Goal: Task Accomplishment & Management: Complete application form

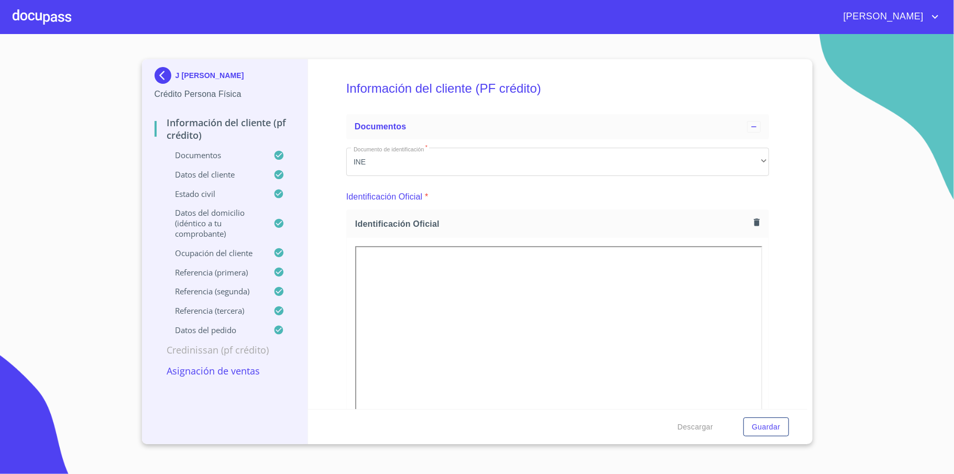
click at [164, 76] on img at bounding box center [164, 75] width 21 height 17
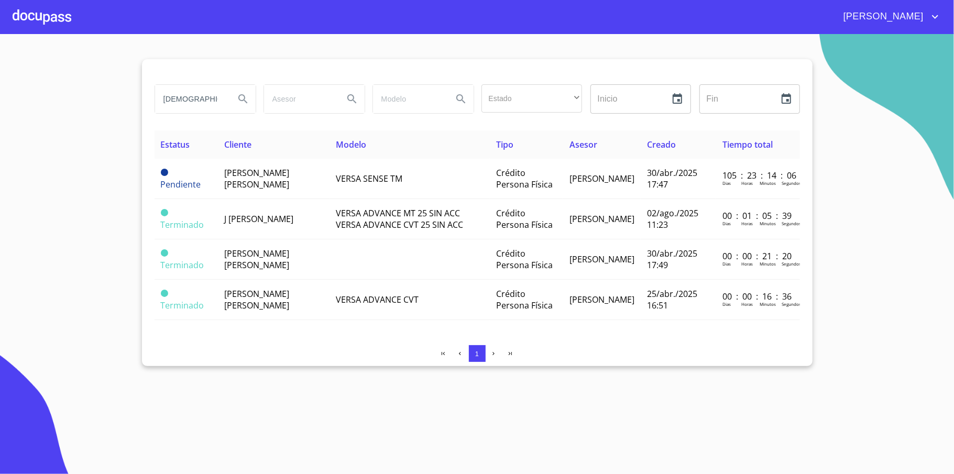
click at [208, 99] on input "[DEMOGRAPHIC_DATA]" at bounding box center [190, 99] width 71 height 28
click at [208, 99] on input "jesus" at bounding box center [190, 99] width 71 height 28
type input "javier"
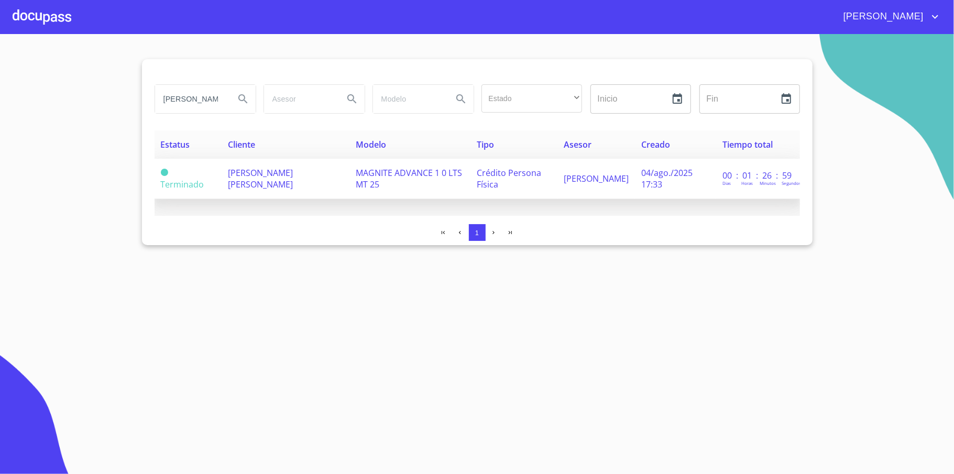
click at [568, 184] on span "[PERSON_NAME]" at bounding box center [595, 179] width 65 height 12
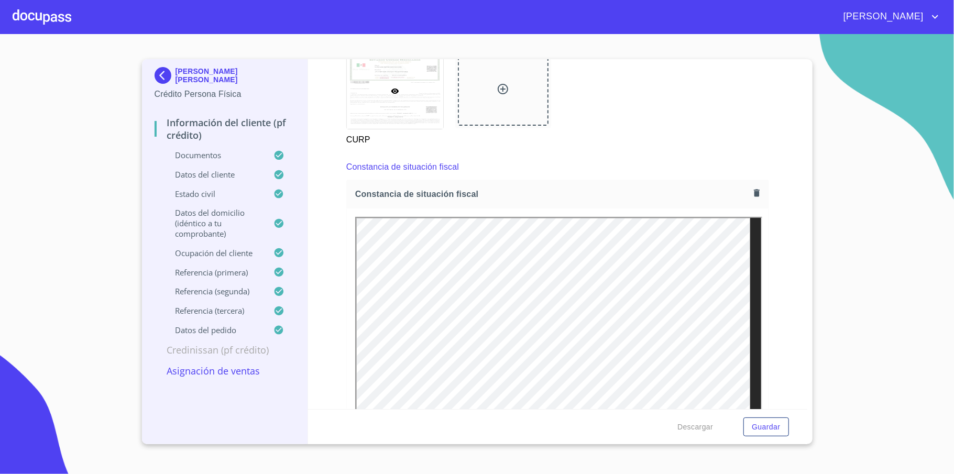
scroll to position [2374, 0]
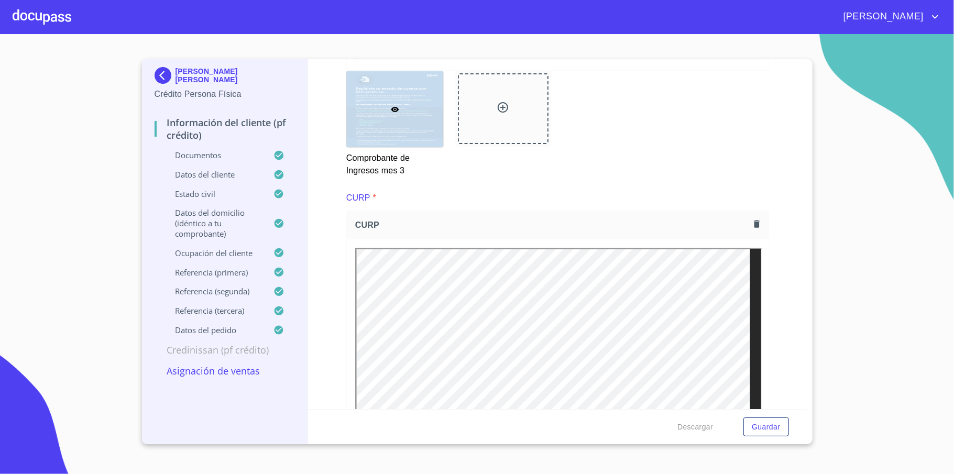
click at [164, 72] on img at bounding box center [164, 75] width 21 height 17
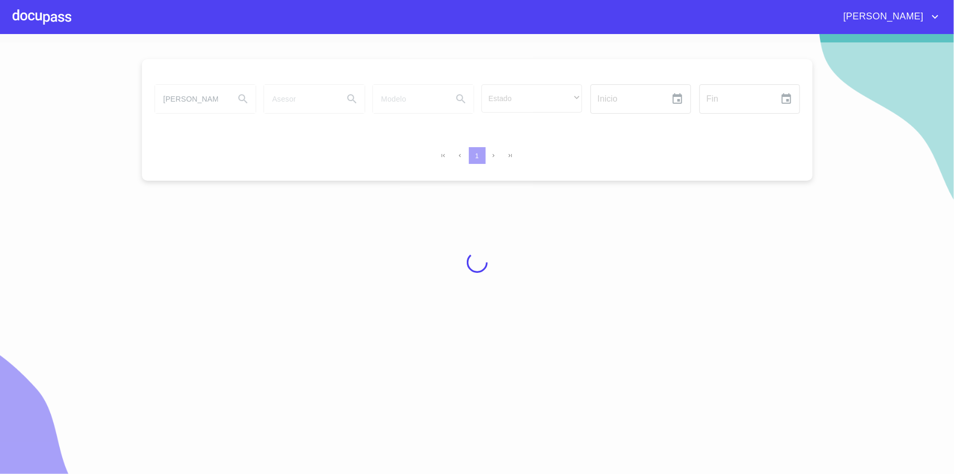
click at [42, 6] on div at bounding box center [42, 17] width 59 height 34
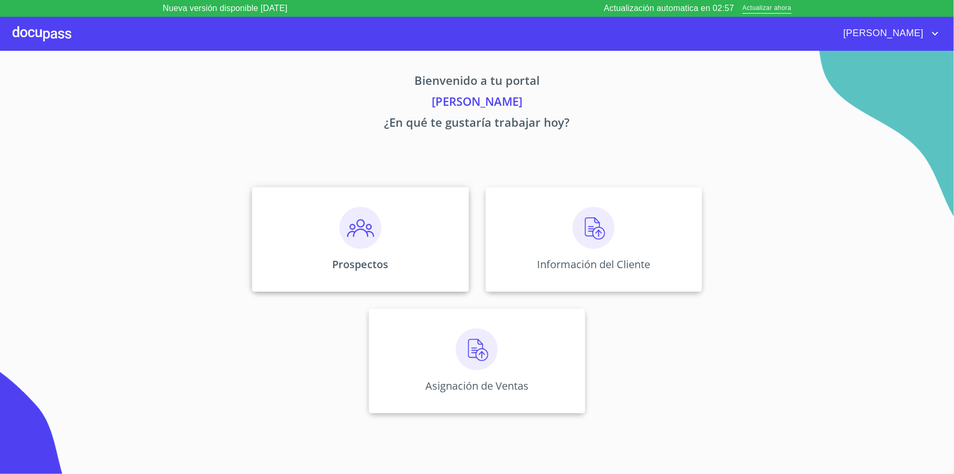
click at [415, 246] on div "Prospectos" at bounding box center [360, 239] width 216 height 105
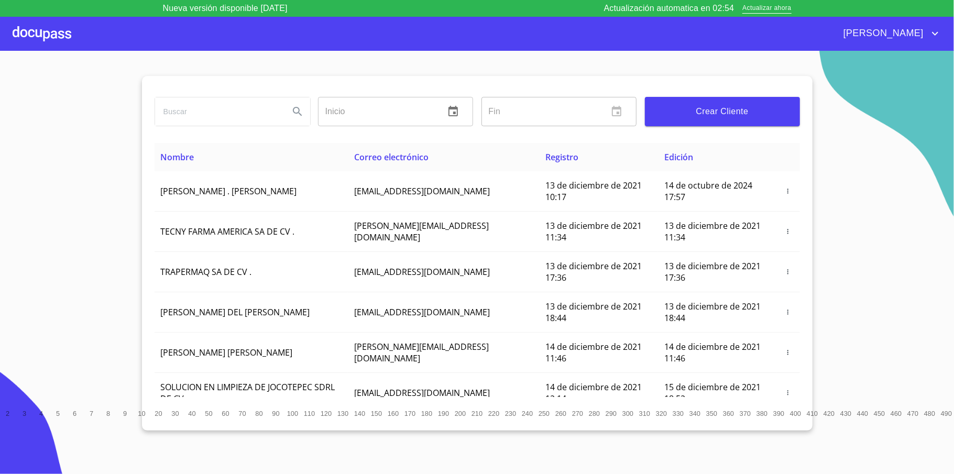
click at [235, 103] on input "search" at bounding box center [218, 111] width 126 height 28
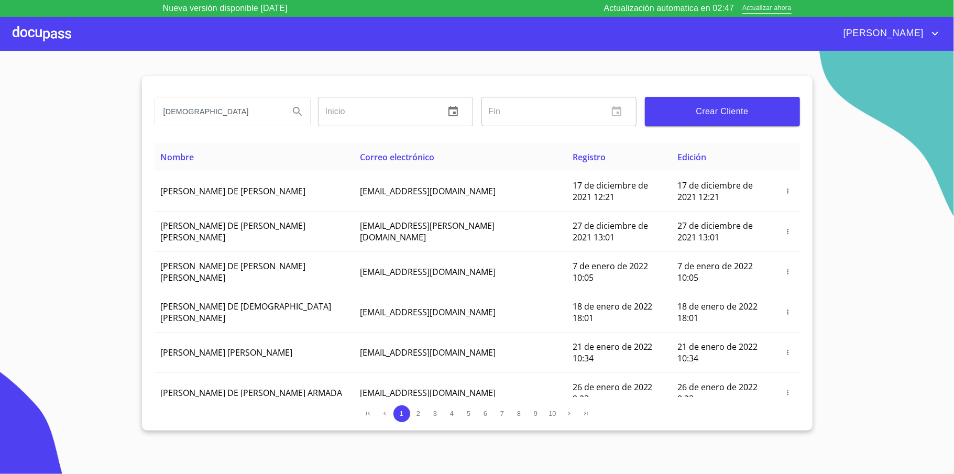
click at [243, 102] on input "[DEMOGRAPHIC_DATA]" at bounding box center [218, 111] width 126 height 28
type input "JESUS GRAJEDA"
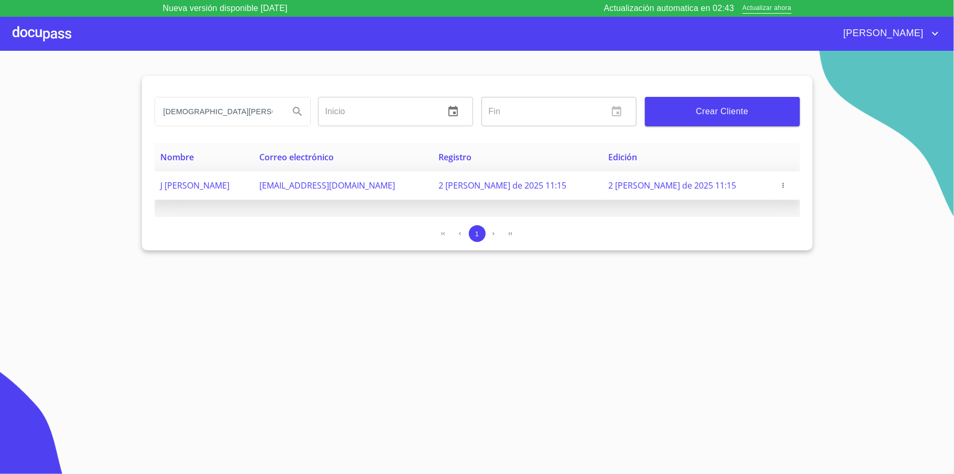
click at [783, 187] on icon "button" at bounding box center [782, 185] width 7 height 7
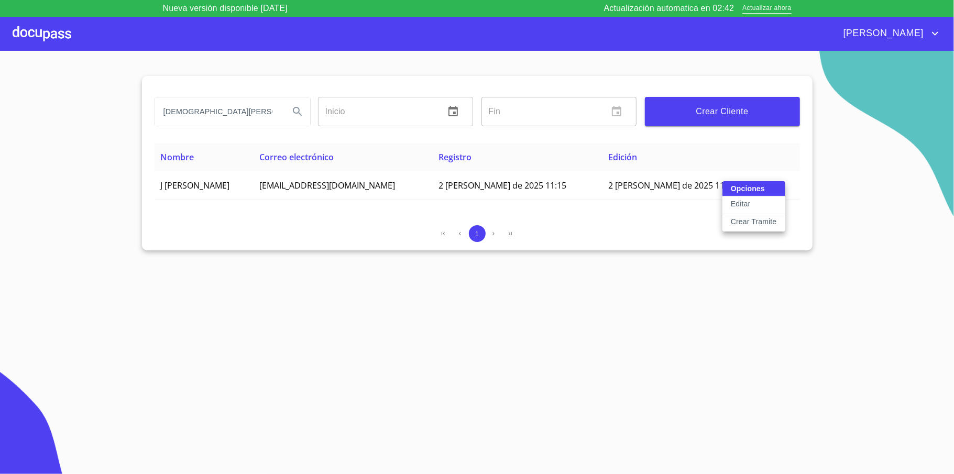
click at [744, 217] on p "Crear Tramite" at bounding box center [753, 221] width 46 height 10
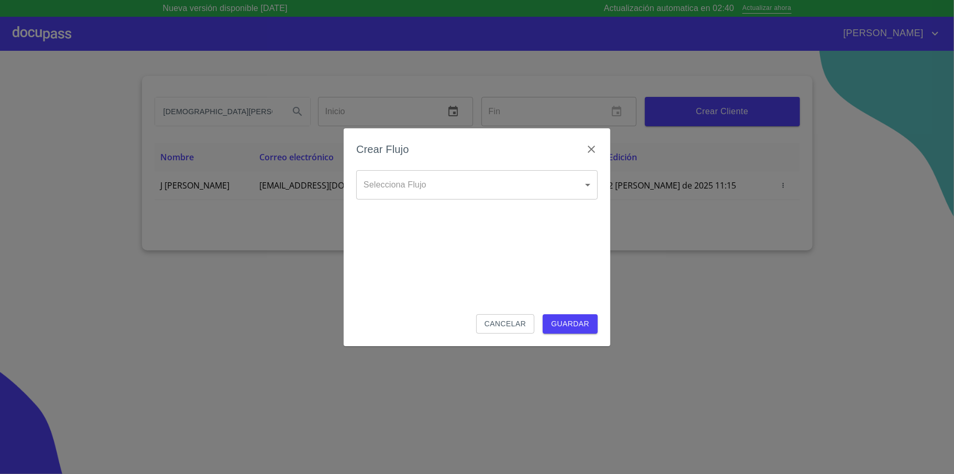
click at [474, 172] on body "Nueva versión disponible 4.01.13 Actualización automatica en 02:40 Actualizar a…" at bounding box center [477, 237] width 954 height 474
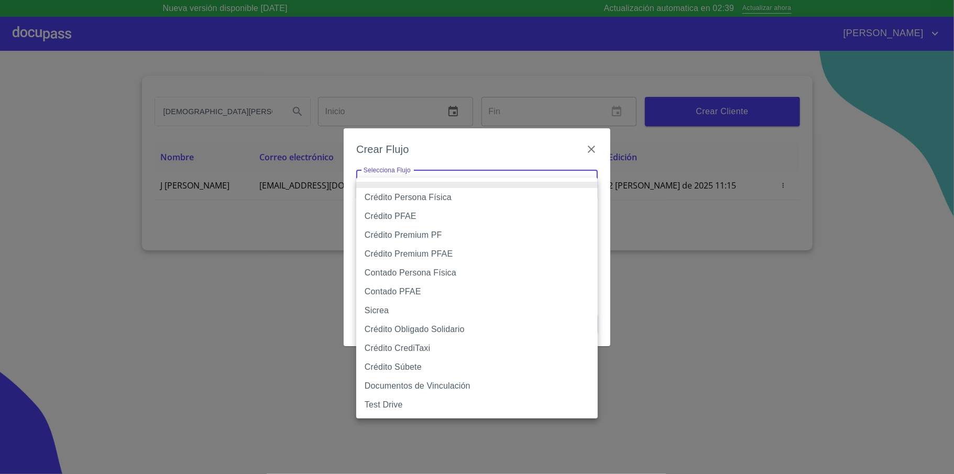
click at [428, 332] on li "Crédito Obligado Solidario" at bounding box center [476, 329] width 241 height 19
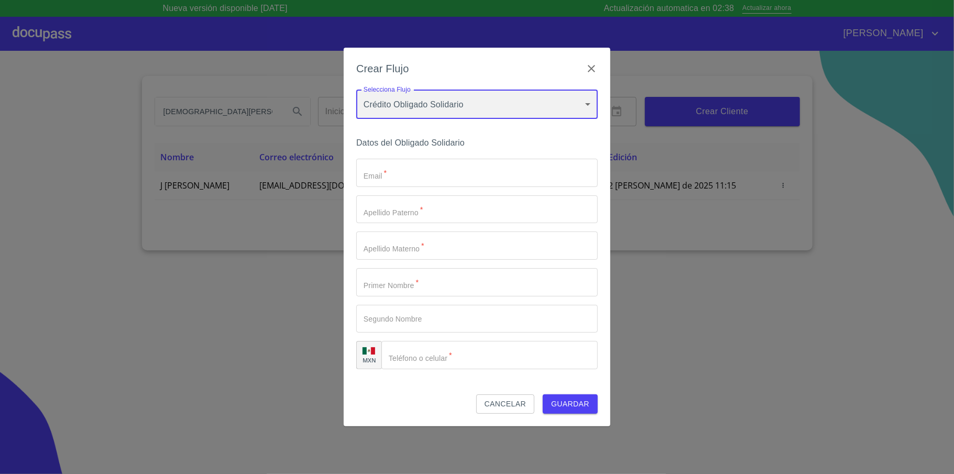
type input "61b136159b8c202ad5a12e40"
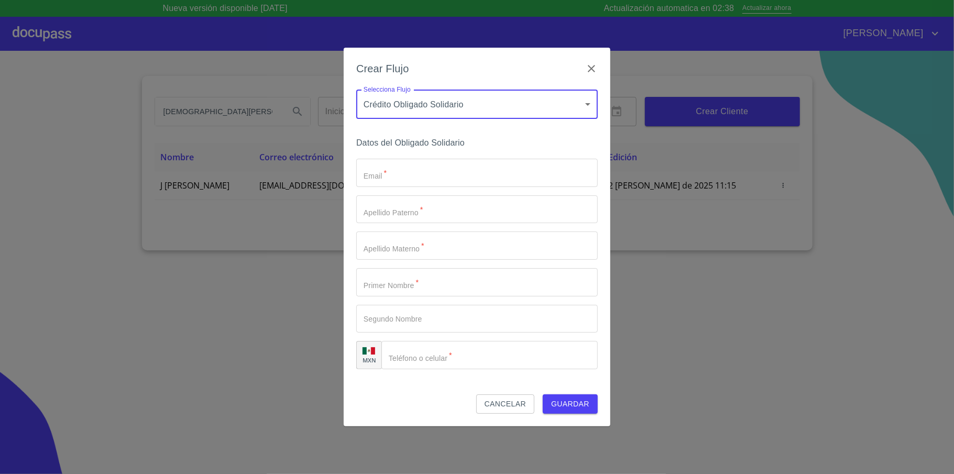
click at [411, 168] on input "Email   *" at bounding box center [476, 173] width 241 height 28
type input "G"
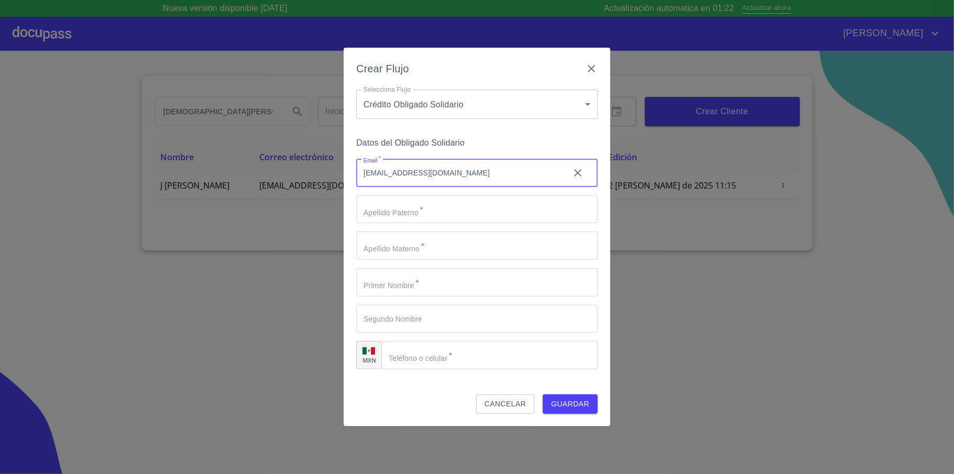
type input "grajedamaria569@gmail.com"
click at [451, 209] on input "Email   *" at bounding box center [476, 209] width 241 height 28
type input "[PERSON_NAME]"
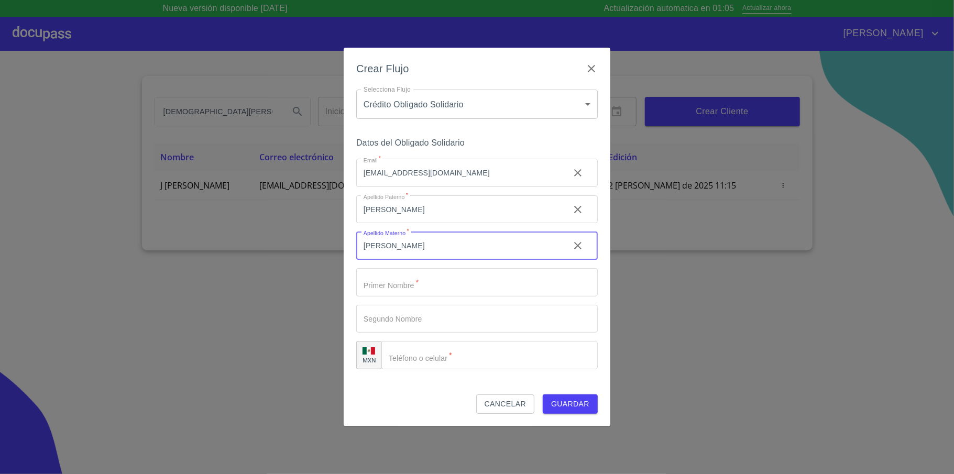
type input "[PERSON_NAME]"
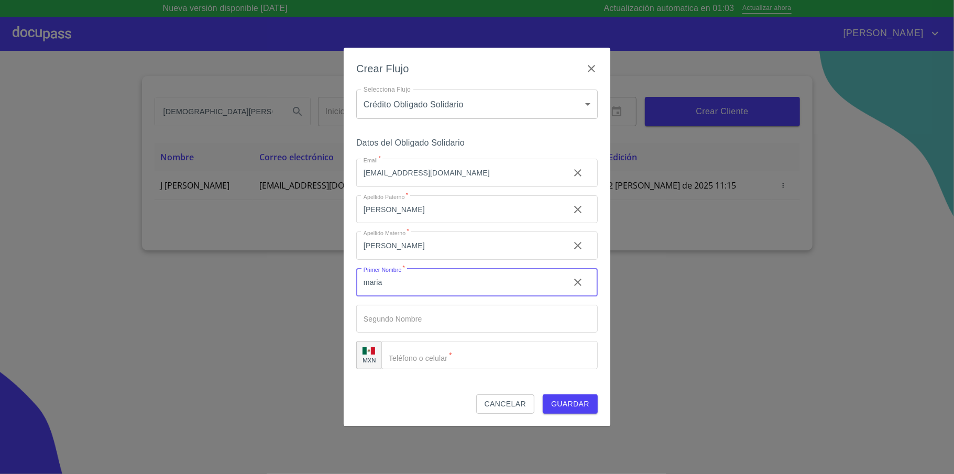
type input "maria"
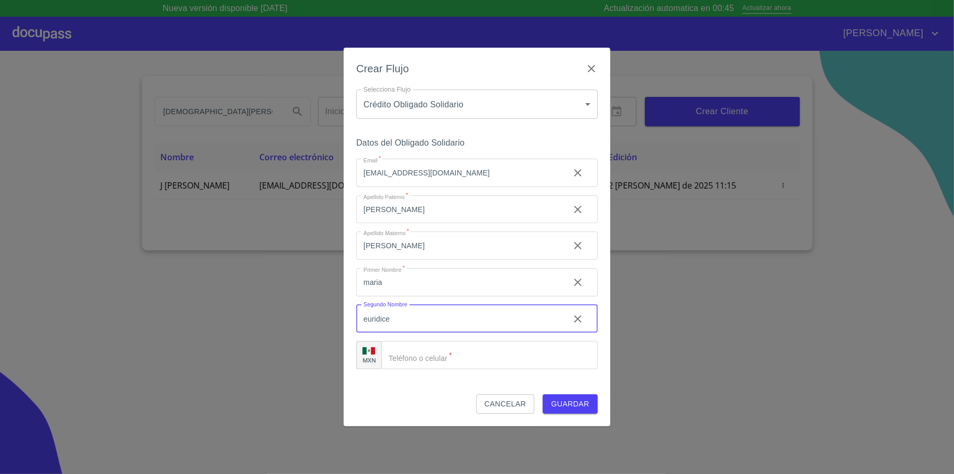
type input "euridice"
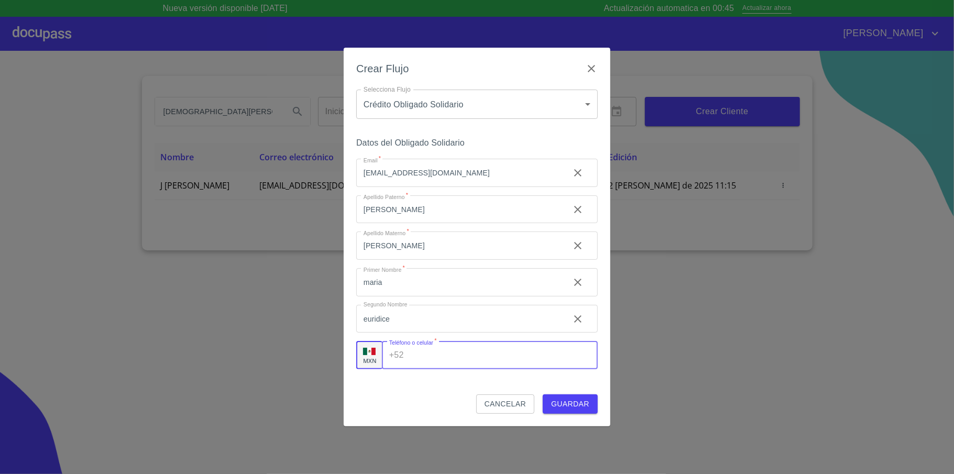
click at [481, 348] on input "Email   *" at bounding box center [503, 355] width 190 height 28
type input "[PHONE_NUMBER]"
click at [572, 402] on span "Guardar" at bounding box center [570, 403] width 38 height 13
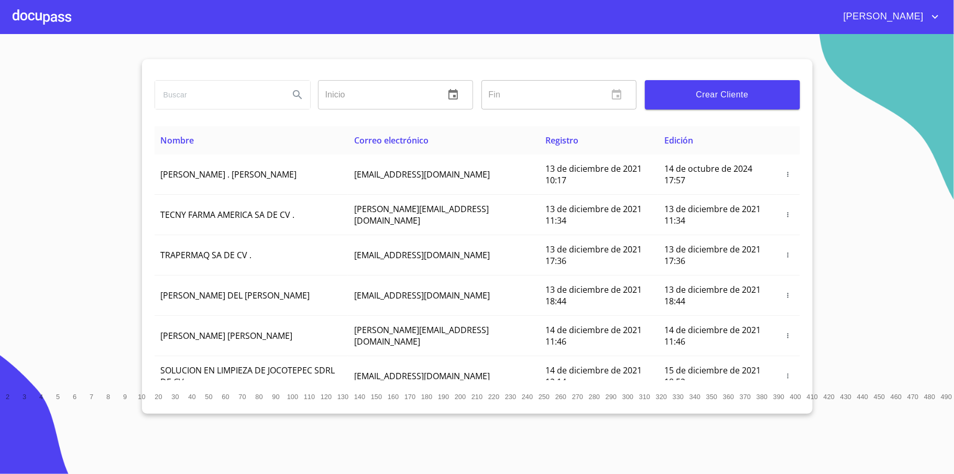
click at [210, 95] on input "search" at bounding box center [218, 95] width 126 height 28
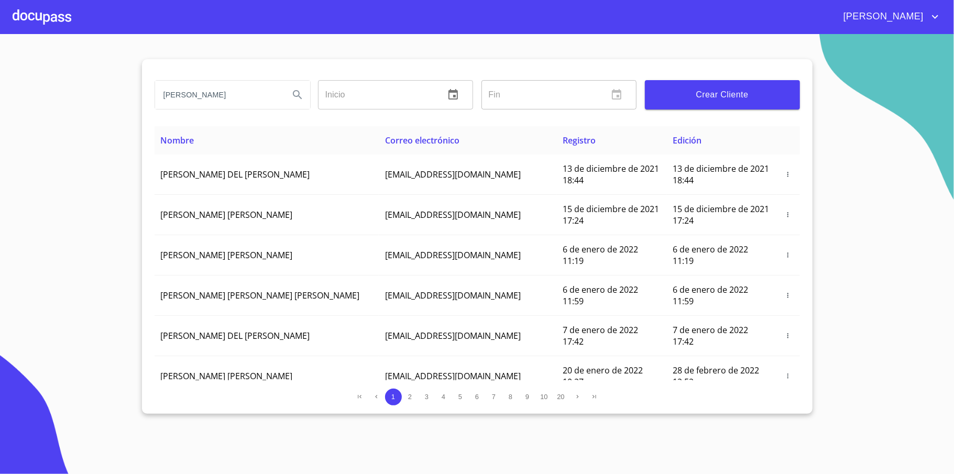
type input "[PERSON_NAME]"
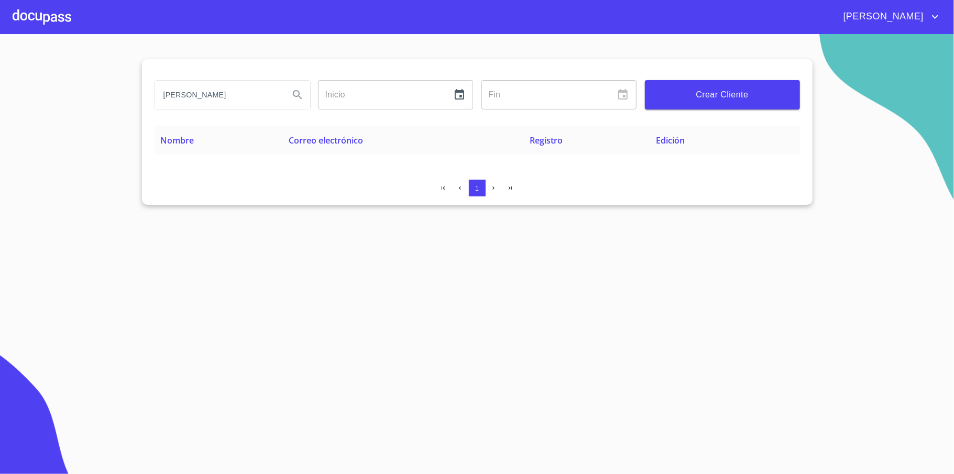
click at [223, 95] on input "[PERSON_NAME]" at bounding box center [218, 95] width 126 height 28
click at [30, 12] on div at bounding box center [42, 17] width 59 height 34
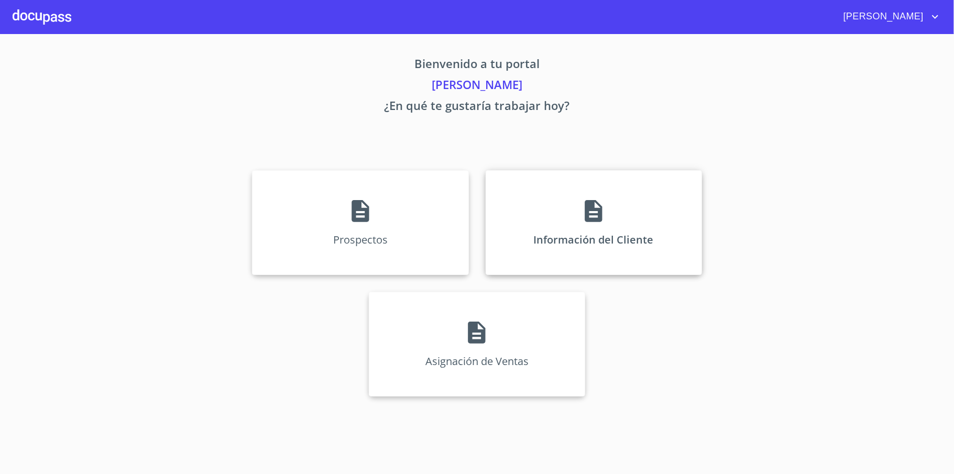
click at [639, 219] on div "Información del Cliente" at bounding box center [593, 222] width 216 height 105
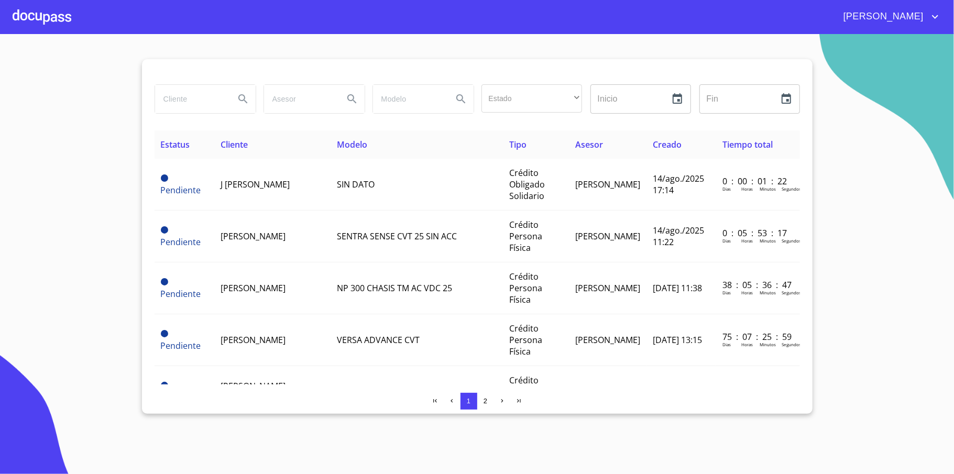
click at [193, 103] on input "search" at bounding box center [190, 99] width 71 height 28
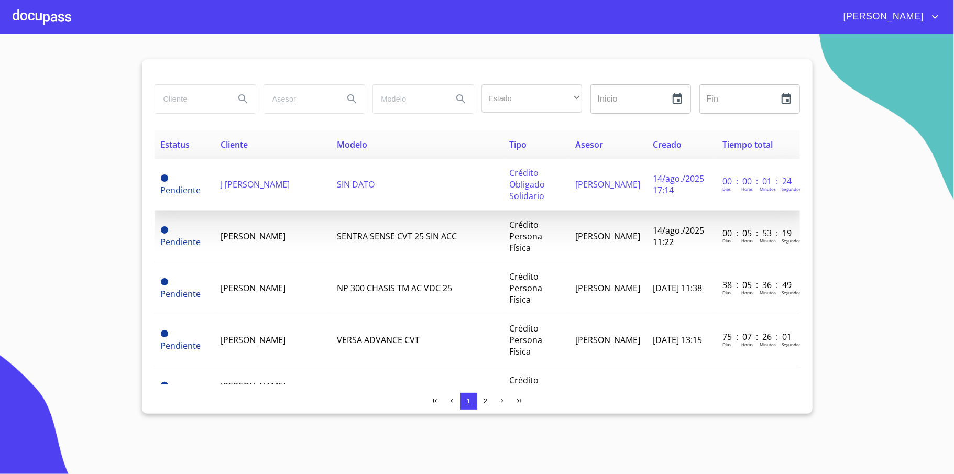
click at [284, 195] on td "J [PERSON_NAME]" at bounding box center [272, 185] width 116 height 52
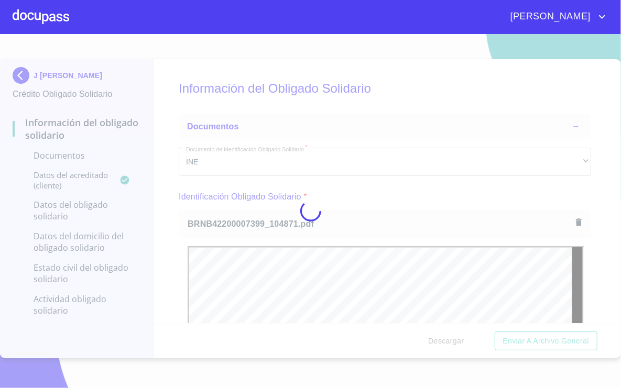
click at [593, 204] on div at bounding box center [310, 211] width 621 height 354
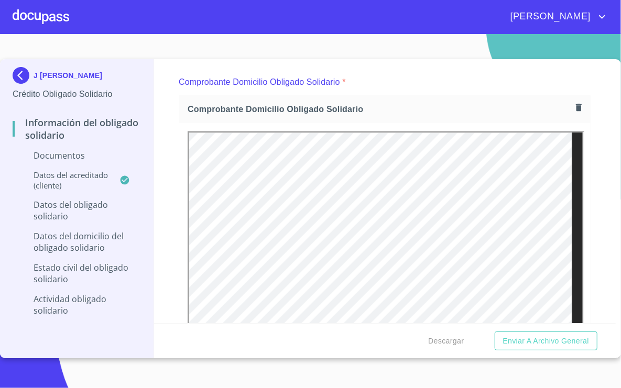
scroll to position [489, 0]
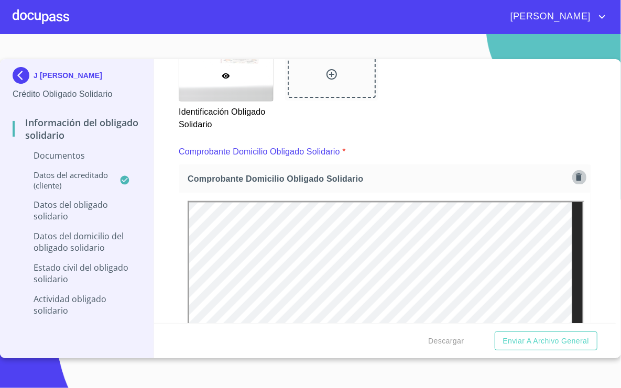
click at [575, 177] on icon "button" at bounding box center [578, 176] width 6 height 7
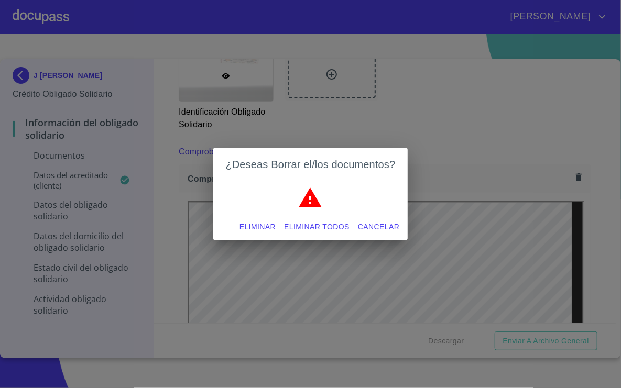
click at [254, 222] on span "Eliminar" at bounding box center [257, 226] width 36 height 13
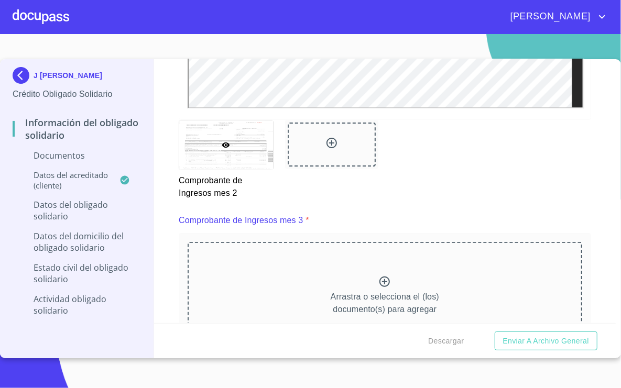
scroll to position [1466, 0]
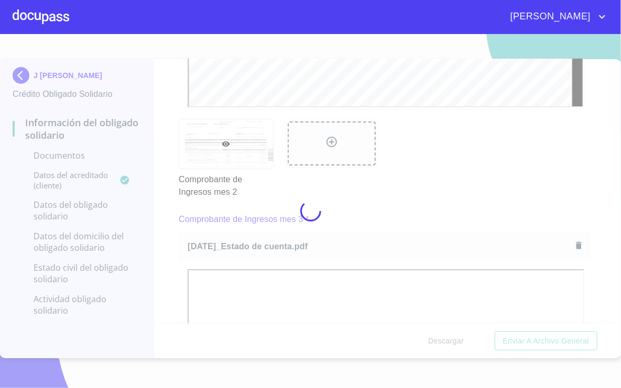
click at [600, 186] on div at bounding box center [310, 211] width 621 height 354
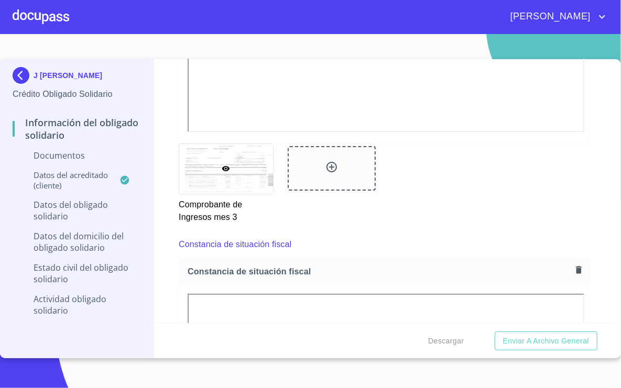
scroll to position [1955, 0]
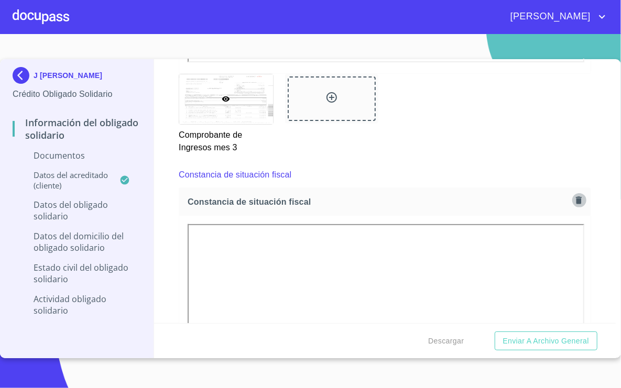
click at [575, 198] on icon "button" at bounding box center [578, 199] width 6 height 7
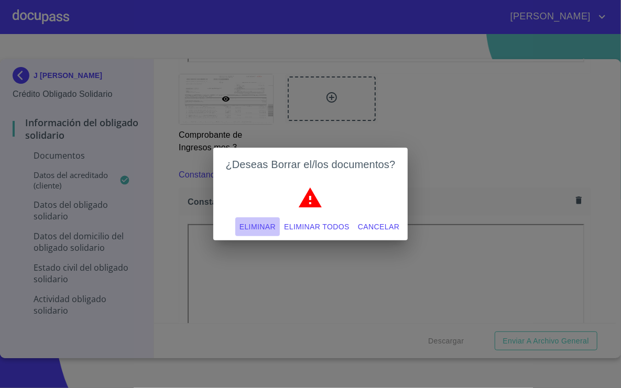
click at [262, 227] on span "Eliminar" at bounding box center [257, 226] width 36 height 13
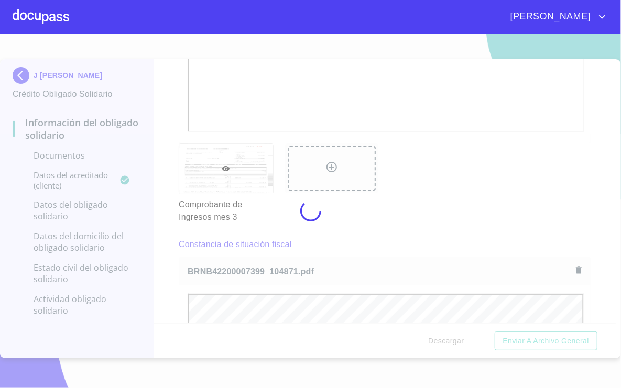
scroll to position [0, 0]
click at [589, 200] on div at bounding box center [310, 211] width 621 height 354
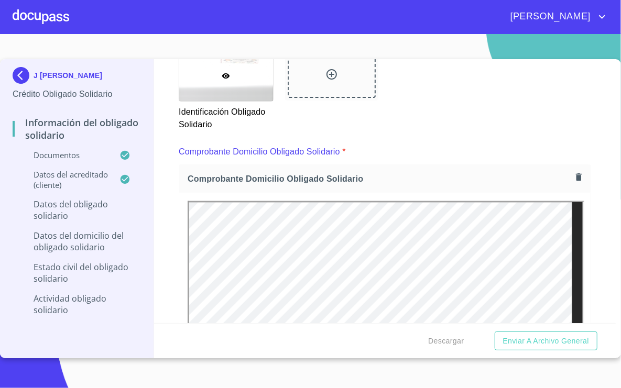
click at [599, 197] on div "Información del Obligado Solidario Documentos Documento de identificación Oblig…" at bounding box center [384, 191] width 461 height 264
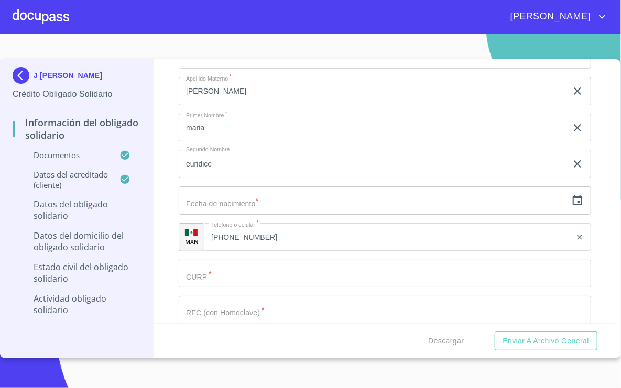
scroll to position [3072, 0]
click at [275, 185] on div "[PERSON_NAME]   * [PERSON_NAME] ​ Apellido Materno   * [PERSON_NAME] ​ Primer N…" at bounding box center [385, 273] width 412 height 483
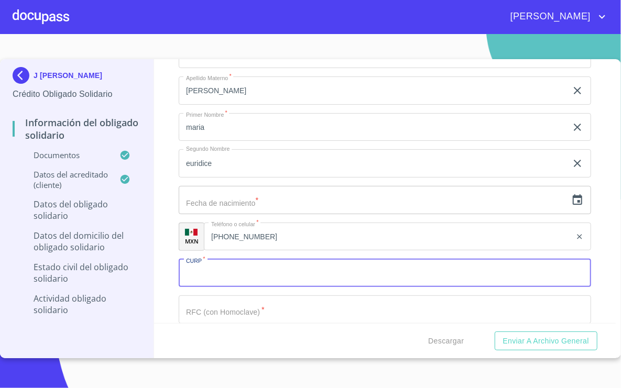
click at [216, 273] on input "Documento de identificación Obligado Solidario   *" at bounding box center [385, 273] width 412 height 28
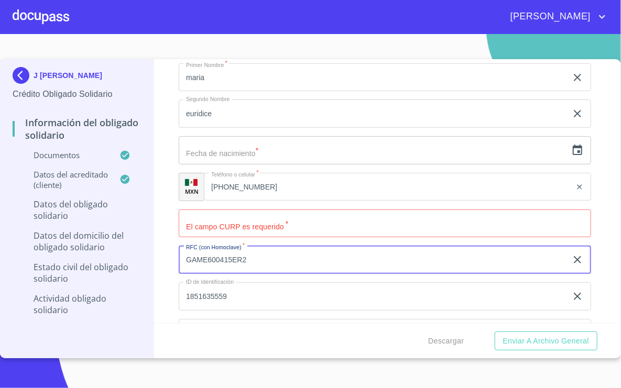
scroll to position [3211, 0]
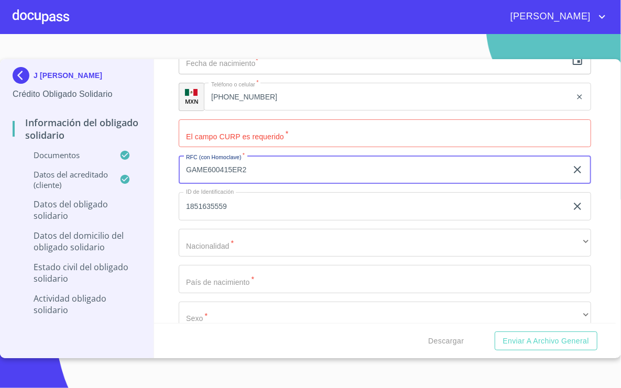
type input "GAME600415ER2"
click at [264, 145] on input "Documento de identificación Obligado Solidario   *" at bounding box center [385, 133] width 412 height 28
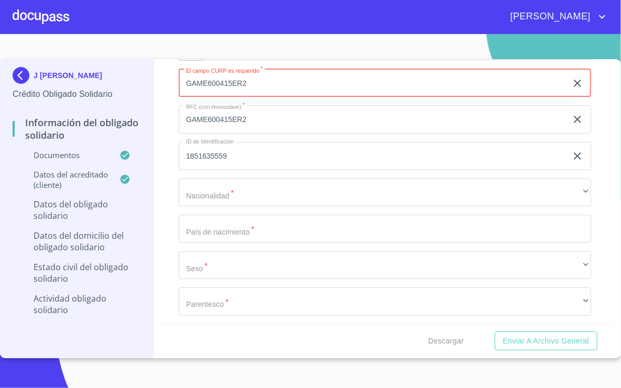
scroll to position [3281, 0]
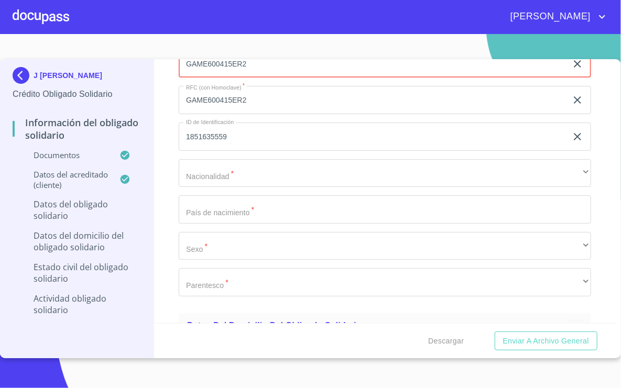
type input "GAME600415ER2"
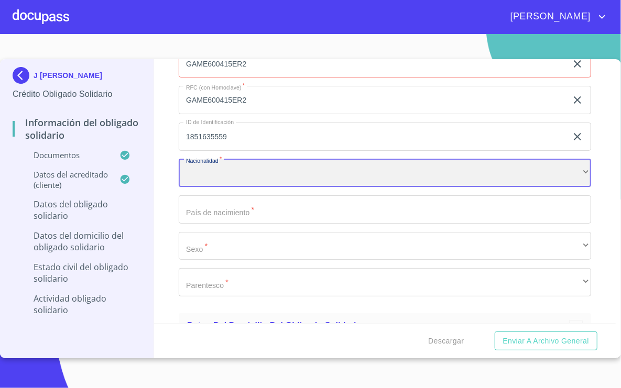
click at [243, 168] on div "​" at bounding box center [385, 173] width 412 height 28
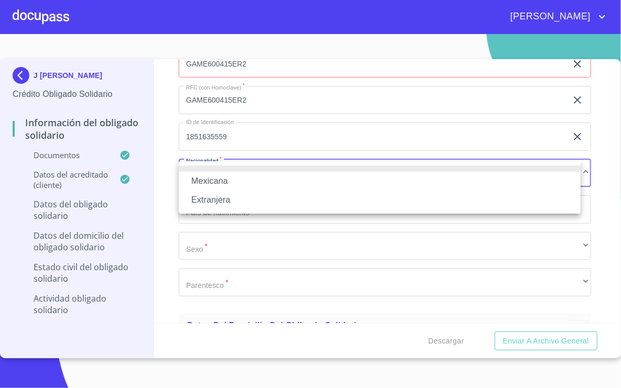
click at [249, 179] on li "Mexicana" at bounding box center [380, 181] width 402 height 19
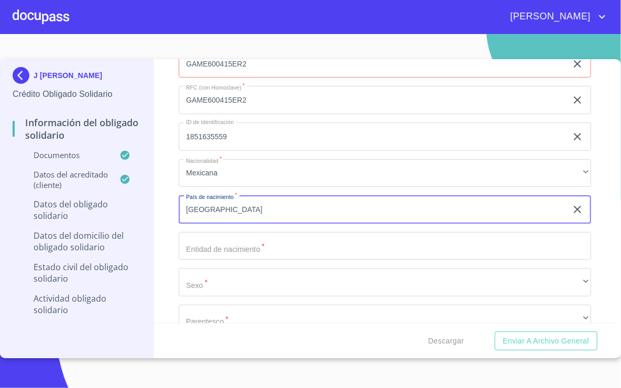
type input "[GEOGRAPHIC_DATA]"
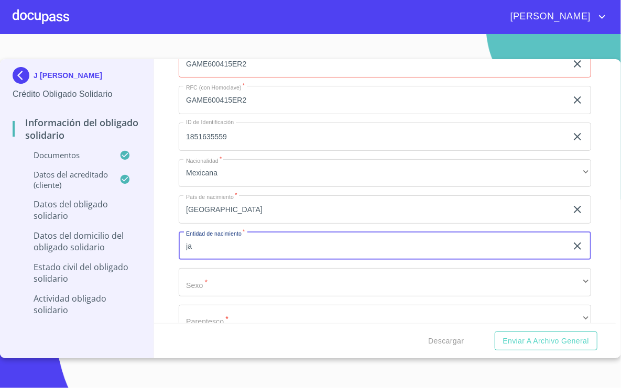
type input "j"
type input "[GEOGRAPHIC_DATA]"
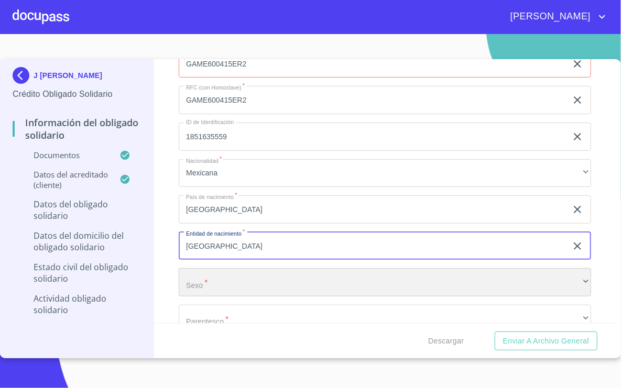
click at [252, 277] on div "​" at bounding box center [385, 282] width 412 height 28
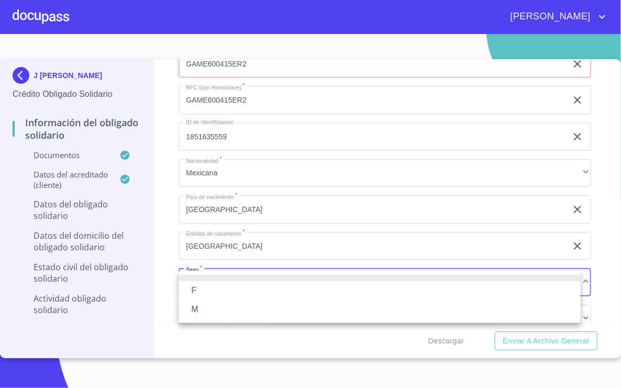
click at [246, 294] on li "F" at bounding box center [380, 290] width 402 height 19
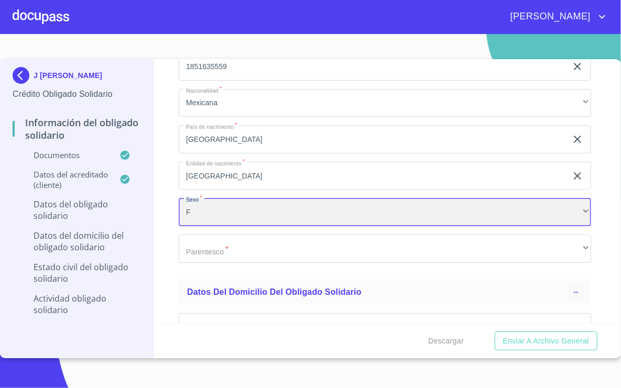
scroll to position [3421, 0]
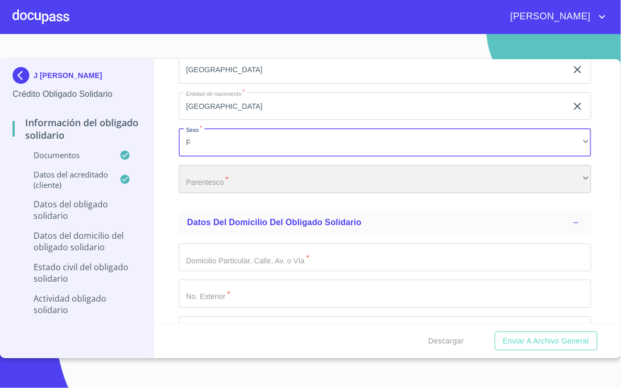
click at [232, 167] on div "​" at bounding box center [385, 179] width 412 height 28
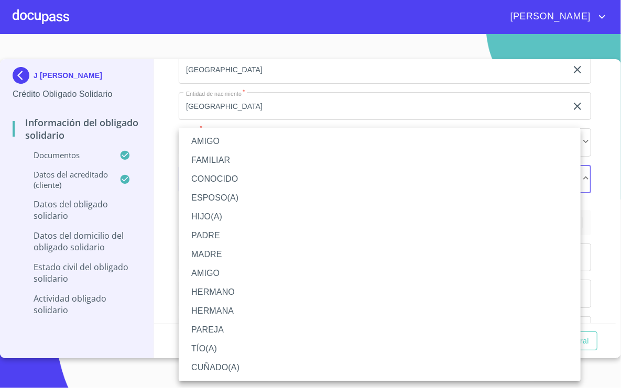
click at [239, 306] on li "HERMANA" at bounding box center [380, 311] width 402 height 19
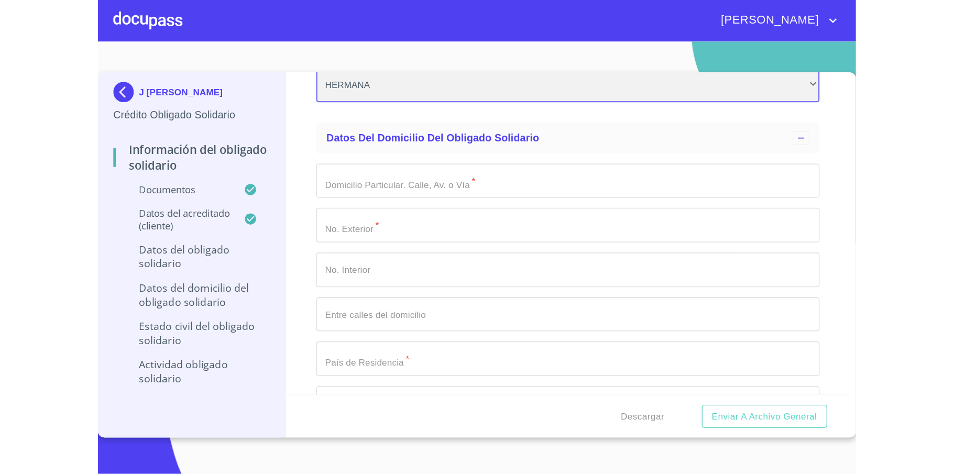
scroll to position [3561, 0]
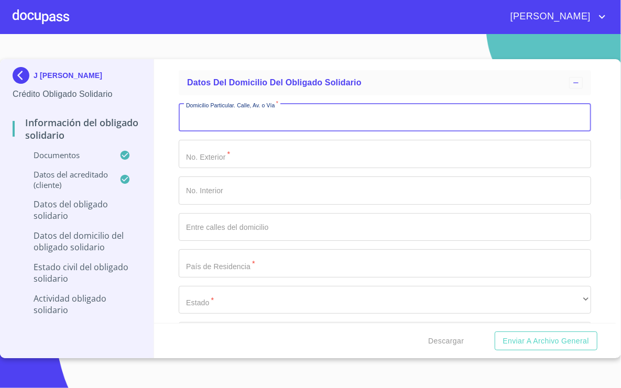
click at [291, 126] on input "Documento de identificación Obligado Solidario   *" at bounding box center [385, 118] width 412 height 28
type input "PRIVADA [PERSON_NAME]"
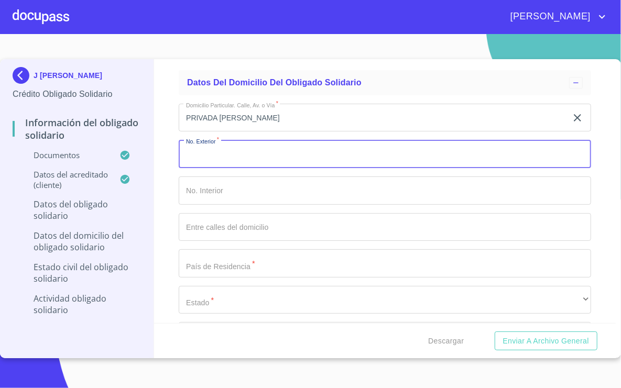
click at [269, 162] on input "Documento de identificación Obligado Solidario   *" at bounding box center [385, 154] width 412 height 28
type input "11"
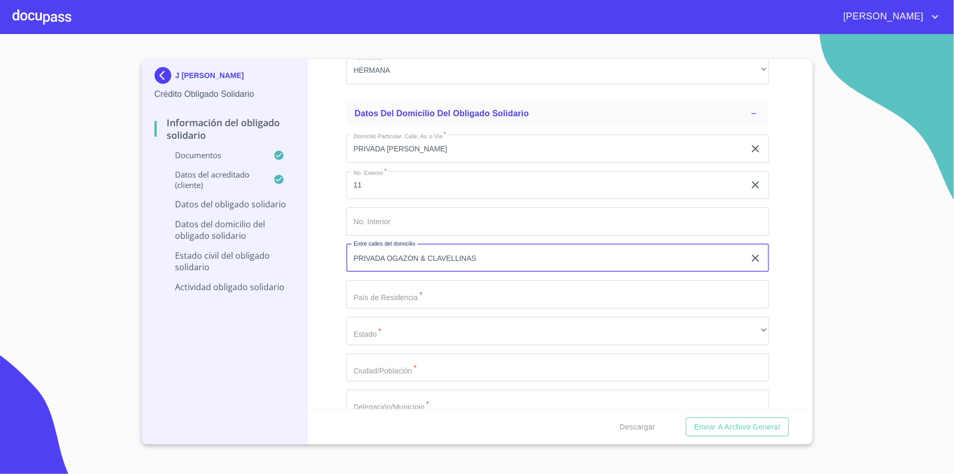
scroll to position [3700, 0]
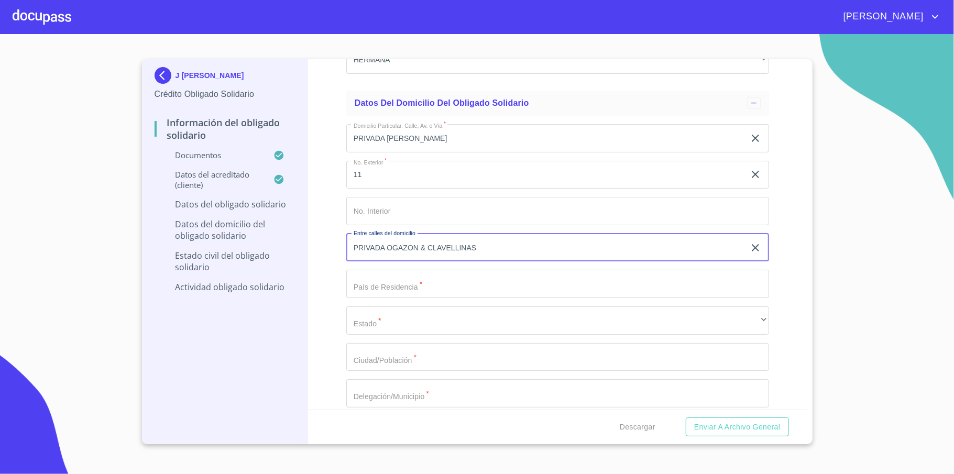
type input "PRIVADA OGAZON & CLAVELLINAS"
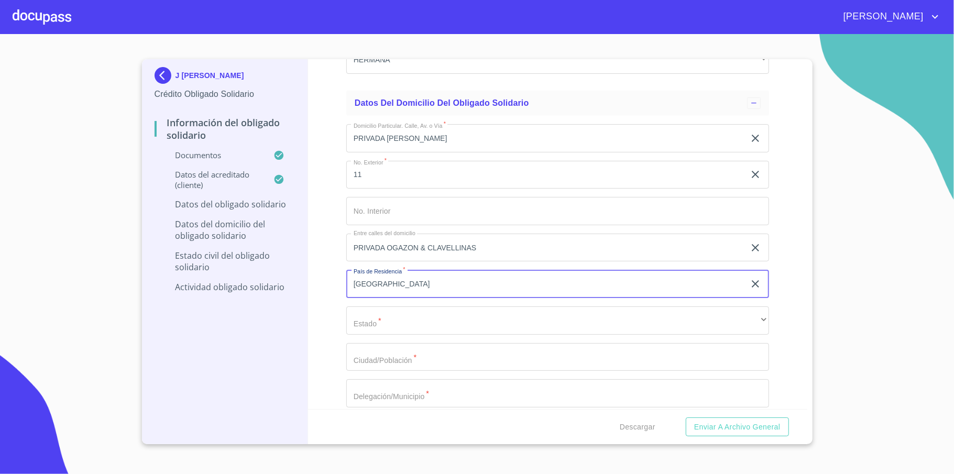
type input "[GEOGRAPHIC_DATA]"
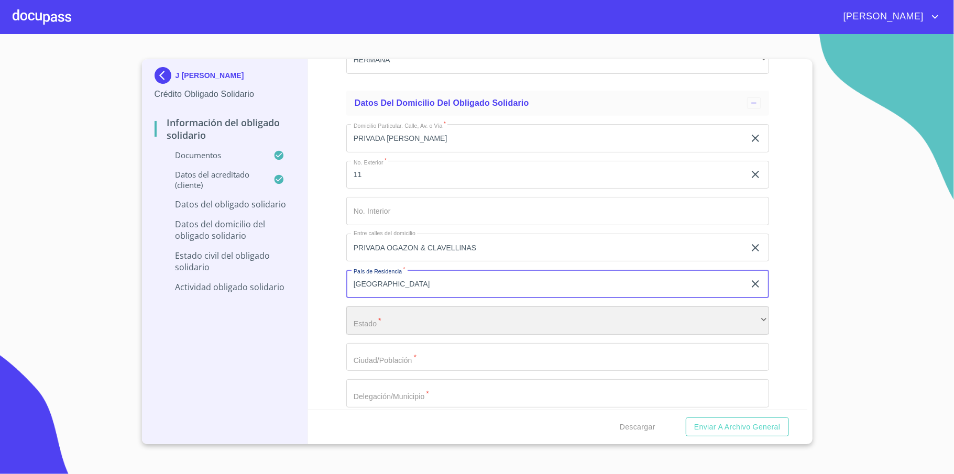
click at [396, 317] on div "​" at bounding box center [557, 320] width 423 height 28
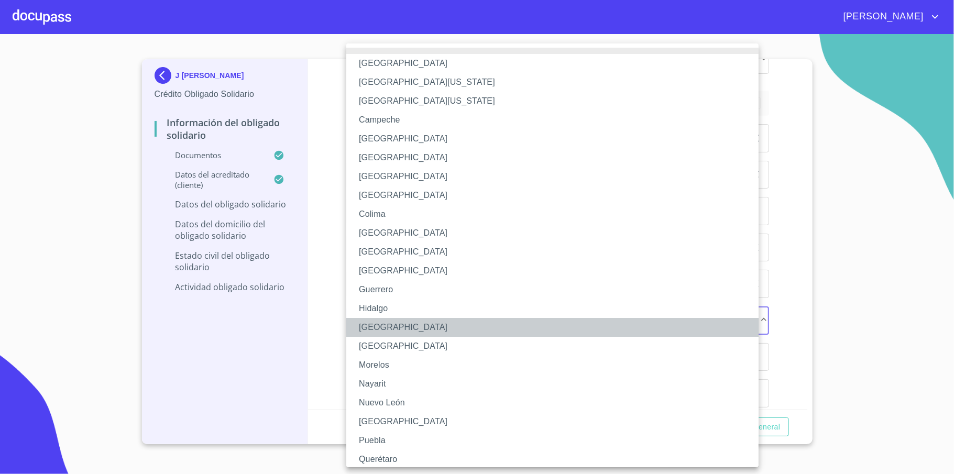
click at [398, 325] on li "[GEOGRAPHIC_DATA]" at bounding box center [557, 327] width 423 height 19
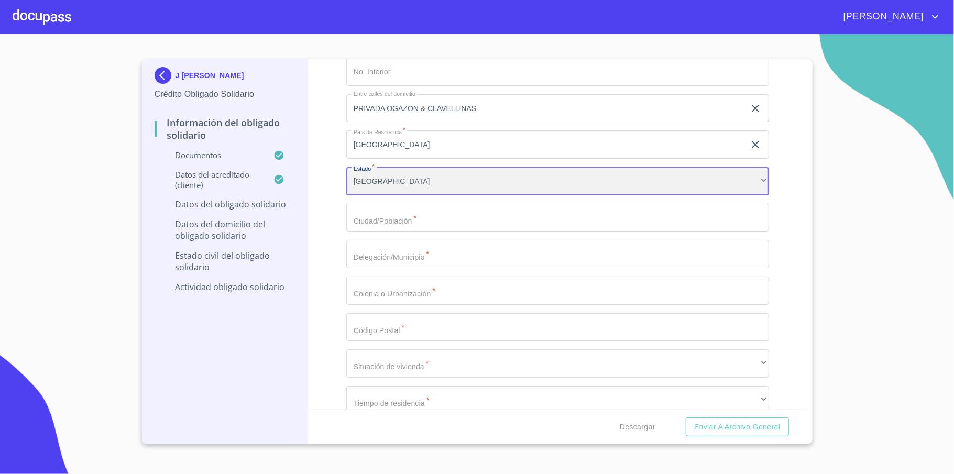
scroll to position [3840, 0]
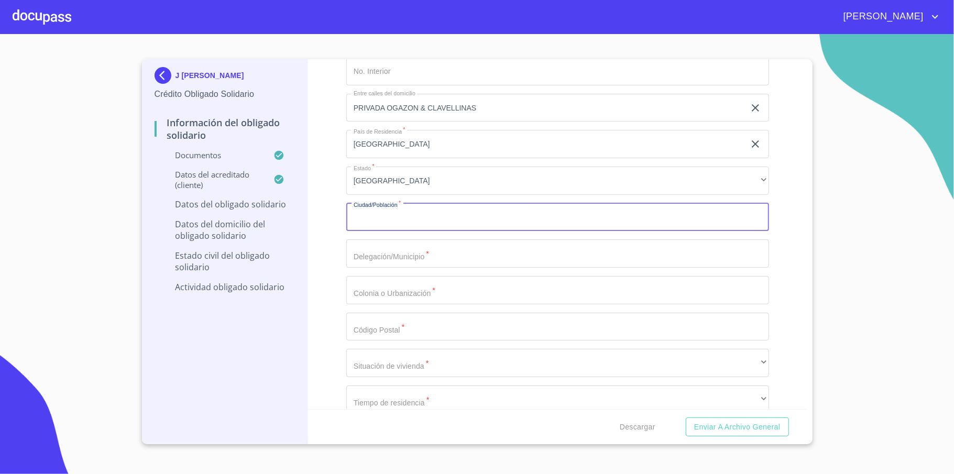
click at [395, 222] on input "Documento de identificación Obligado Solidario   *" at bounding box center [557, 217] width 423 height 28
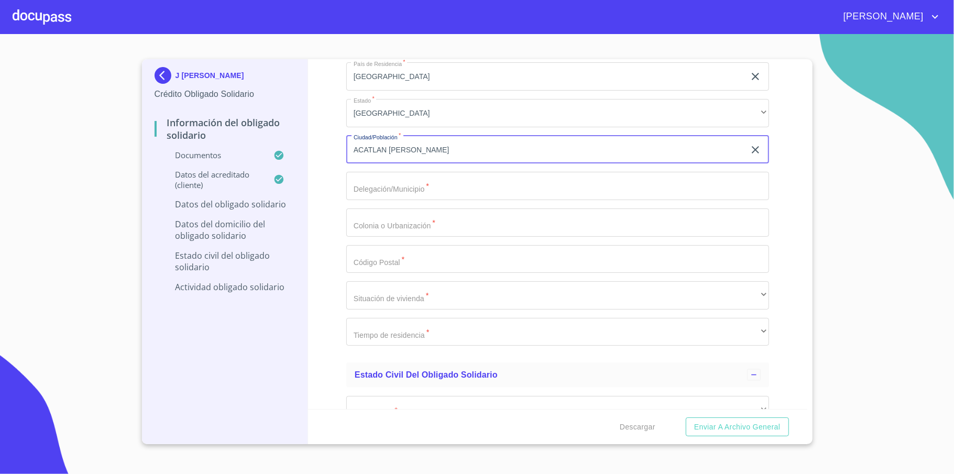
scroll to position [3909, 0]
type input "ACATLAN [PERSON_NAME]"
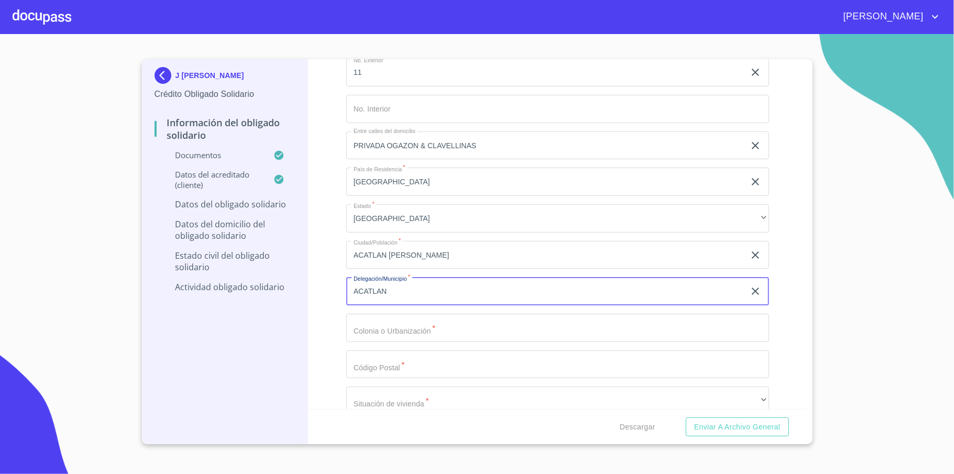
scroll to position [3770, 0]
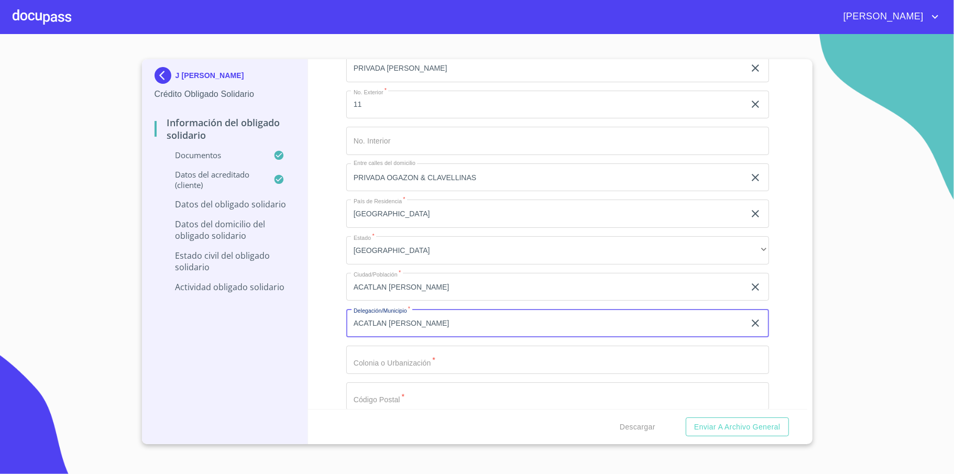
type input "ACATLAN [PERSON_NAME]"
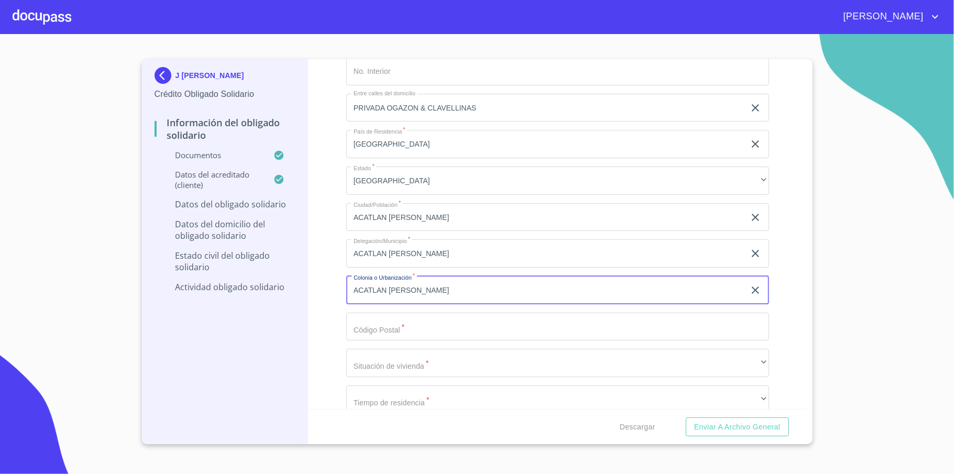
type input "ACATLAN [PERSON_NAME]"
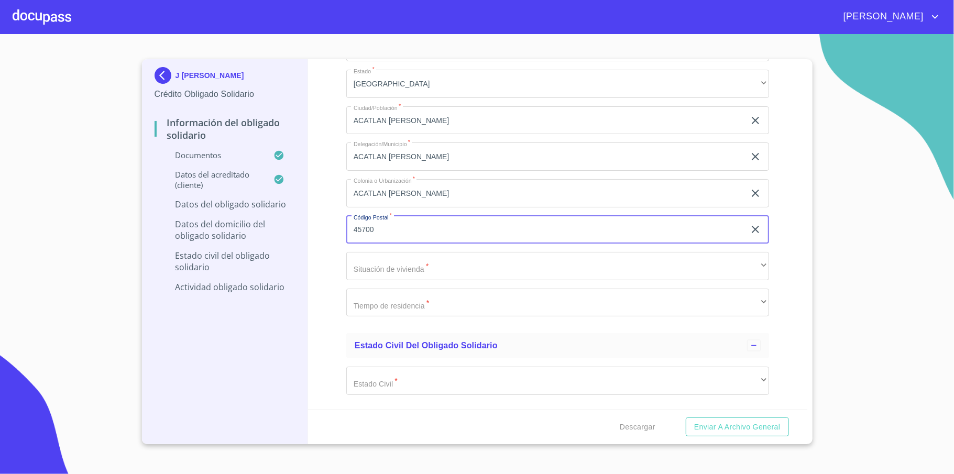
scroll to position [3980, 0]
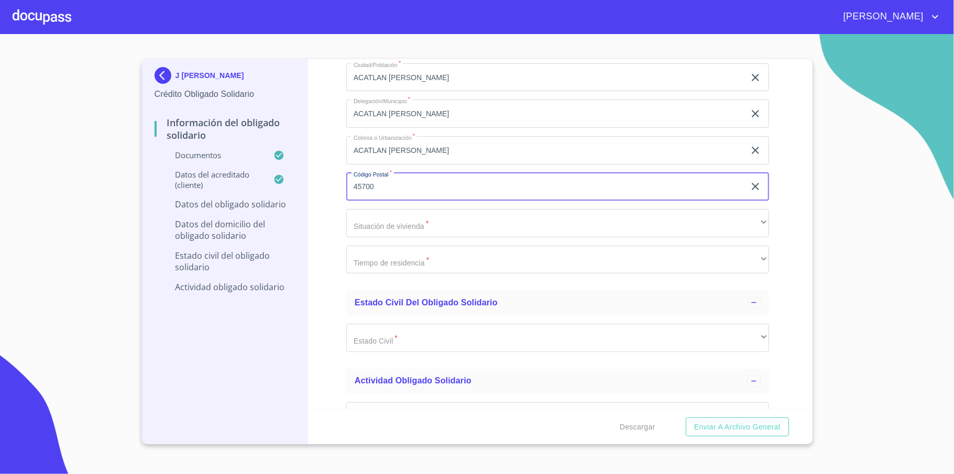
type input "45700"
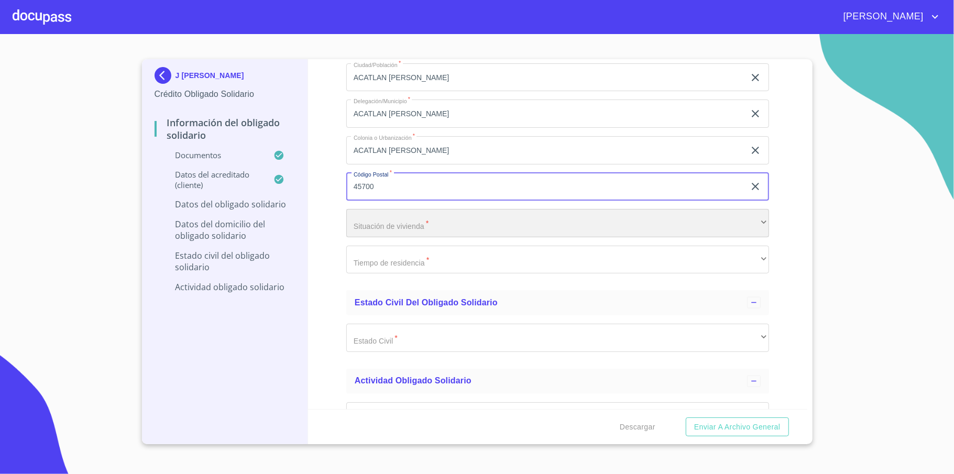
click at [428, 227] on div "​" at bounding box center [557, 223] width 423 height 28
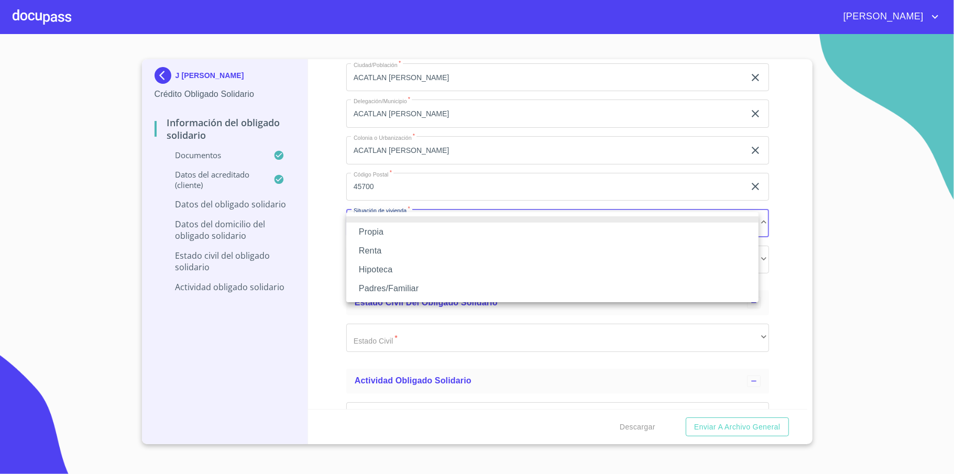
click at [401, 234] on li "Propia" at bounding box center [552, 232] width 412 height 19
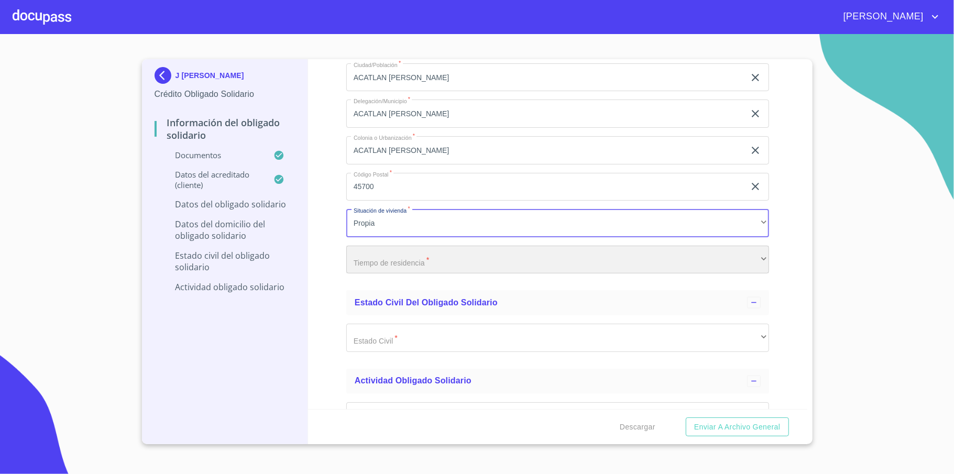
click at [411, 265] on div "​" at bounding box center [557, 260] width 423 height 28
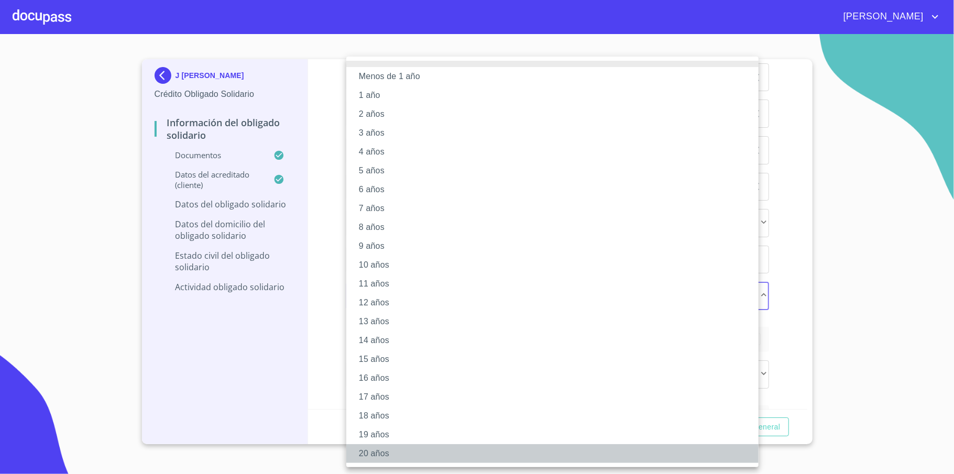
click at [384, 448] on li "20 años" at bounding box center [552, 453] width 412 height 19
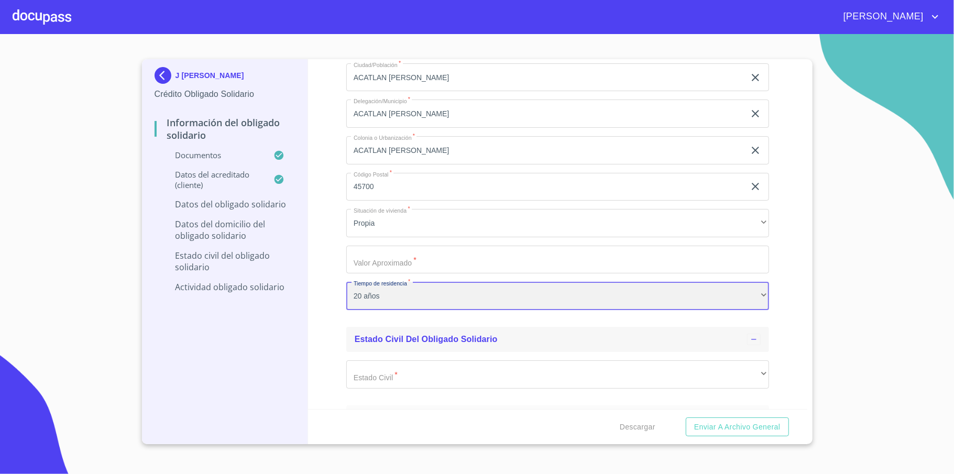
scroll to position [4049, 0]
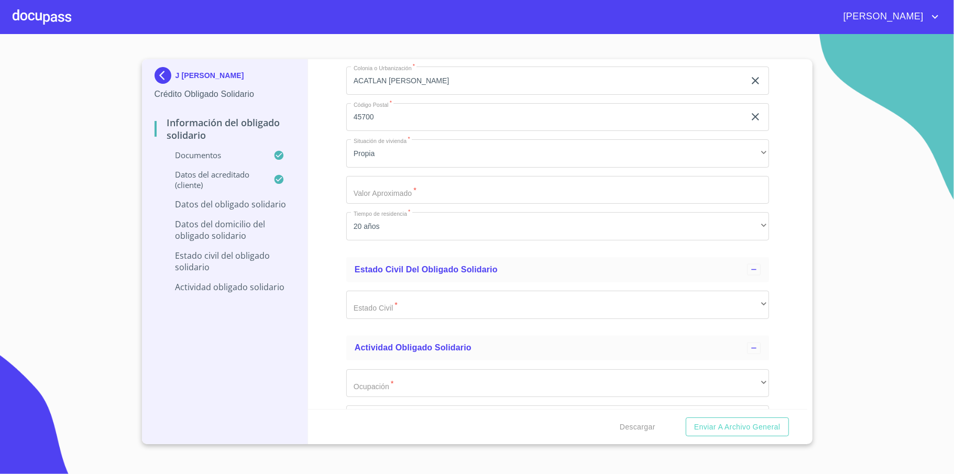
click at [441, 283] on div "Estado Civil   * ​ ​" at bounding box center [557, 304] width 423 height 45
click at [440, 271] on span "Estado civil del obligado solidario" at bounding box center [426, 269] width 143 height 9
click at [440, 269] on span "Estado civil del obligado solidario" at bounding box center [426, 269] width 143 height 9
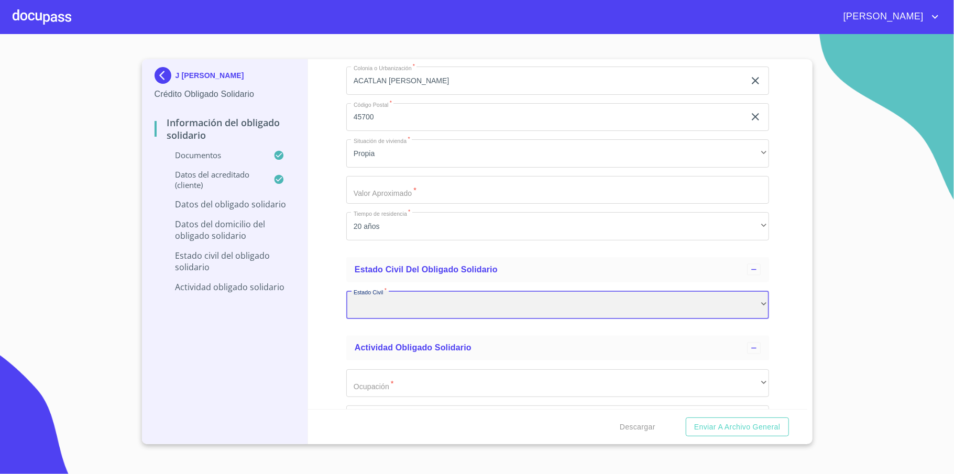
click at [415, 306] on div "​" at bounding box center [557, 305] width 423 height 28
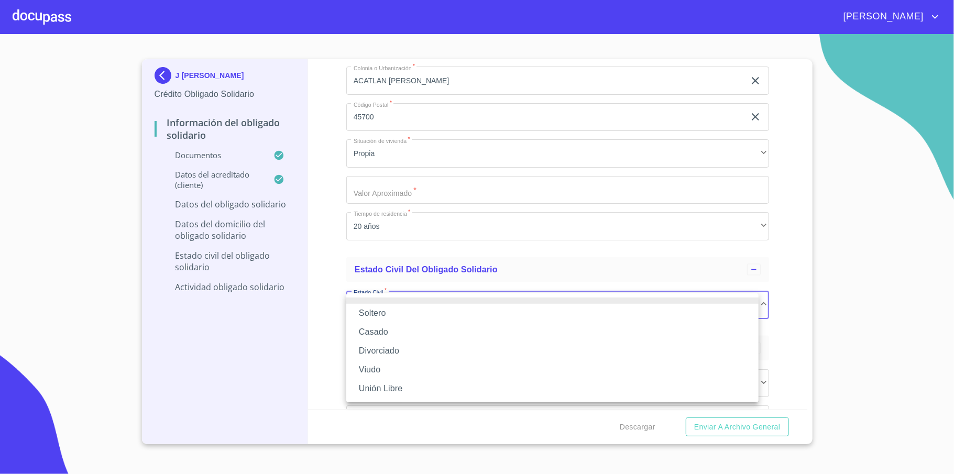
click at [405, 314] on li "Soltero" at bounding box center [552, 313] width 412 height 19
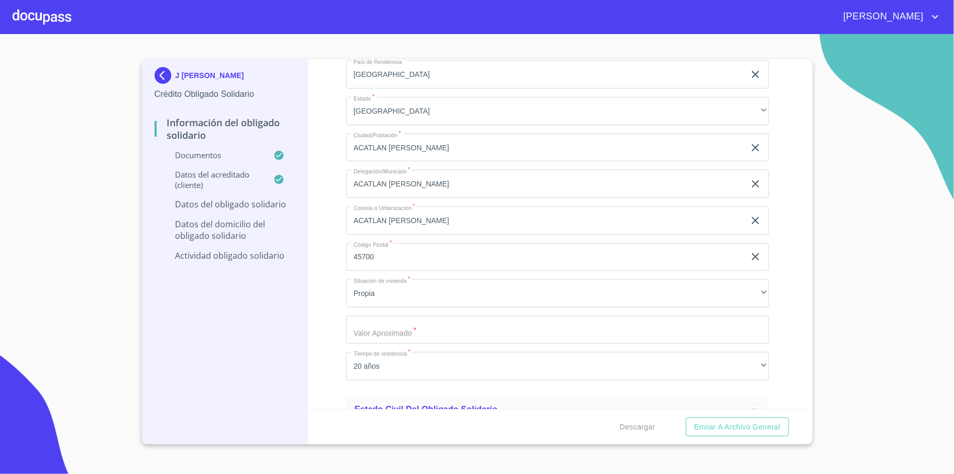
scroll to position [3630, 0]
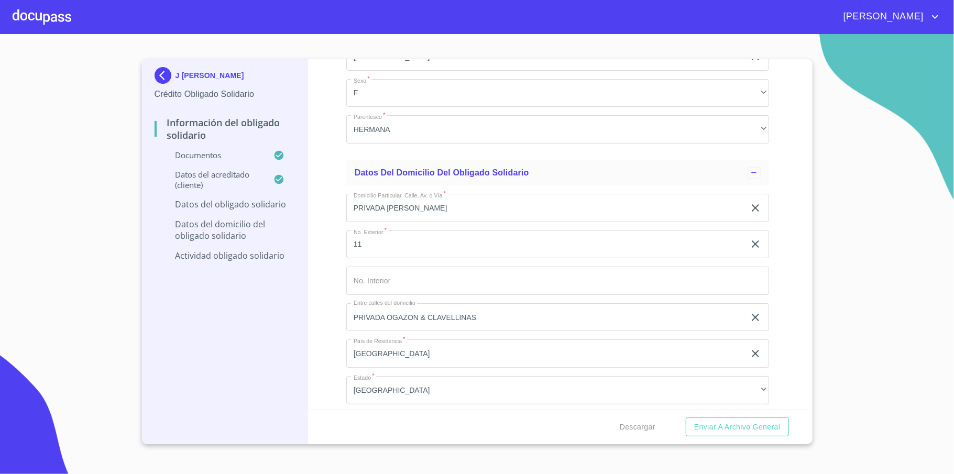
click at [274, 210] on p "Datos del obligado solidario" at bounding box center [224, 204] width 141 height 12
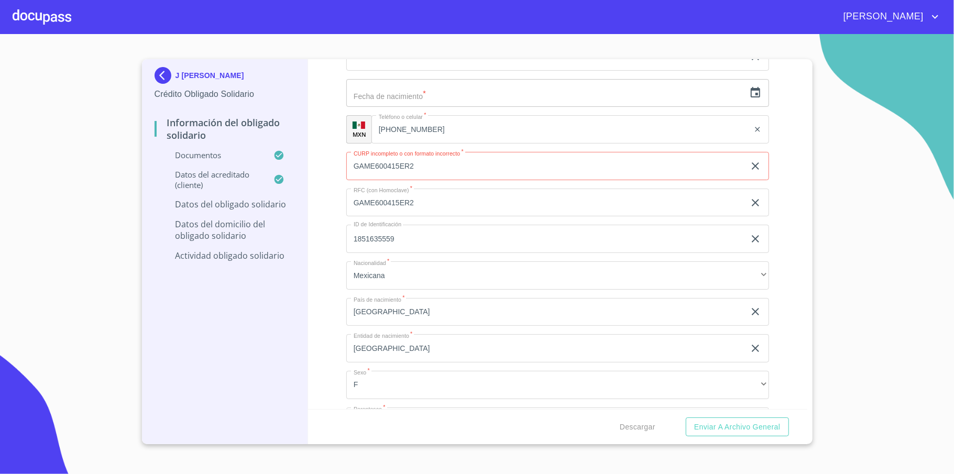
scroll to position [212, 0]
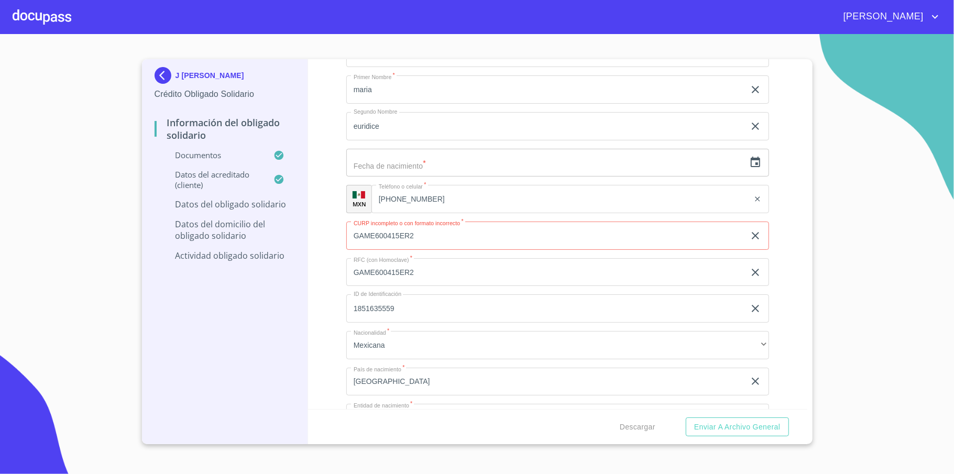
click at [442, 239] on input "GAME600415ER2" at bounding box center [545, 235] width 398 height 28
type input "GAME600415MJCRNR00"
click at [442, 267] on input "GAME600415ER2" at bounding box center [545, 272] width 398 height 28
click at [426, 31] on input "1851635559" at bounding box center [545, 17] width 398 height 28
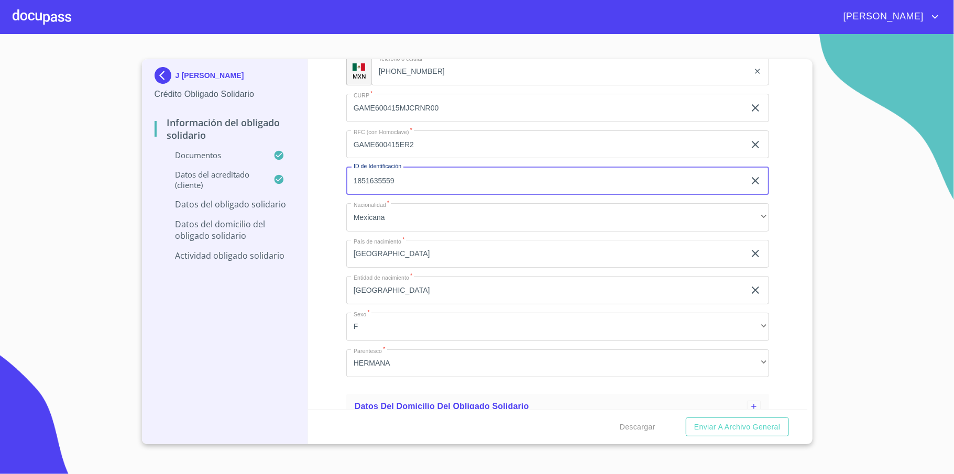
scroll to position [352, 0]
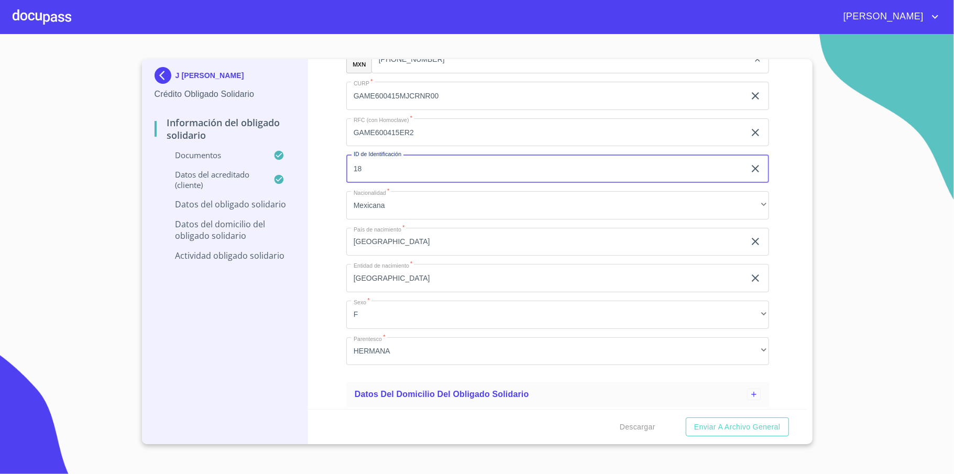
type input "1"
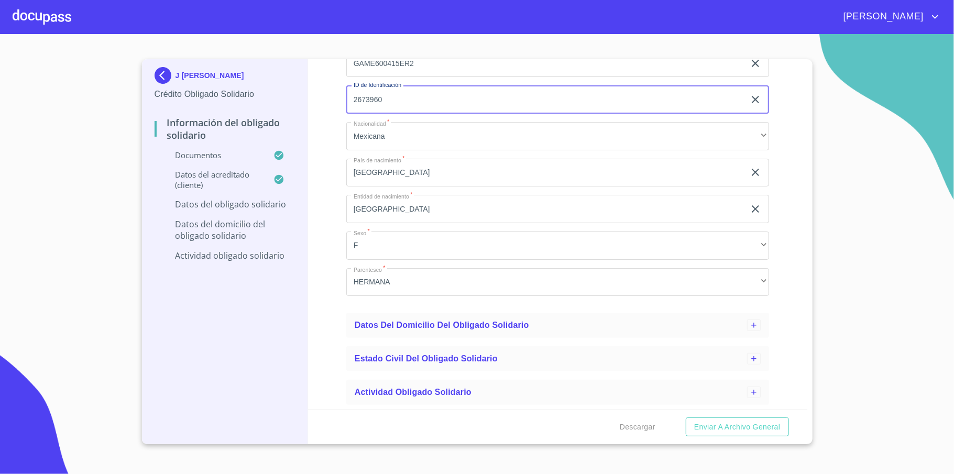
type input "2673960"
click at [786, 243] on div "Información del Obligado Solidario Documentos Datos del acreditado (cliente) Da…" at bounding box center [557, 234] width 499 height 350
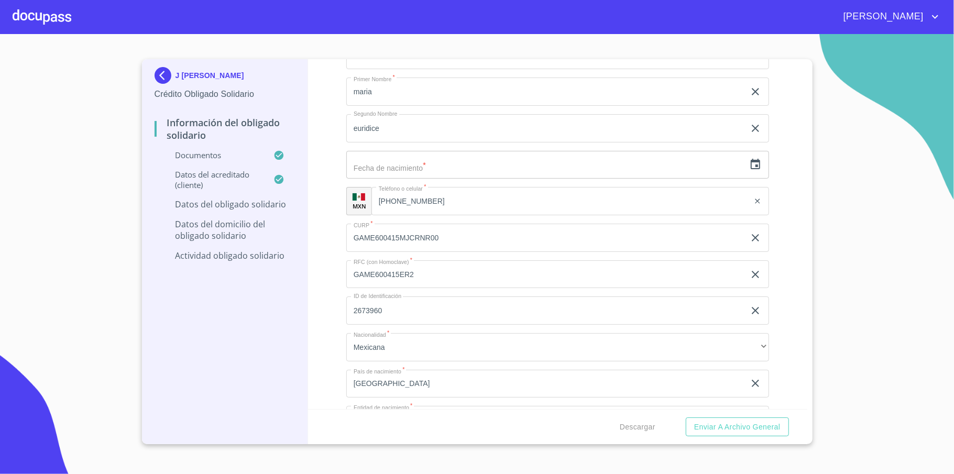
scroll to position [72, 0]
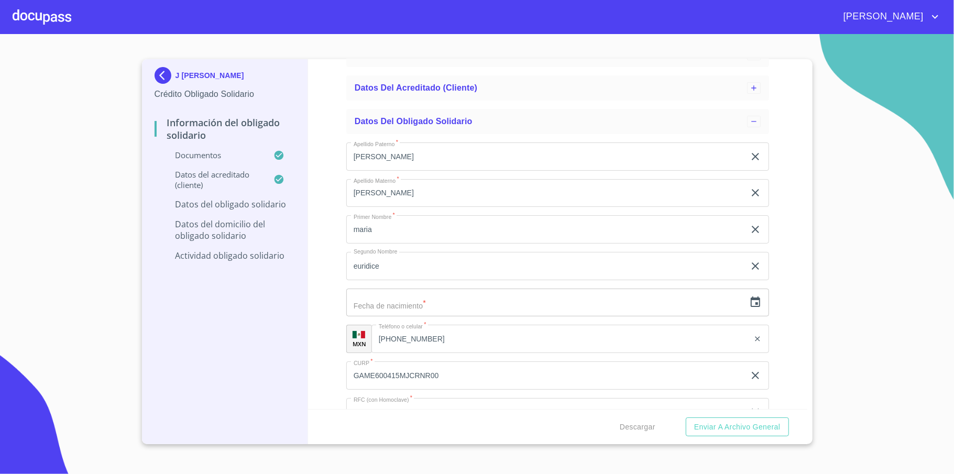
click at [422, 171] on input "[PERSON_NAME]" at bounding box center [545, 156] width 398 height 28
click at [231, 210] on p "Datos del obligado solidario" at bounding box center [224, 204] width 141 height 12
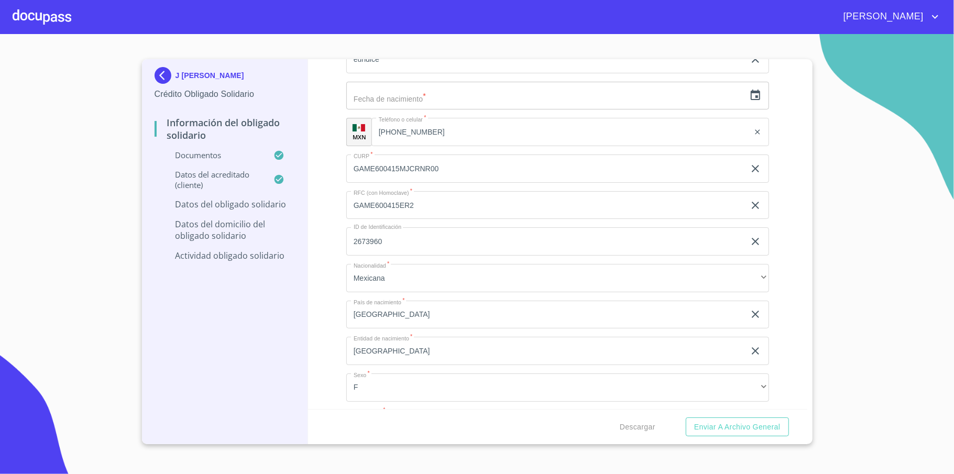
click at [238, 197] on div "Datos del acreditado (cliente)" at bounding box center [224, 183] width 141 height 29
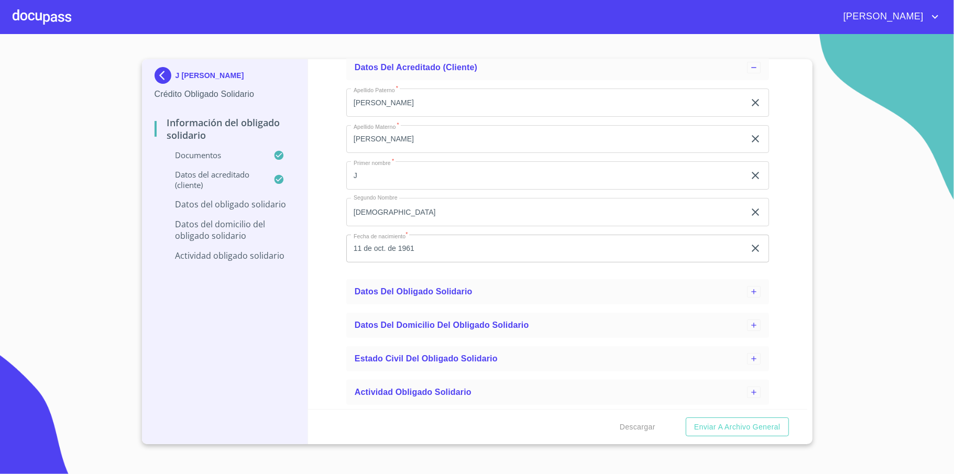
scroll to position [93, 0]
click at [247, 195] on div "Datos del acreditado (cliente)" at bounding box center [224, 183] width 141 height 29
click at [250, 205] on p "Datos del obligado solidario" at bounding box center [224, 204] width 141 height 12
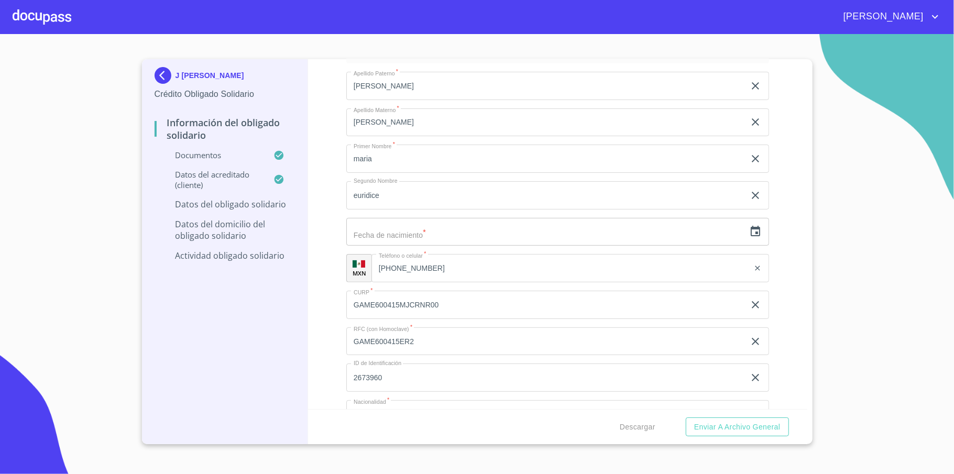
scroll to position [142, 0]
click at [414, 229] on input "text" at bounding box center [545, 232] width 398 height 28
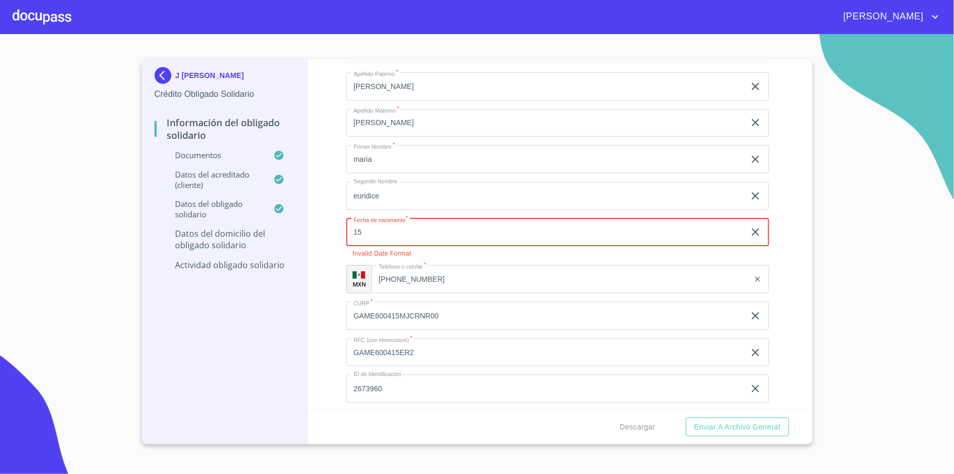
type input "1_"
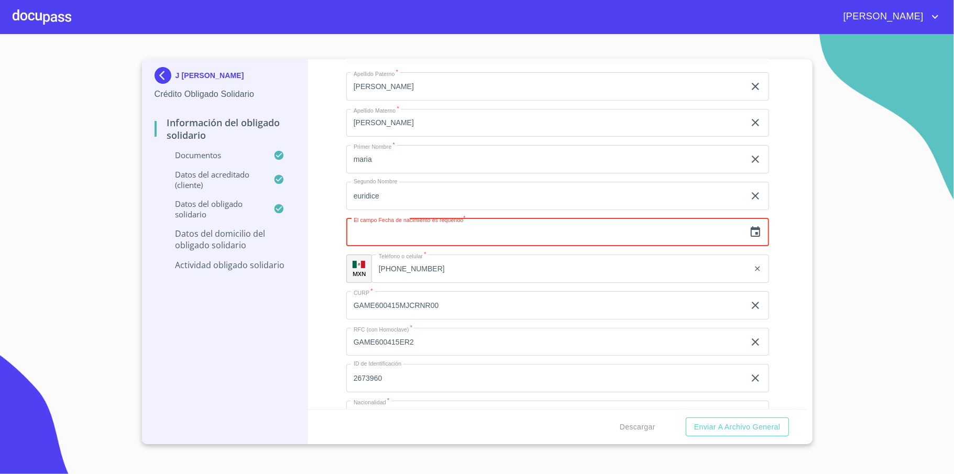
click at [750, 232] on icon "button" at bounding box center [754, 231] width 9 height 10
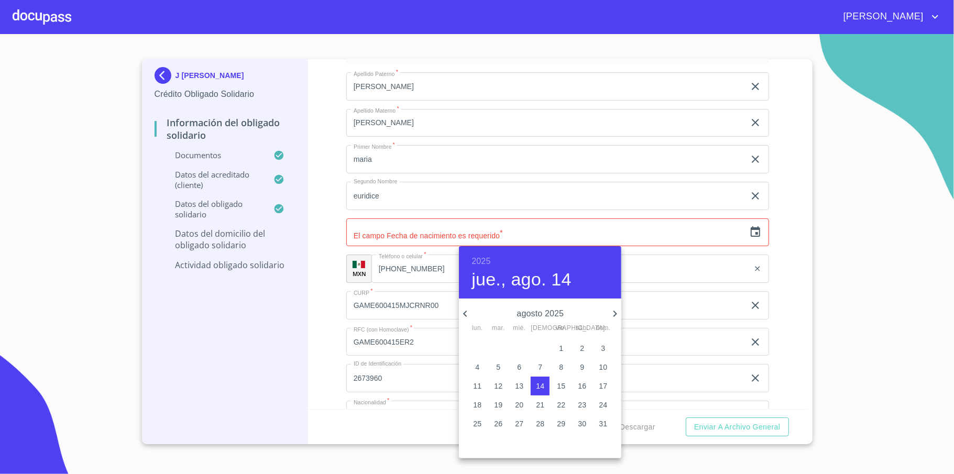
click at [479, 257] on h6 "2025" at bounding box center [480, 261] width 19 height 15
click at [537, 338] on div "1960" at bounding box center [540, 338] width 162 height 21
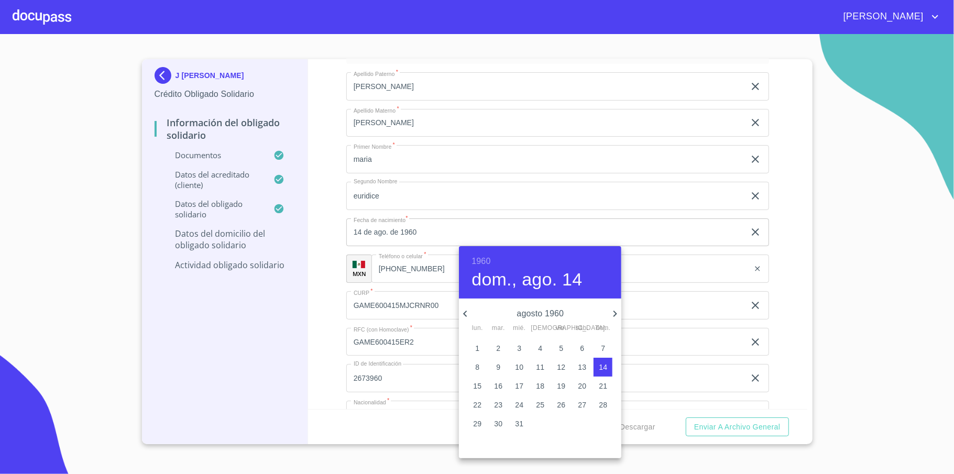
click at [462, 313] on icon "button" at bounding box center [465, 313] width 13 height 13
click at [463, 313] on icon "button" at bounding box center [465, 313] width 13 height 13
click at [562, 387] on p "15" at bounding box center [561, 386] width 8 height 10
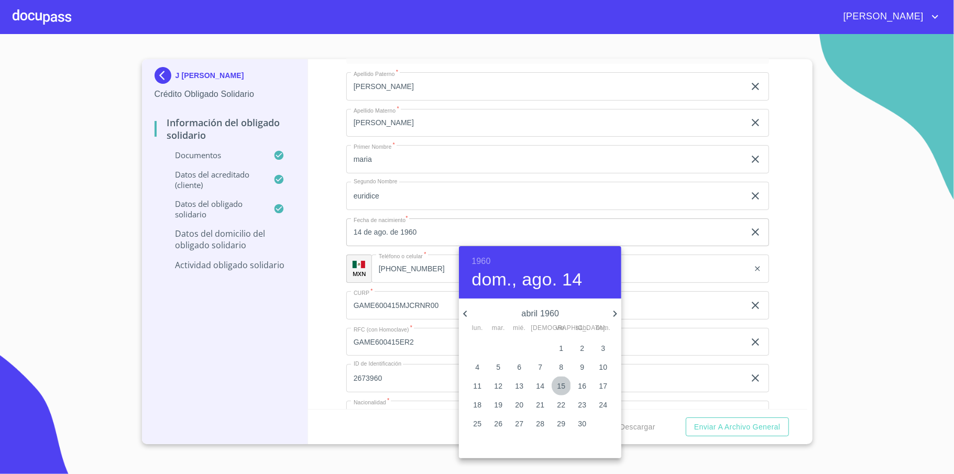
type input "15 de abr. de 1960"
click at [763, 329] on div at bounding box center [477, 237] width 954 height 474
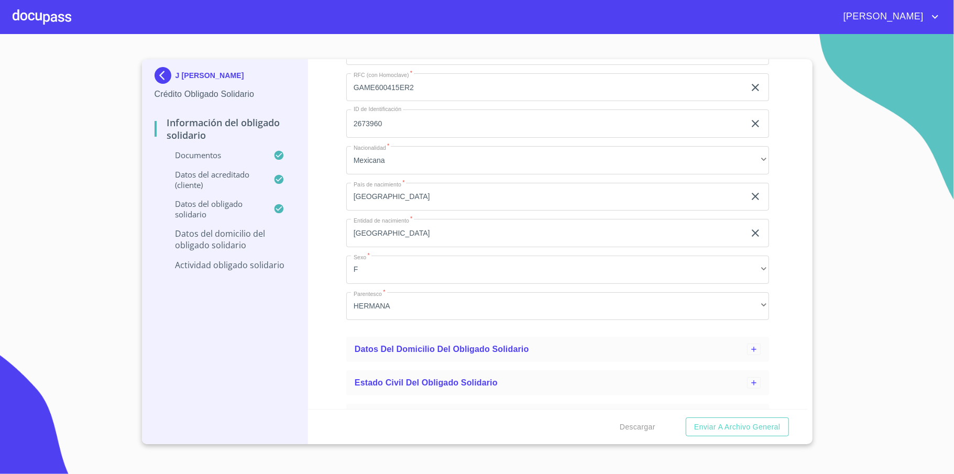
scroll to position [422, 0]
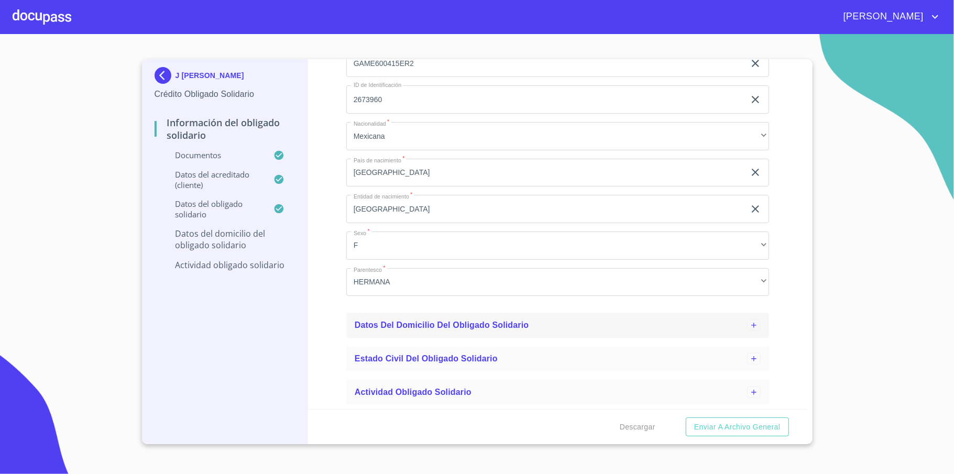
click at [601, 331] on div "Datos del Domicilio del Obligado Solidario" at bounding box center [551, 325] width 392 height 13
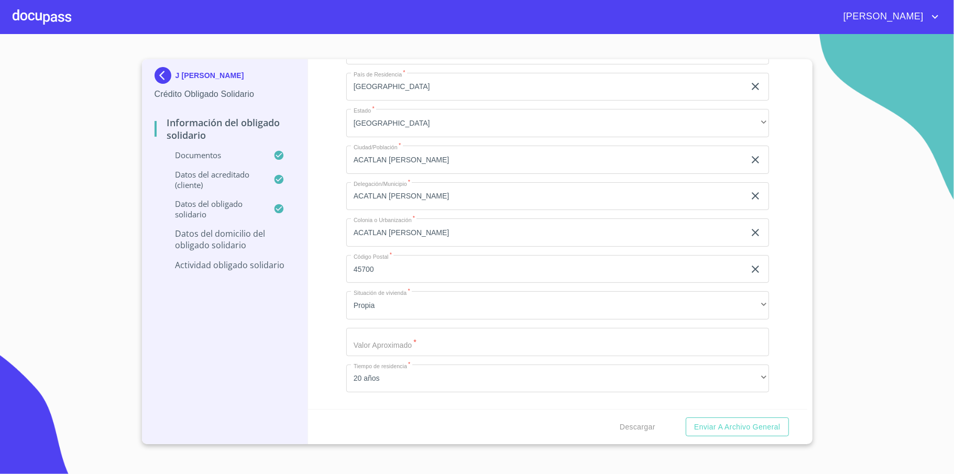
scroll to position [904, 0]
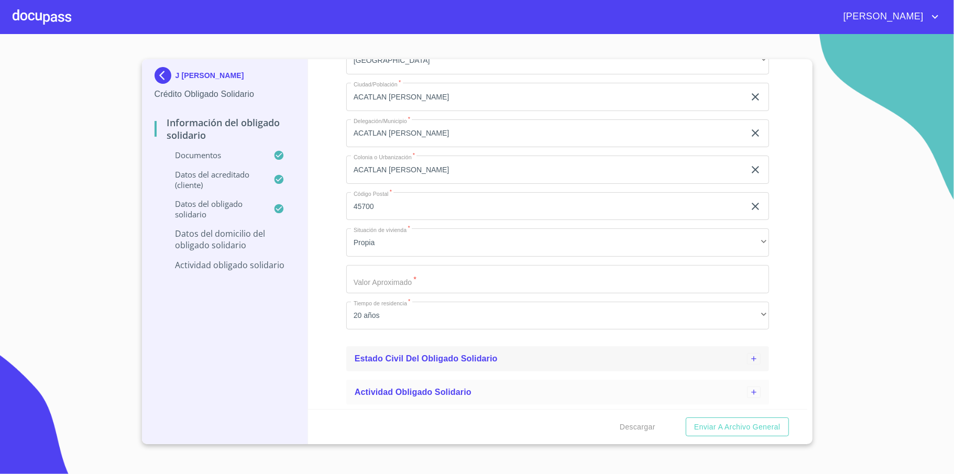
click at [476, 360] on span "Estado civil del obligado solidario" at bounding box center [426, 358] width 143 height 9
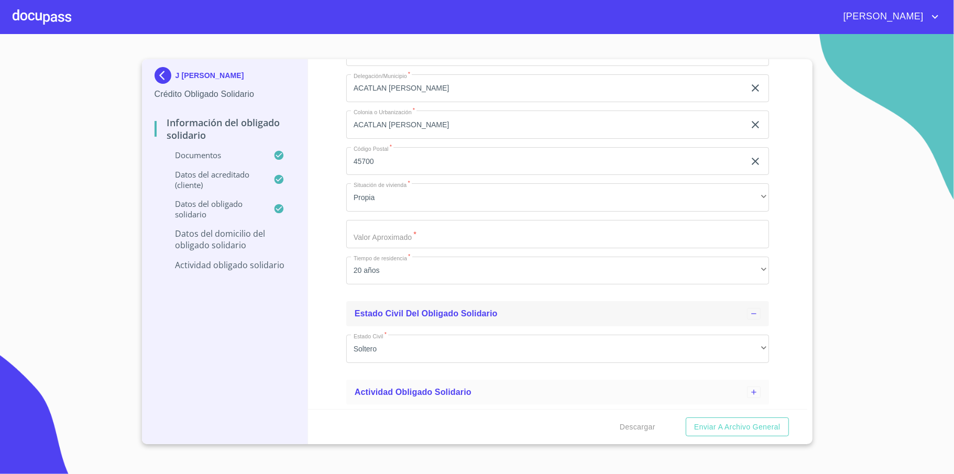
click at [438, 322] on div "Estado civil del obligado solidario" at bounding box center [557, 313] width 423 height 25
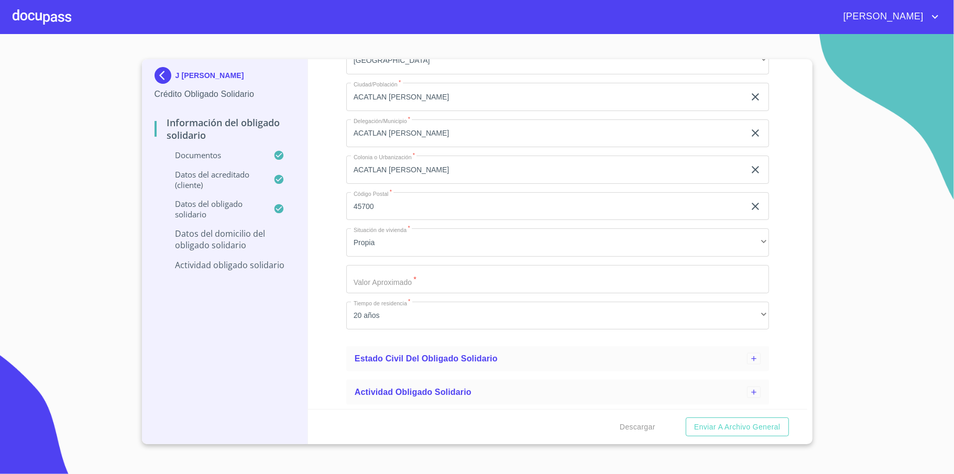
scroll to position [904, 0]
click at [226, 241] on p "Datos del Domicilio del Obligado Solidario" at bounding box center [224, 239] width 141 height 23
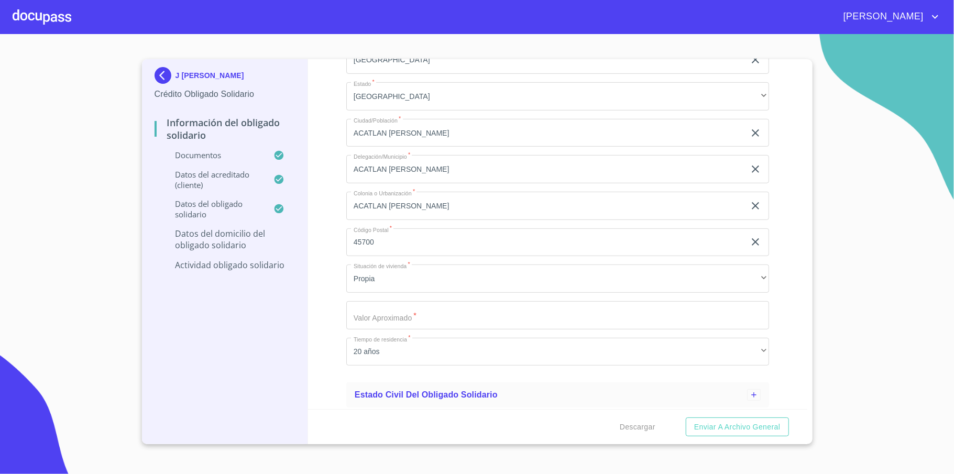
scroll to position [315, 0]
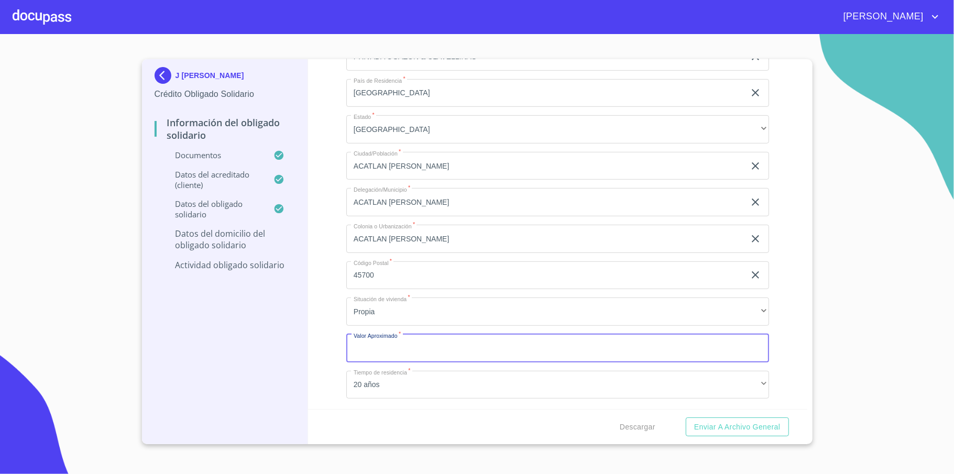
click at [423, 338] on input "Domicilio Particular. Calle, Av. o Vía   *" at bounding box center [557, 348] width 423 height 28
type input "$2,000,000"
click at [765, 241] on div "Información del Obligado Solidario Documentos Datos del acreditado (cliente) Da…" at bounding box center [557, 234] width 499 height 350
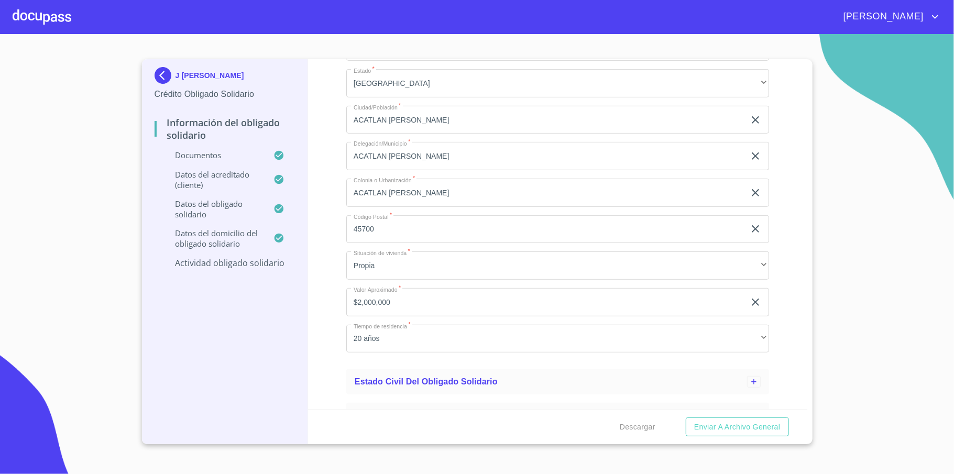
scroll to position [385, 0]
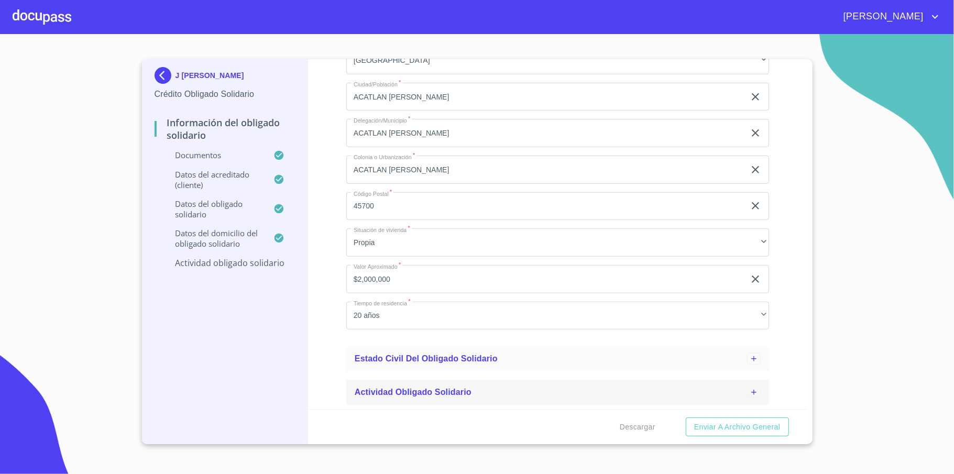
click at [429, 391] on span "Actividad obligado solidario" at bounding box center [413, 391] width 117 height 9
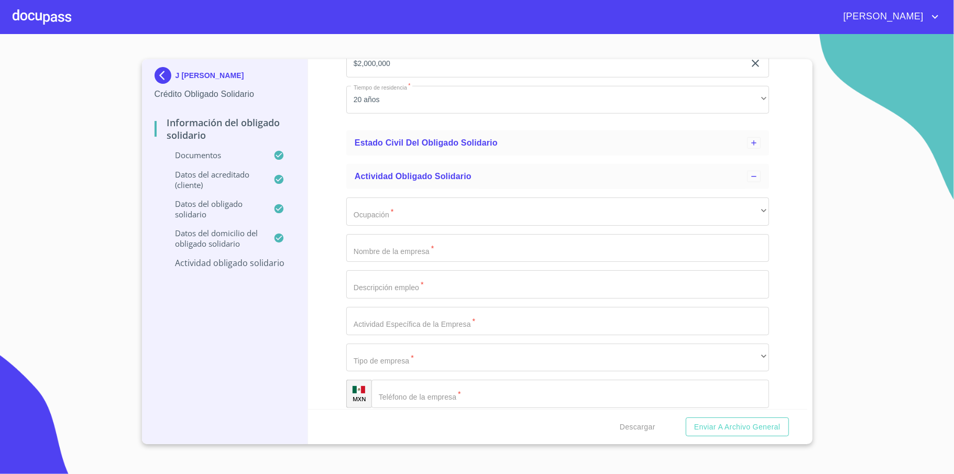
scroll to position [595, 0]
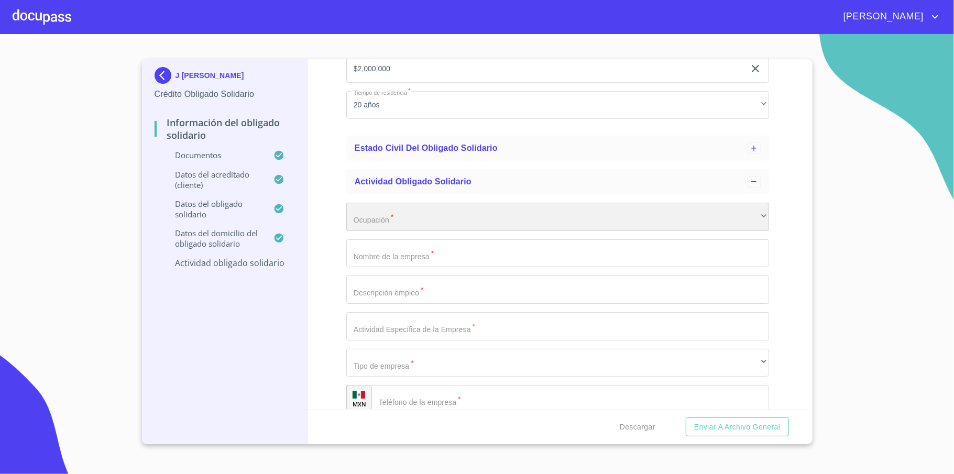
click at [409, 219] on div "​" at bounding box center [557, 217] width 423 height 28
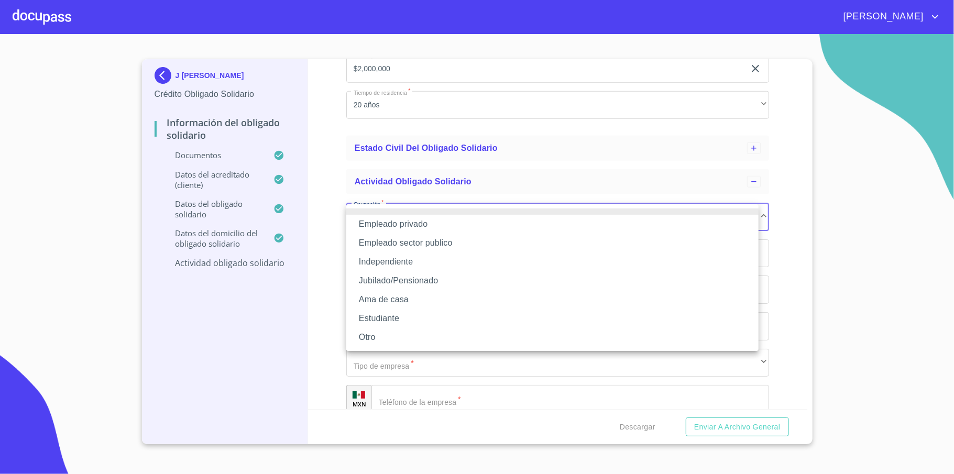
click at [434, 283] on li "Jubilado/Pensionado" at bounding box center [552, 280] width 412 height 19
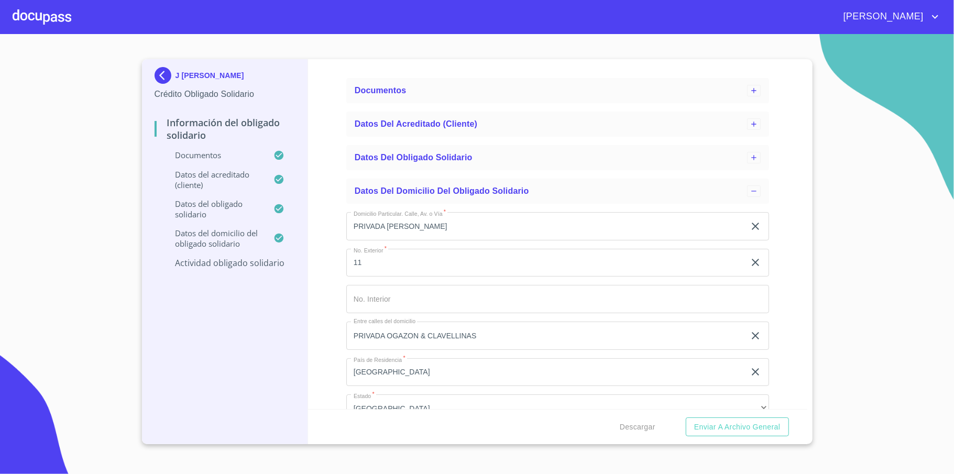
scroll to position [106, 0]
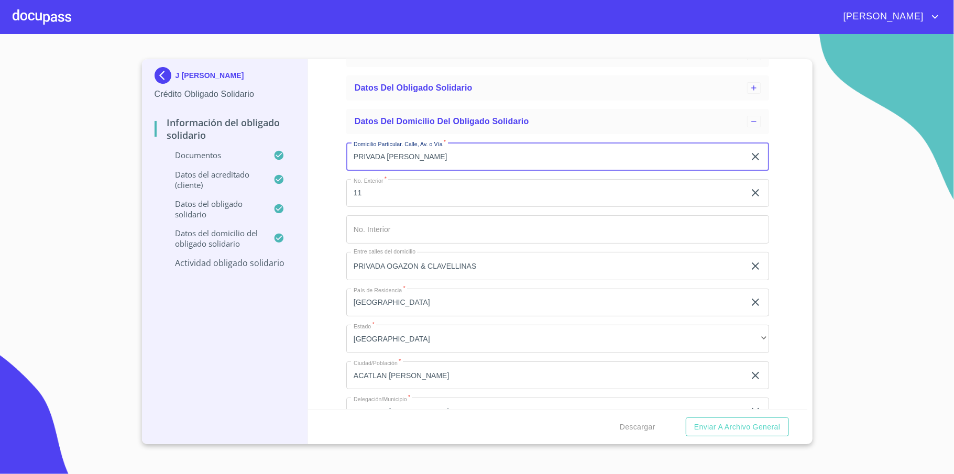
click at [449, 160] on input "PRIVADA [PERSON_NAME]" at bounding box center [545, 156] width 398 height 28
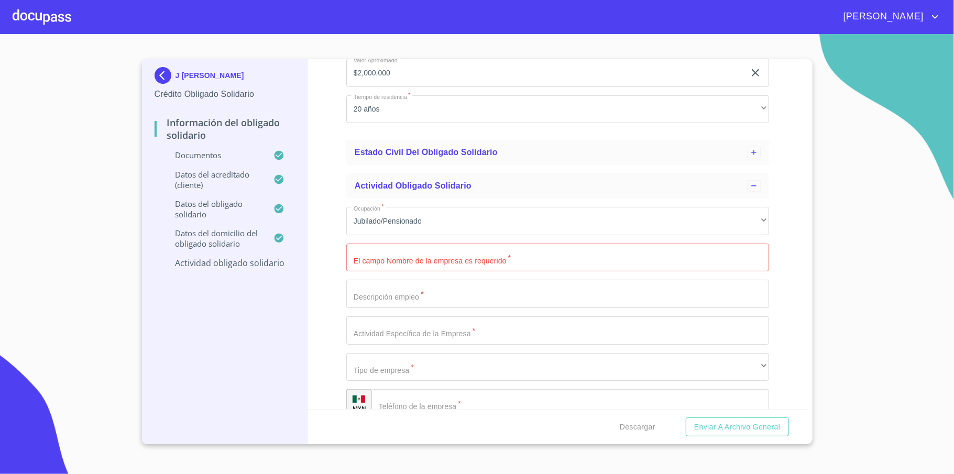
scroll to position [595, 0]
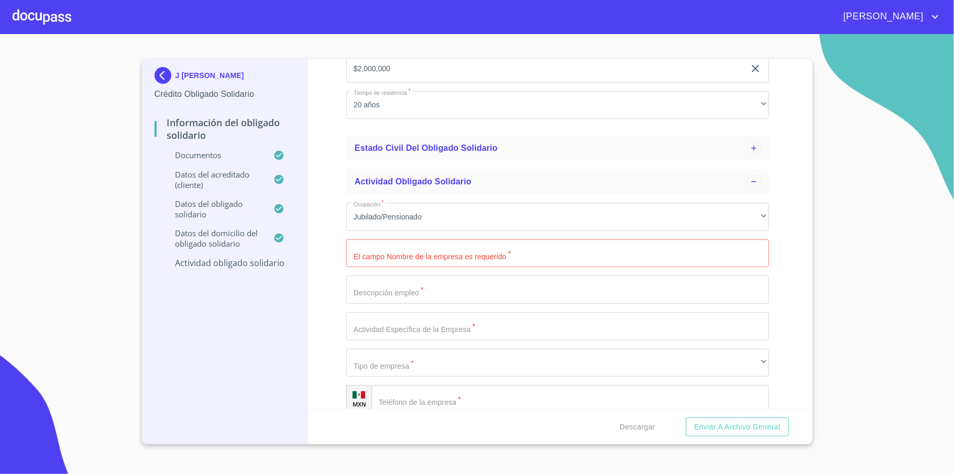
click at [396, 250] on input "Domicilio Particular. Calle, Av. o Vía   *" at bounding box center [557, 253] width 423 height 28
paste input "PRIVADA [PERSON_NAME]"
type input "PRIVADA [PERSON_NAME]"
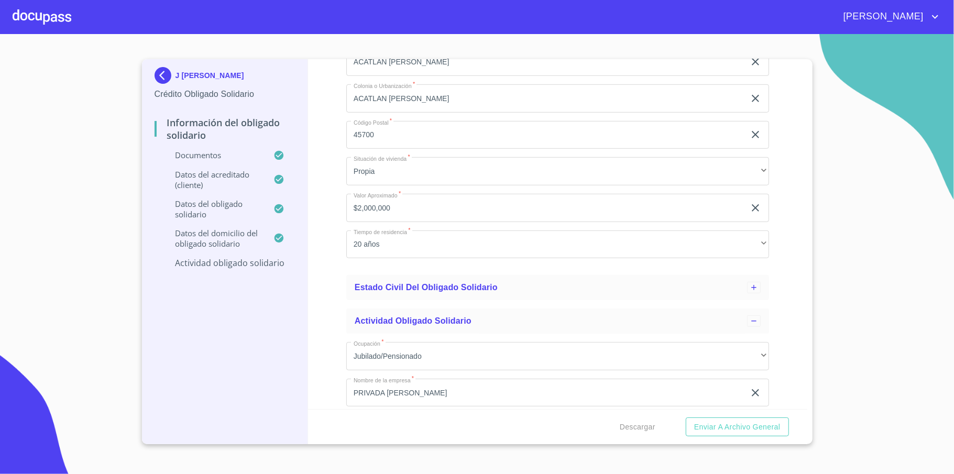
scroll to position [664, 0]
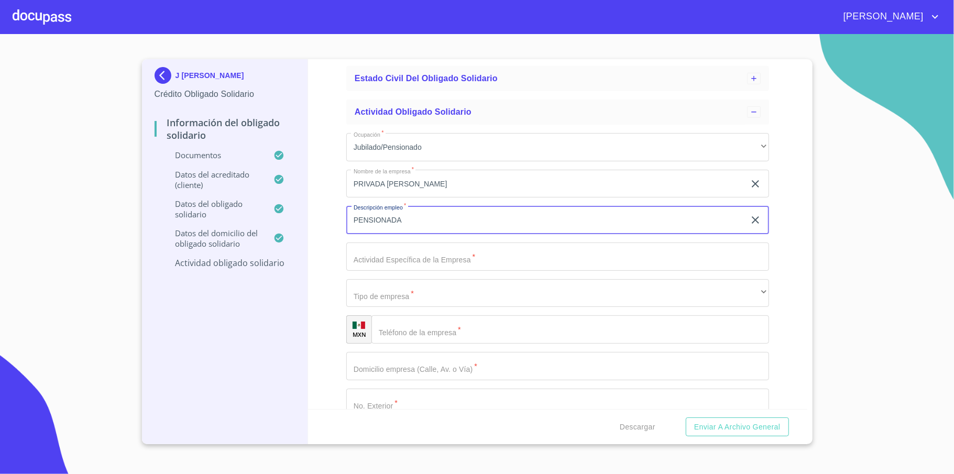
type input "PENSIONADA"
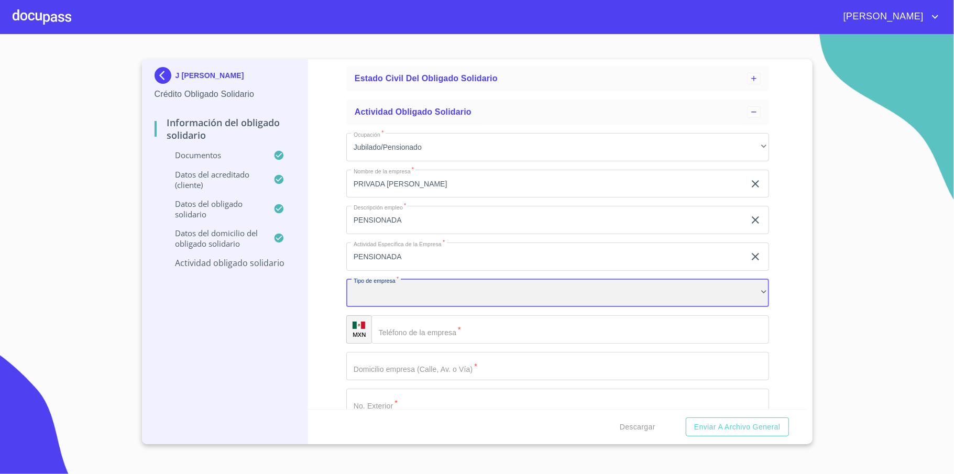
click at [451, 294] on div "​" at bounding box center [557, 293] width 423 height 28
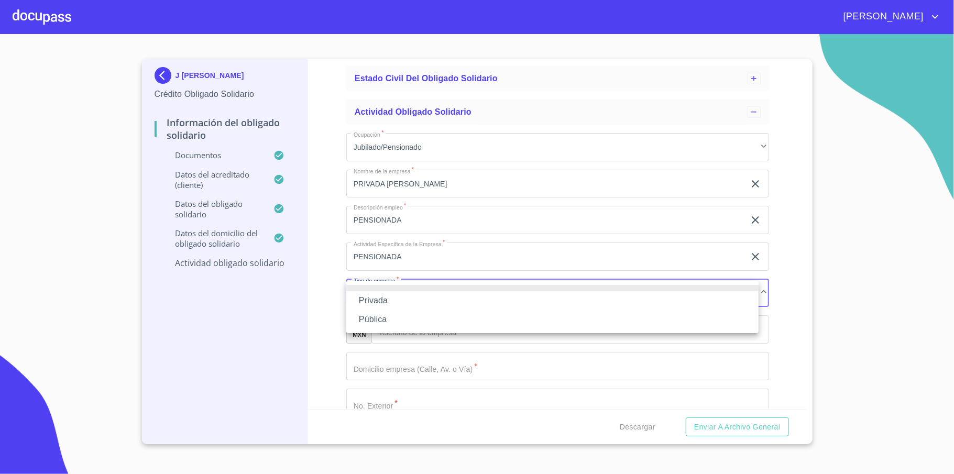
click at [424, 258] on div at bounding box center [477, 237] width 954 height 474
click at [424, 258] on div "Privada Pública" at bounding box center [477, 237] width 954 height 474
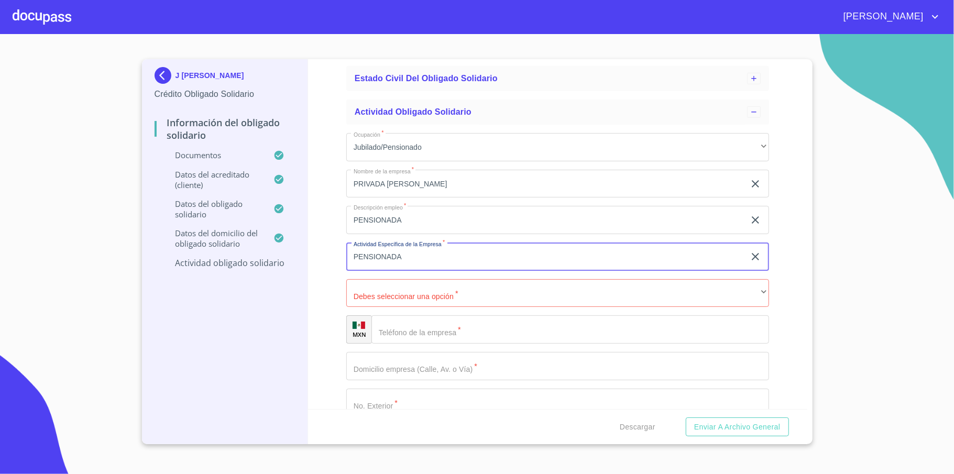
click at [424, 258] on input "PENSIONADA" at bounding box center [545, 256] width 398 height 28
type input "PENSIONADA / FUE MAESTRA"
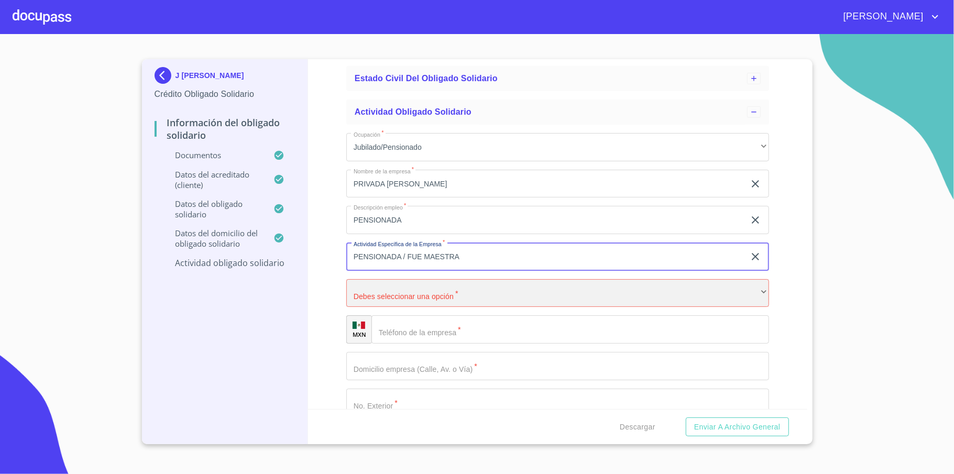
click at [424, 286] on div "​" at bounding box center [557, 293] width 423 height 28
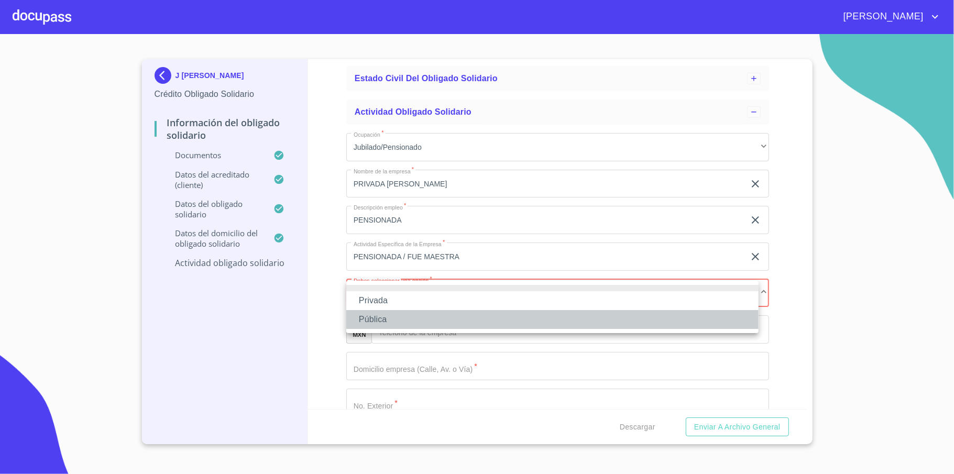
click at [398, 321] on li "Pública" at bounding box center [552, 319] width 412 height 19
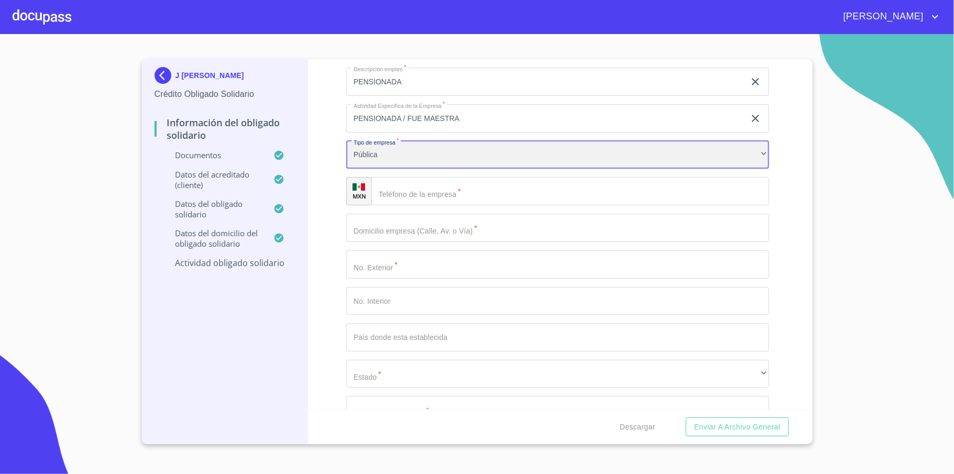
scroll to position [804, 0]
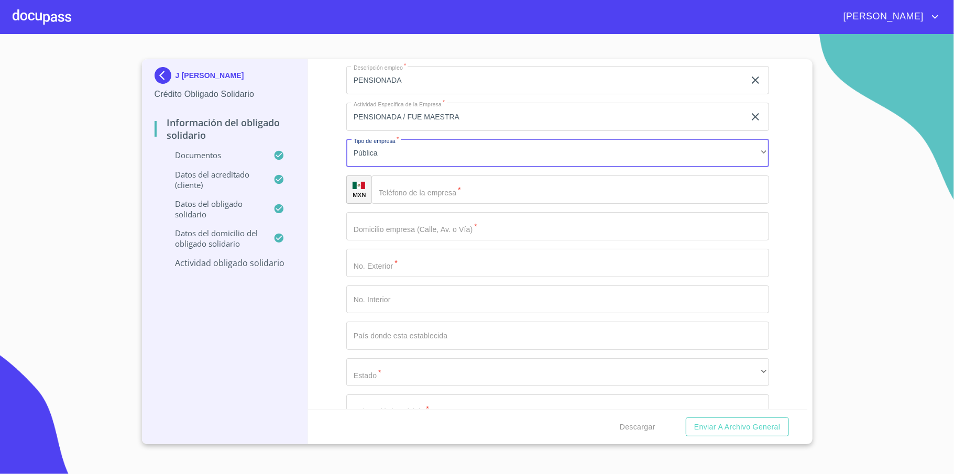
click at [419, 191] on input "Domicilio Particular. Calle, Av. o Vía   *" at bounding box center [569, 189] width 397 height 28
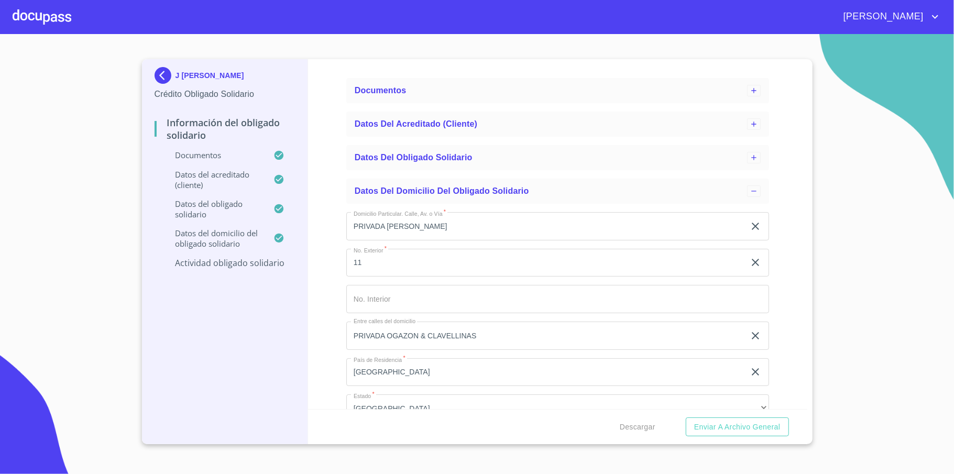
scroll to position [0, 0]
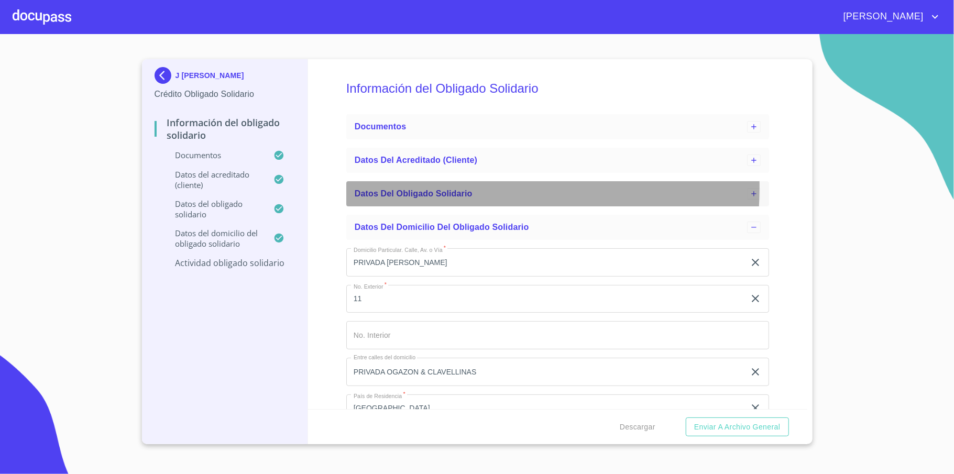
click at [440, 187] on div "Datos del obligado solidario" at bounding box center [551, 193] width 392 height 13
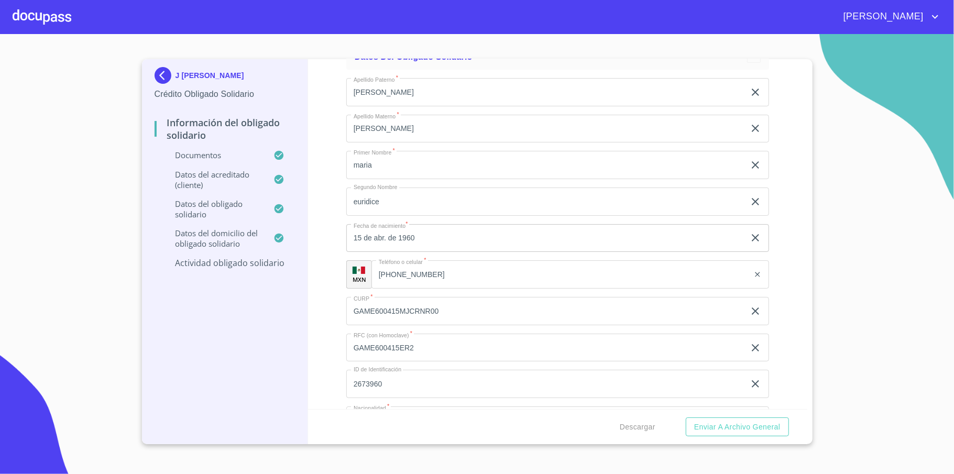
scroll to position [139, 0]
click at [405, 266] on input "[PHONE_NUMBER]" at bounding box center [560, 272] width 378 height 28
click at [405, 266] on input "[PHONE_NUMBER]" at bounding box center [572, 272] width 351 height 28
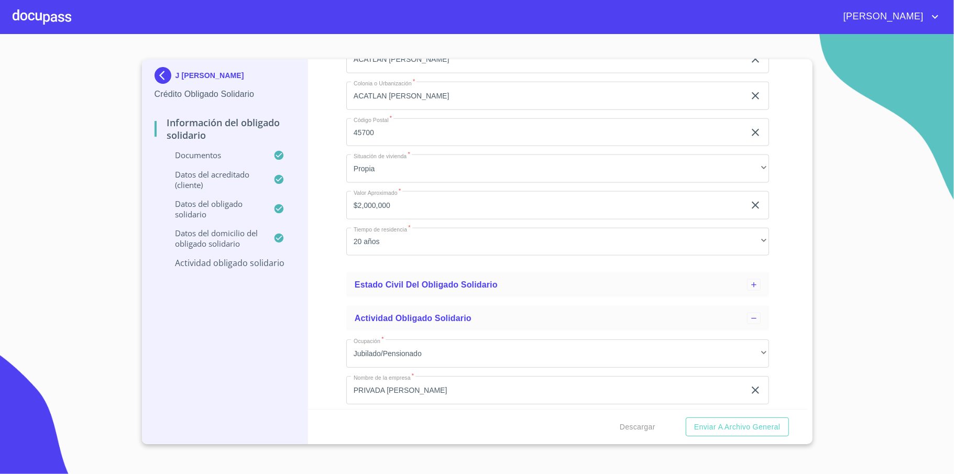
scroll to position [1257, 0]
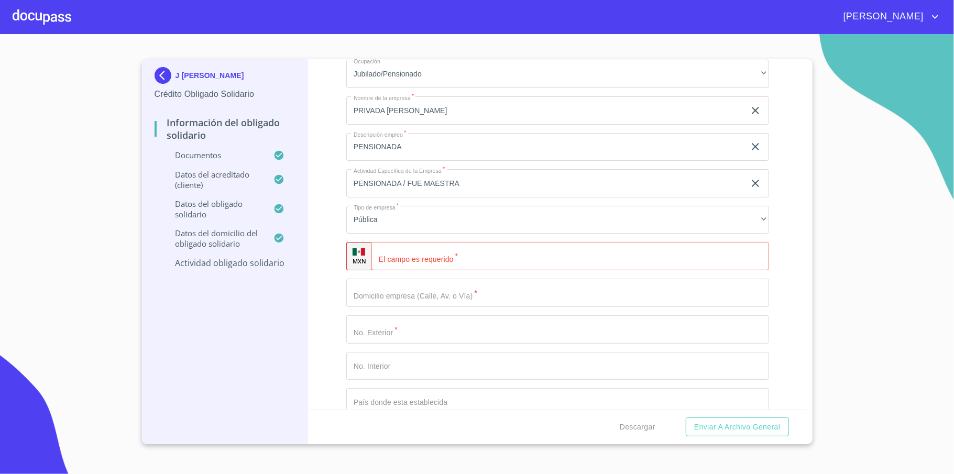
click at [421, 256] on input "Apellido Paterno   *" at bounding box center [569, 256] width 397 height 28
paste input "[PHONE_NUMBER]"
type input "[PHONE_NUMBER]"
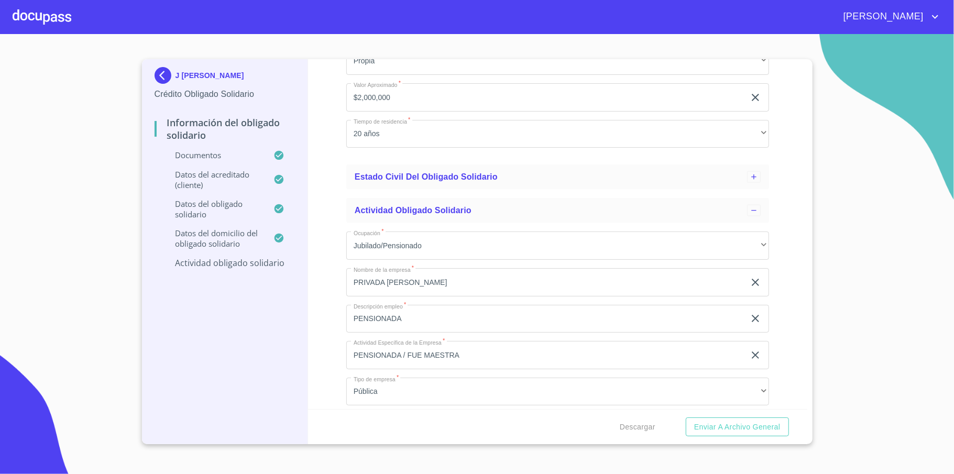
scroll to position [1117, 0]
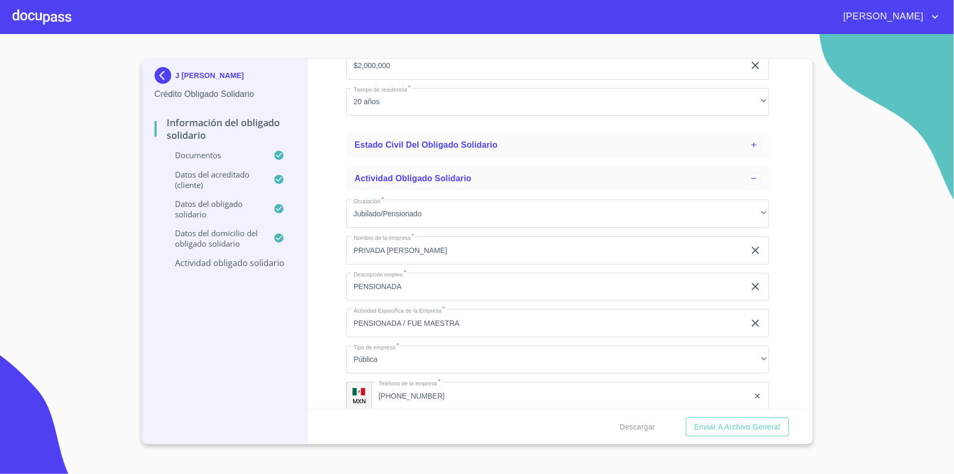
click at [429, 252] on input "PRIVADA [PERSON_NAME]" at bounding box center [545, 250] width 398 height 28
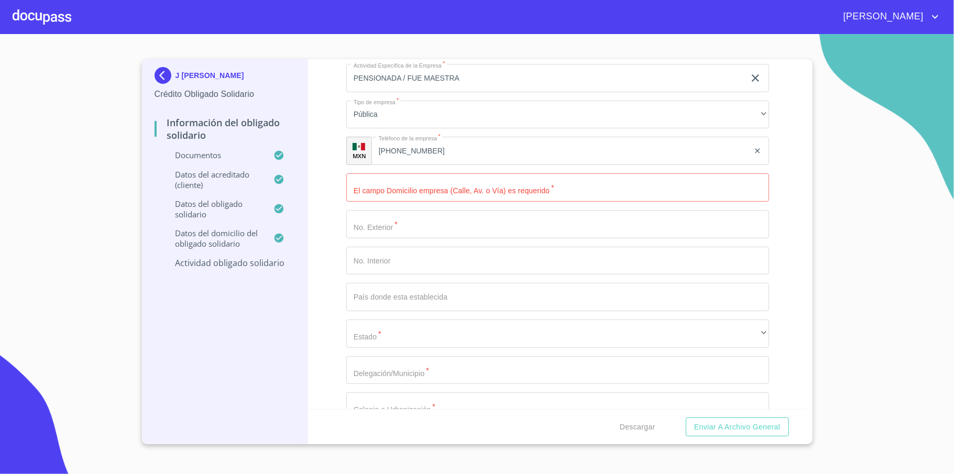
scroll to position [1396, 0]
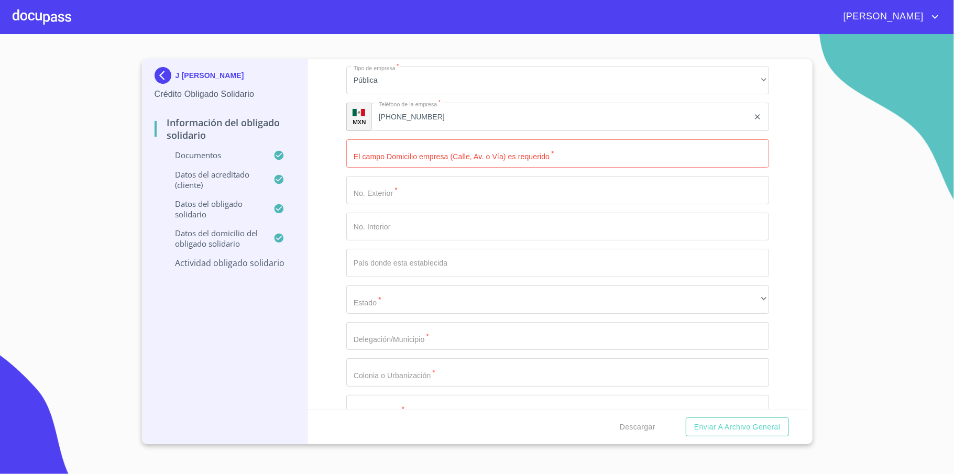
click at [420, 157] on input "Apellido Paterno   *" at bounding box center [557, 153] width 423 height 28
paste input "PRIVADA [PERSON_NAME]"
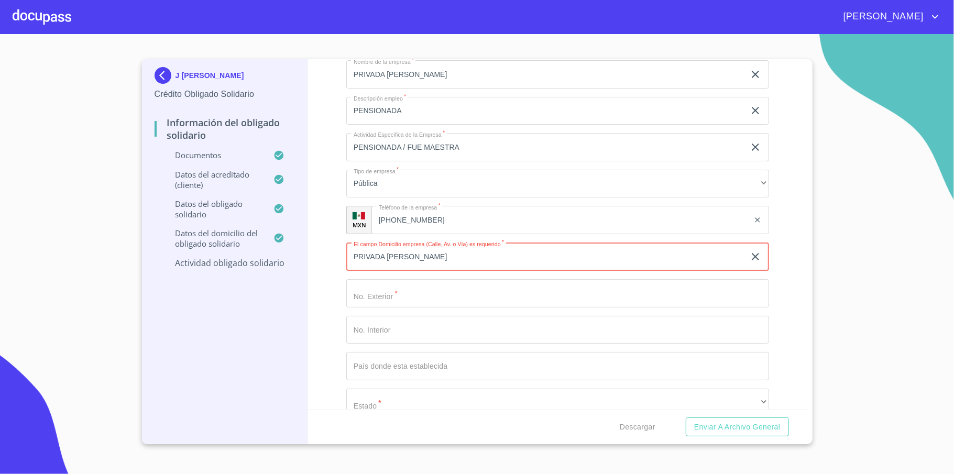
scroll to position [1187, 0]
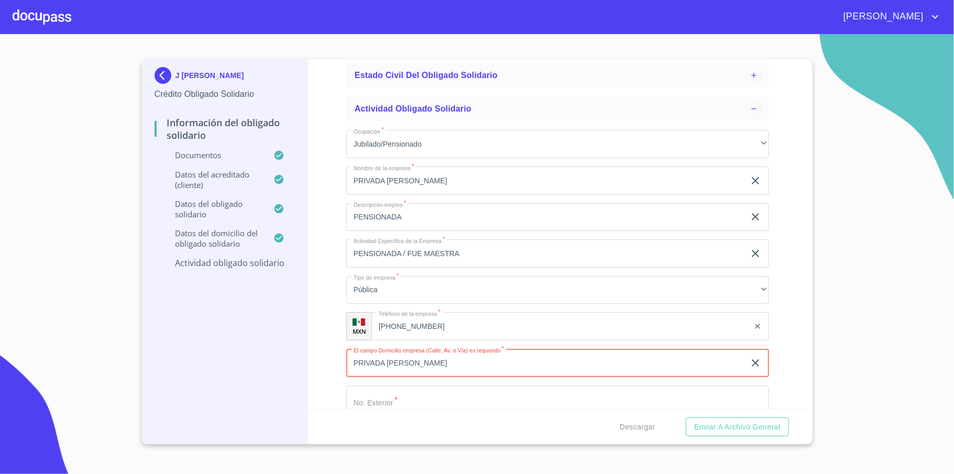
type input "PRIVADA [PERSON_NAME]"
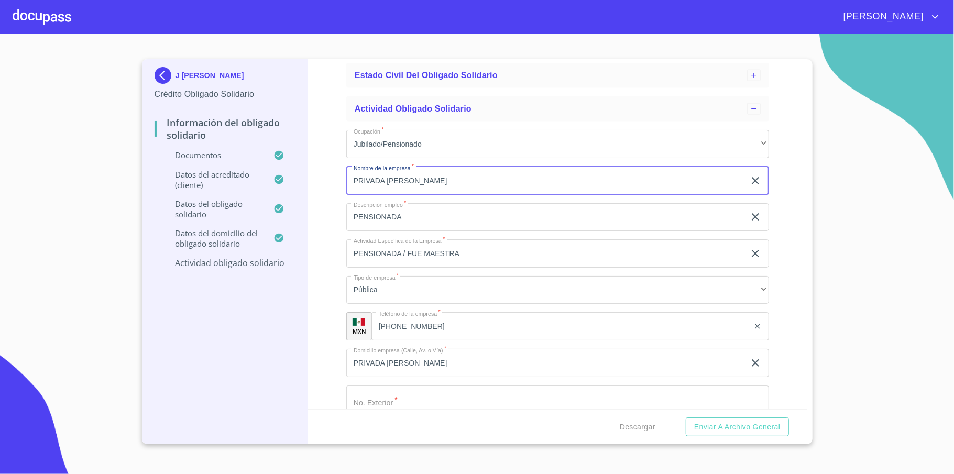
click at [419, 174] on input "PRIVADA [PERSON_NAME]" at bounding box center [545, 181] width 398 height 28
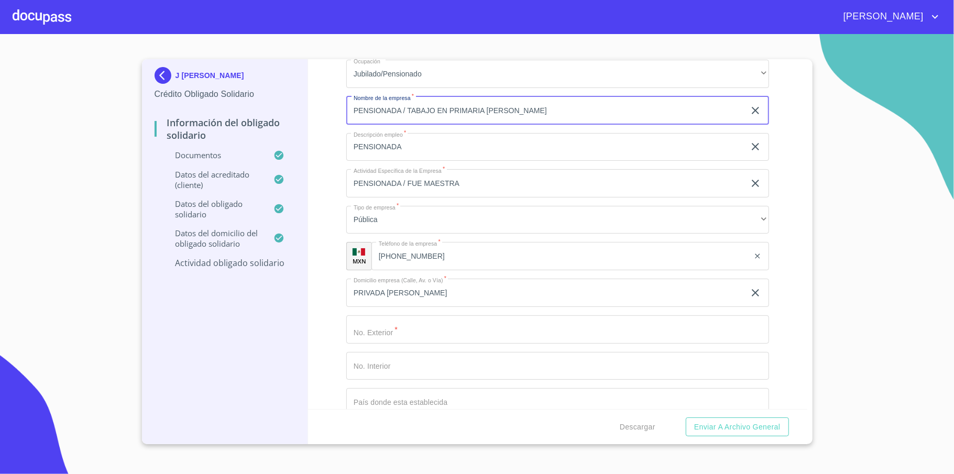
scroll to position [1326, 0]
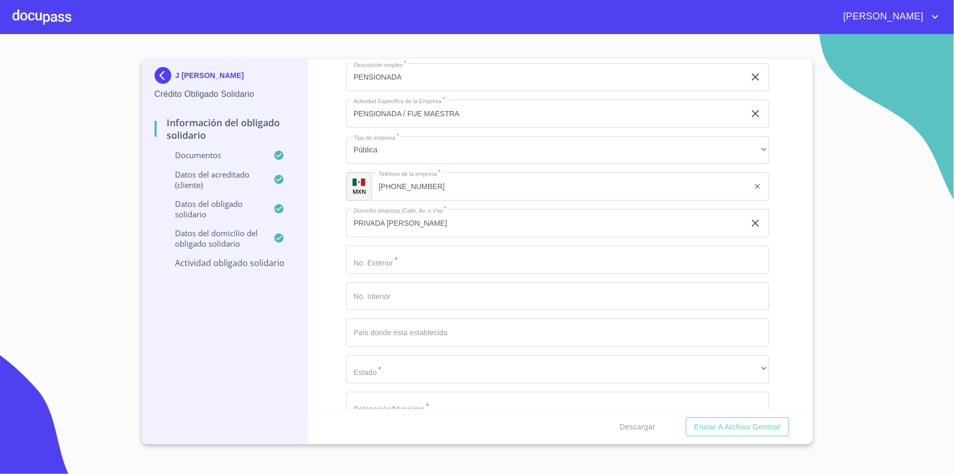
type input "PENSIONADA / TABAJO EN PRIMARIA [PERSON_NAME]"
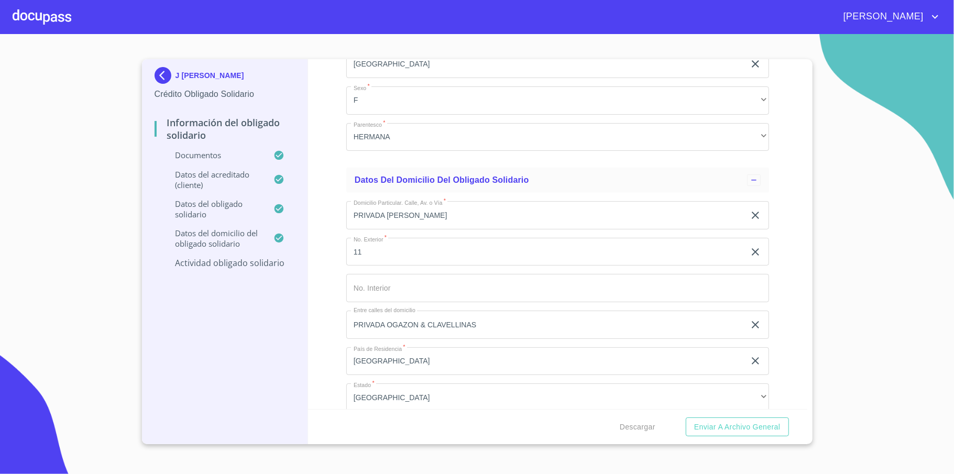
scroll to position [558, 0]
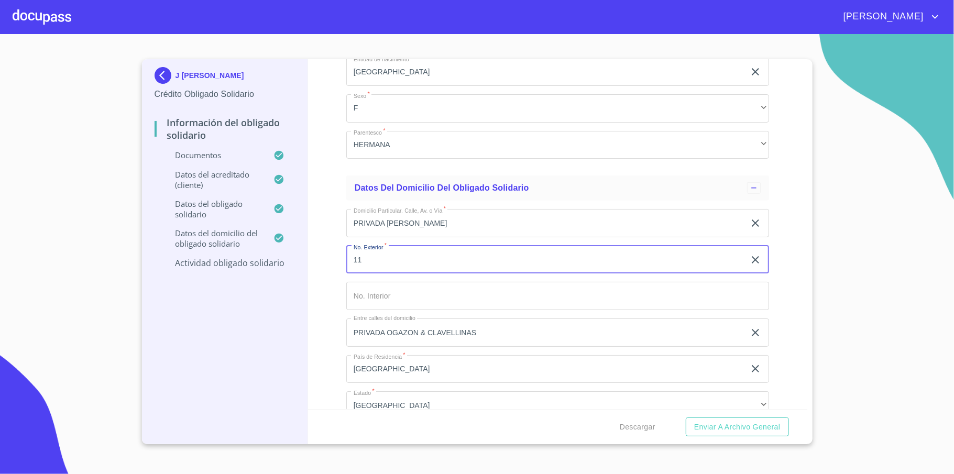
click at [365, 259] on input "11" at bounding box center [545, 260] width 398 height 28
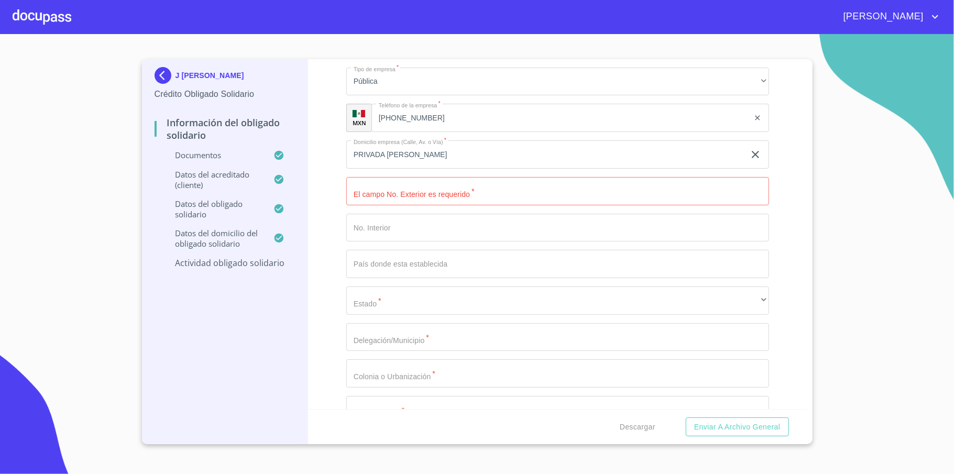
scroll to position [1396, 0]
click at [411, 194] on input "Apellido Paterno   *" at bounding box center [557, 190] width 423 height 28
paste input "11"
type input "11"
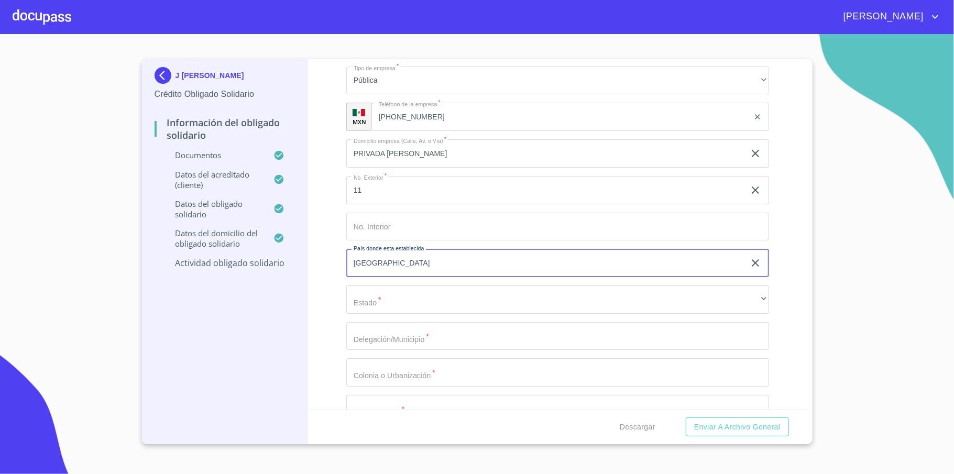
type input "[GEOGRAPHIC_DATA]"
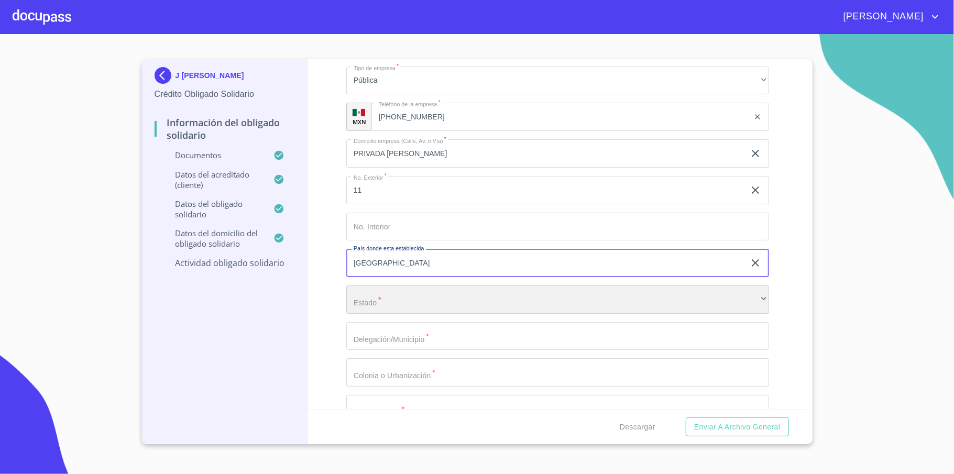
click at [380, 309] on div "​" at bounding box center [557, 299] width 423 height 28
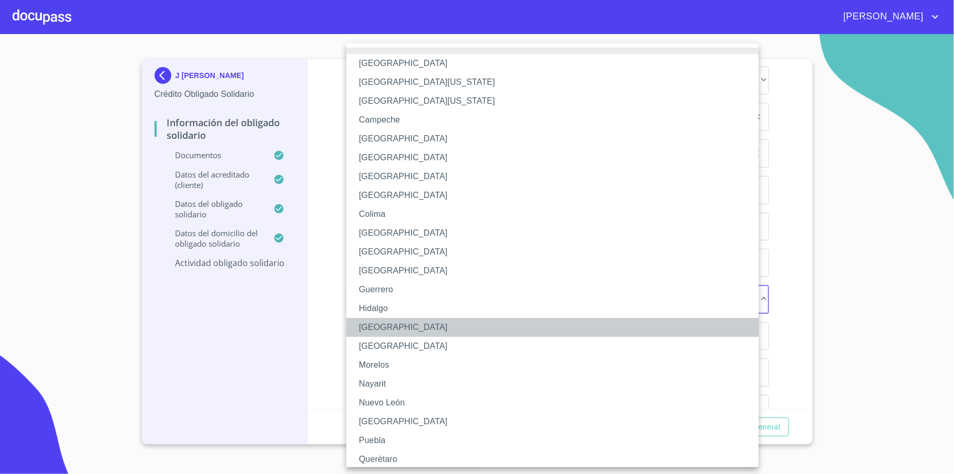
click at [397, 327] on li "[GEOGRAPHIC_DATA]" at bounding box center [557, 327] width 423 height 19
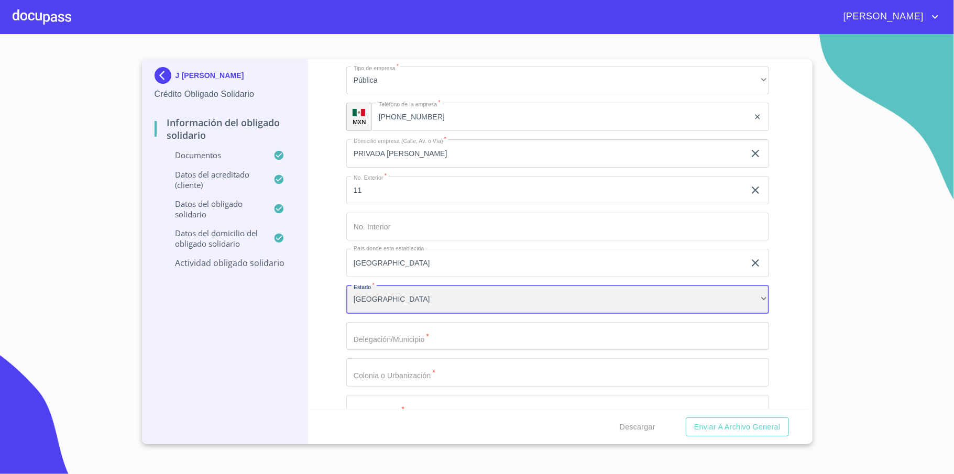
scroll to position [1466, 0]
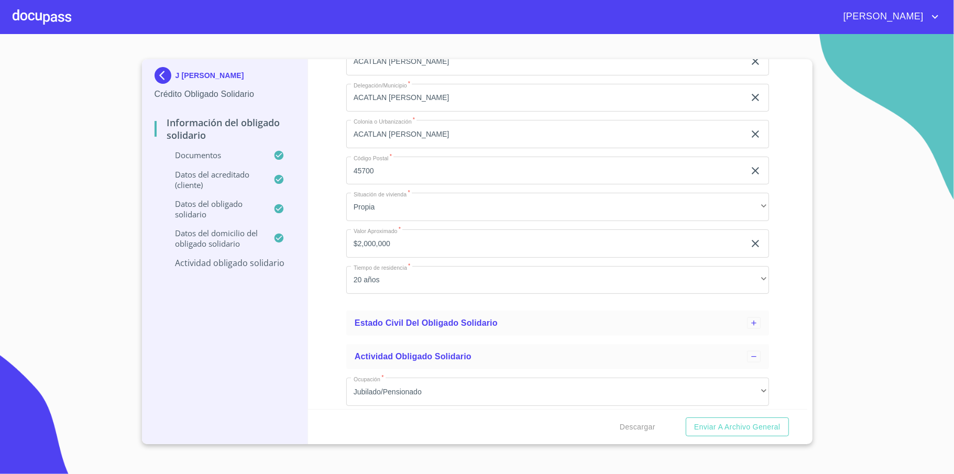
scroll to position [907, 0]
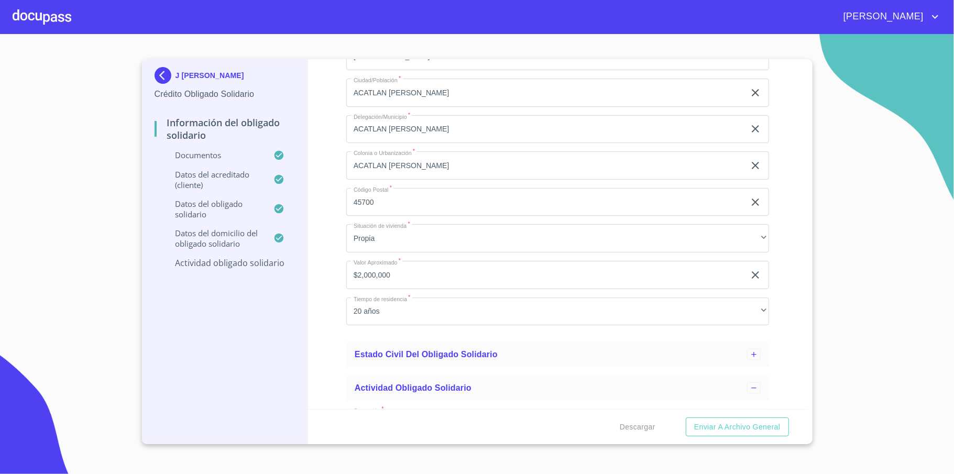
click at [384, 165] on input "ACATLAN [PERSON_NAME]" at bounding box center [545, 165] width 398 height 28
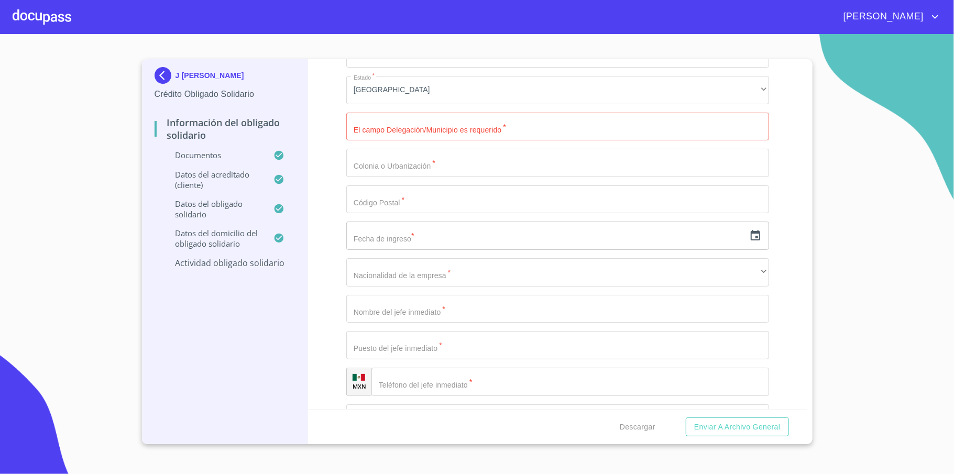
scroll to position [1536, 0]
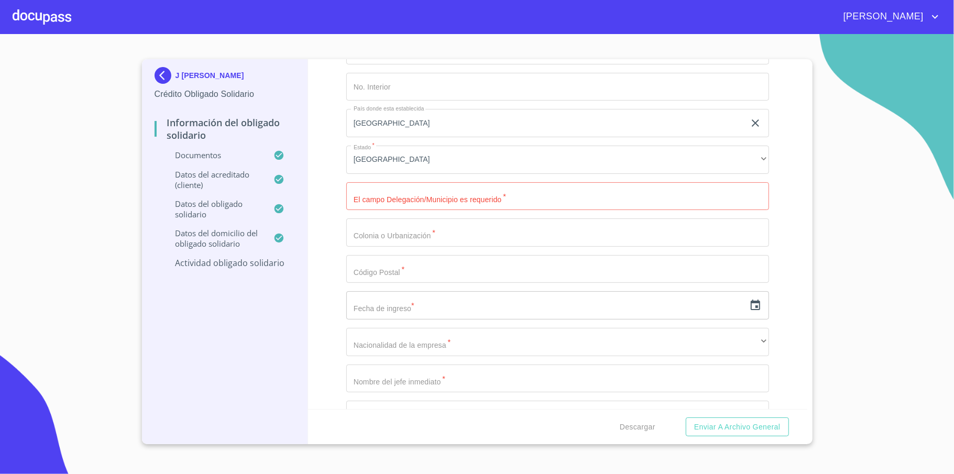
click at [413, 202] on input "Apellido Paterno   *" at bounding box center [557, 196] width 423 height 28
paste input "ACATLAN [PERSON_NAME]"
type input "ACATLAN [PERSON_NAME]"
paste input "ACATLAN [PERSON_NAME]"
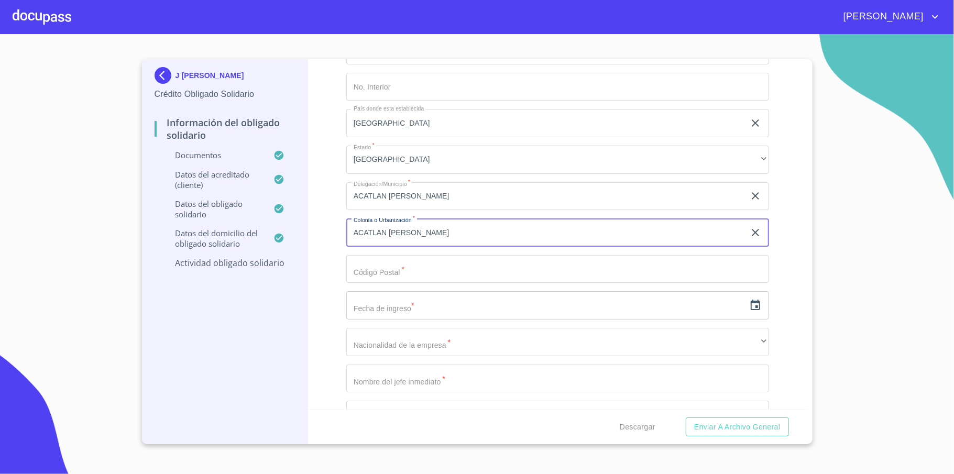
type input "ACATLAN [PERSON_NAME]"
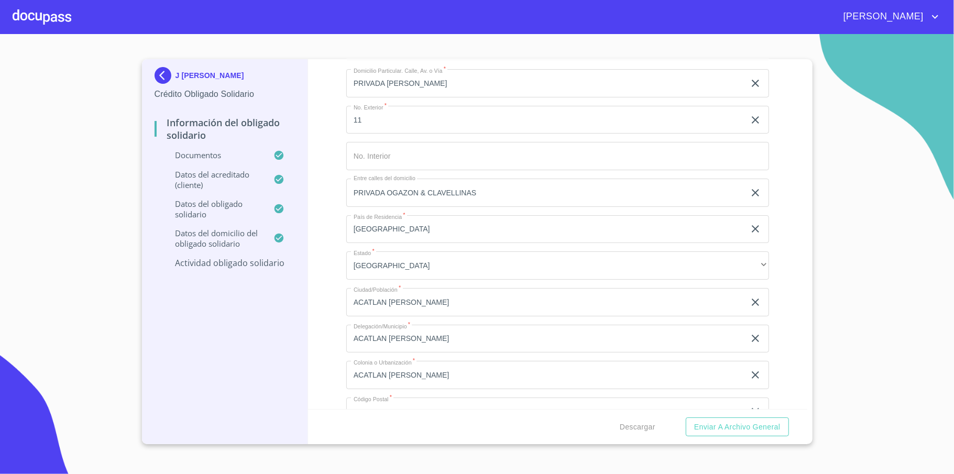
scroll to position [768, 0]
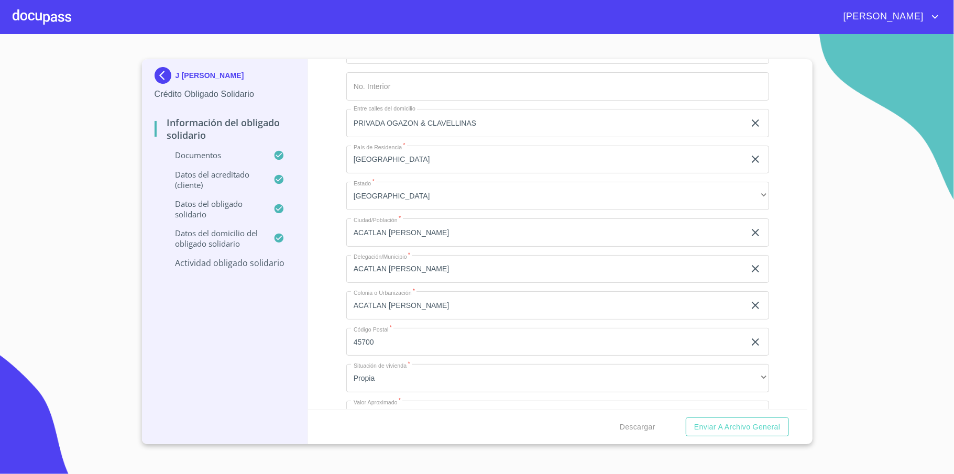
click at [384, 338] on input "45700" at bounding box center [545, 342] width 398 height 28
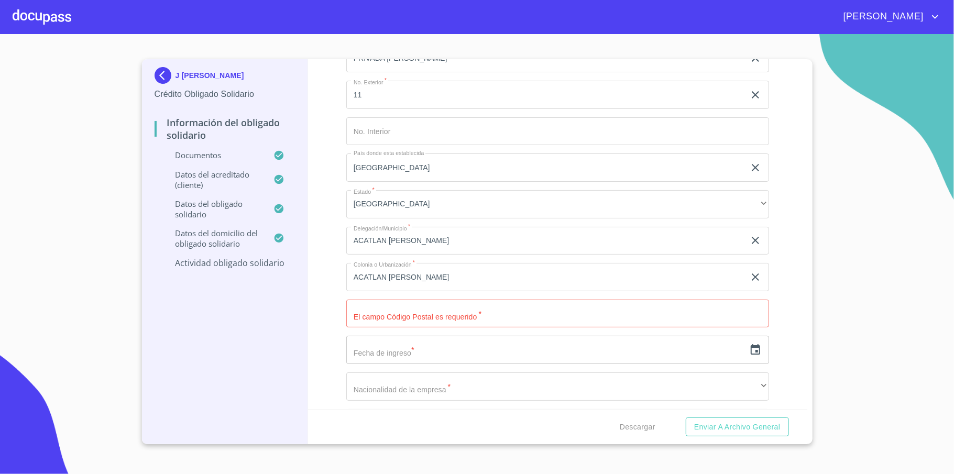
scroll to position [1536, 0]
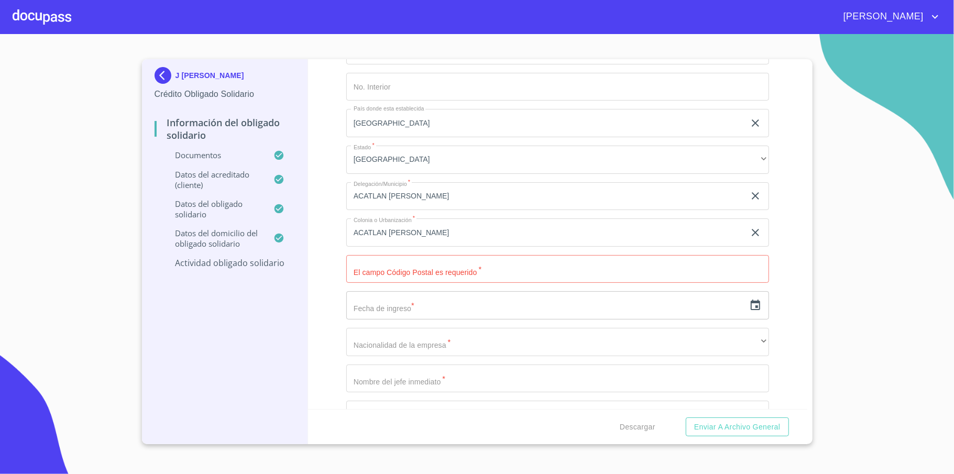
click at [396, 273] on input "Apellido Paterno   *" at bounding box center [557, 269] width 423 height 28
paste input "45700"
type input "45700"
click at [403, 306] on input "text" at bounding box center [545, 305] width 398 height 28
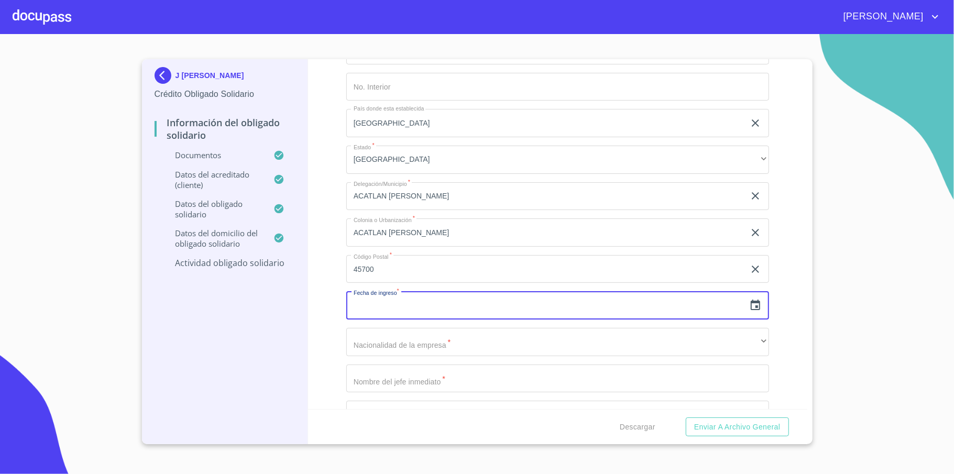
click at [750, 307] on icon "button" at bounding box center [754, 305] width 9 height 10
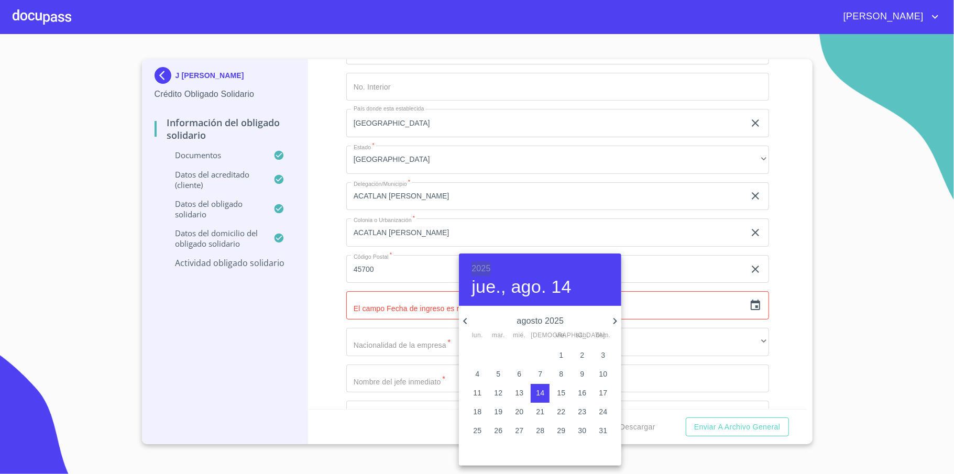
click at [480, 265] on h6 "2025" at bounding box center [480, 268] width 19 height 15
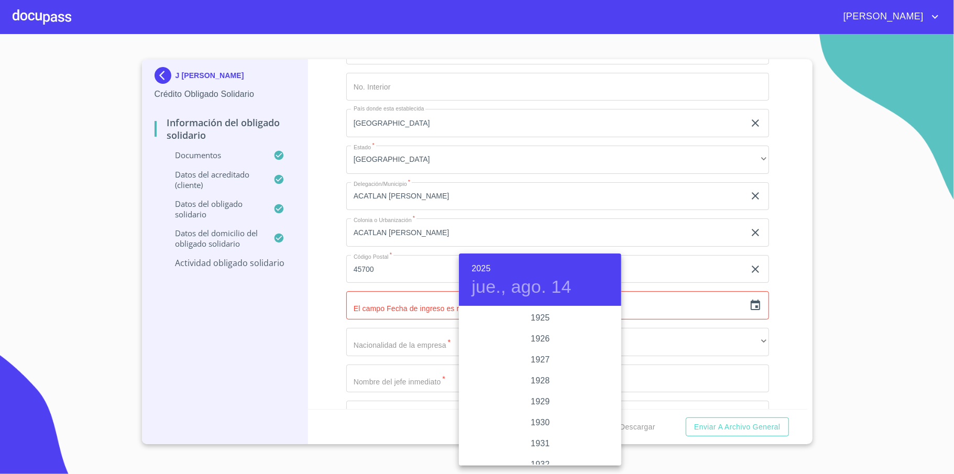
scroll to position [2032, 0]
click at [788, 287] on div at bounding box center [477, 237] width 954 height 474
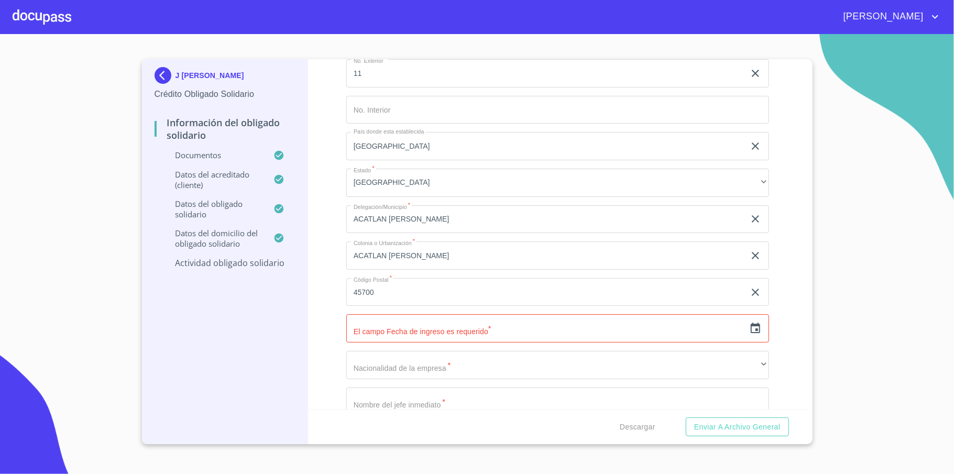
scroll to position [1505, 0]
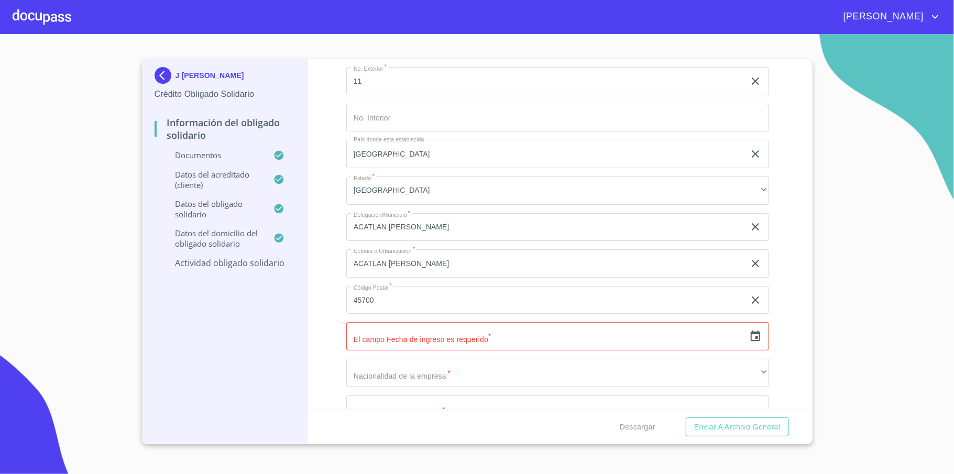
click at [749, 335] on icon "button" at bounding box center [755, 336] width 13 height 13
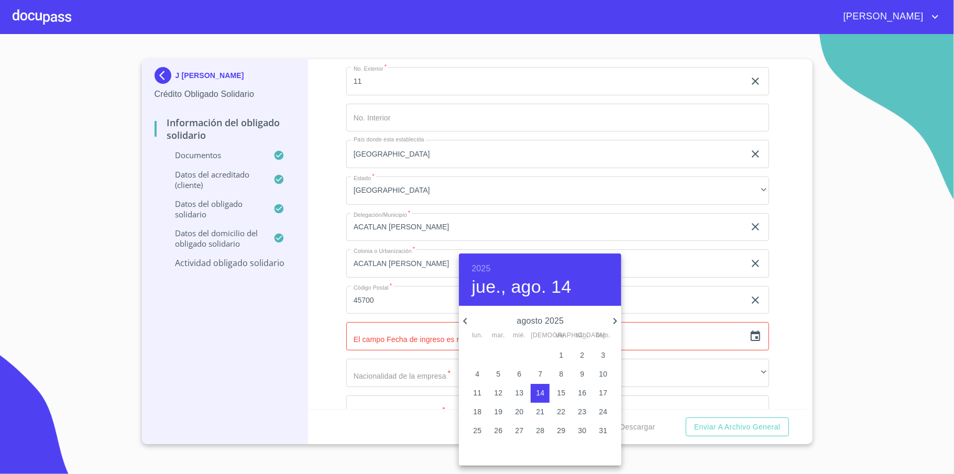
click at [479, 265] on h6 "2025" at bounding box center [480, 268] width 19 height 15
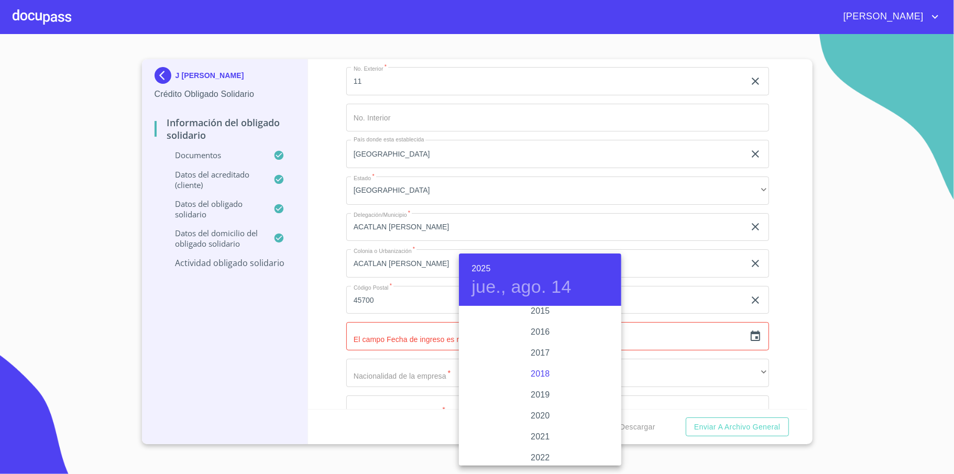
click at [530, 366] on div "2018" at bounding box center [540, 373] width 162 height 21
type input "14 de ago. de 2018"
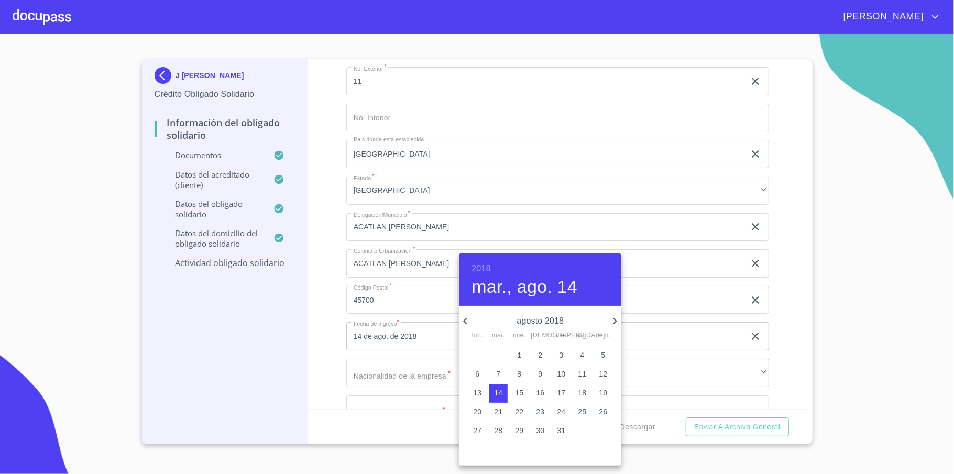
click at [332, 338] on div at bounding box center [477, 237] width 954 height 474
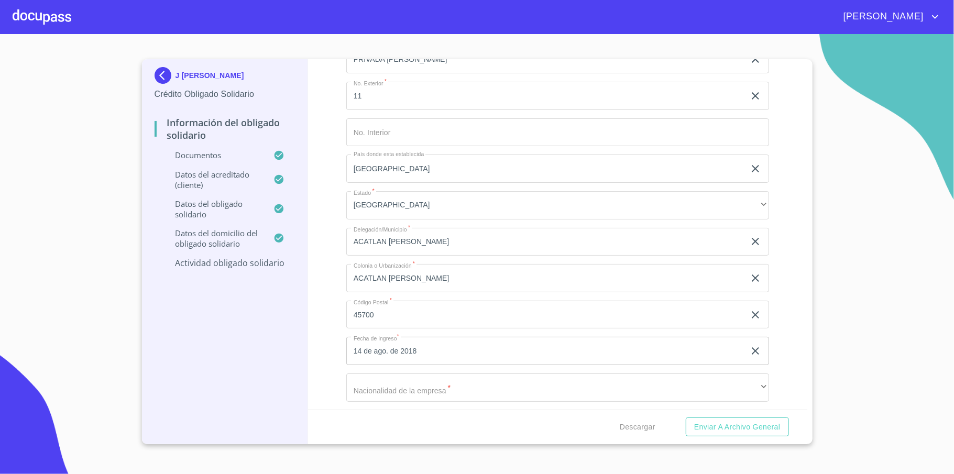
scroll to position [1505, 0]
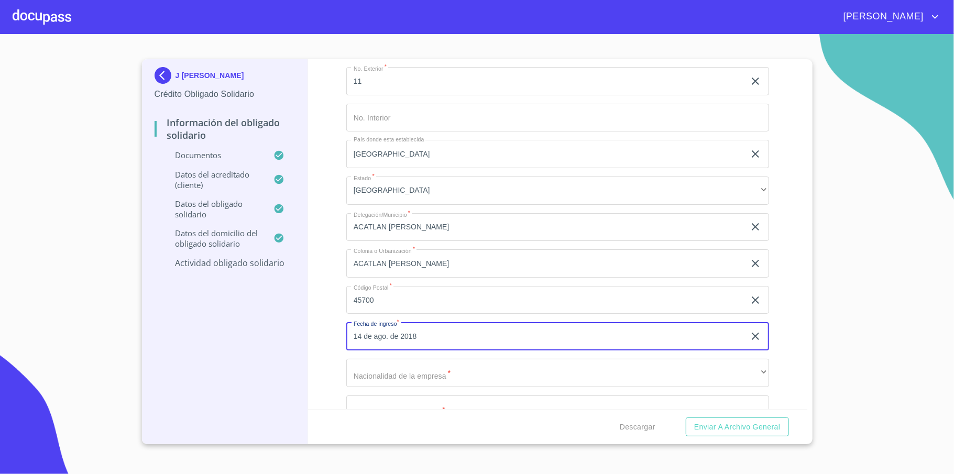
click at [420, 330] on input "14 de ago. de 2018" at bounding box center [547, 336] width 403 height 28
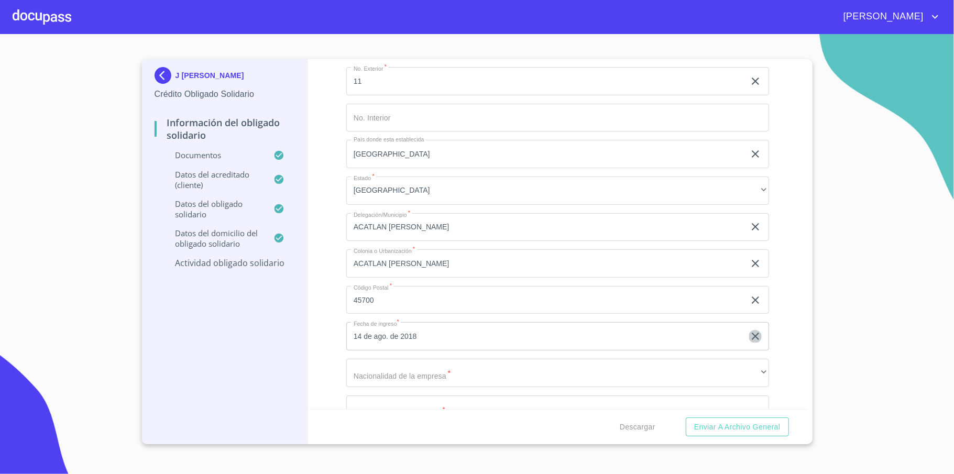
click at [749, 331] on icon "button" at bounding box center [755, 336] width 13 height 13
click at [749, 336] on icon "button" at bounding box center [755, 336] width 13 height 13
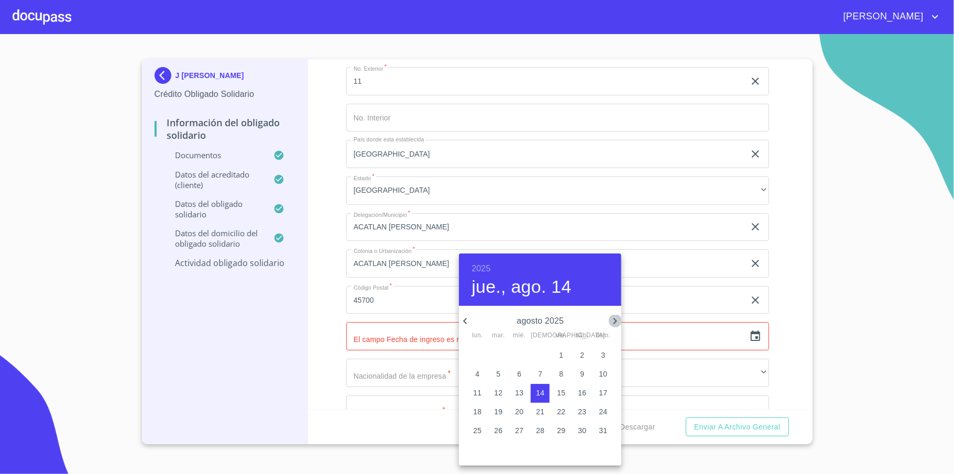
click at [614, 317] on icon "button" at bounding box center [614, 321] width 13 height 13
click at [475, 266] on h6 "2025" at bounding box center [480, 268] width 19 height 15
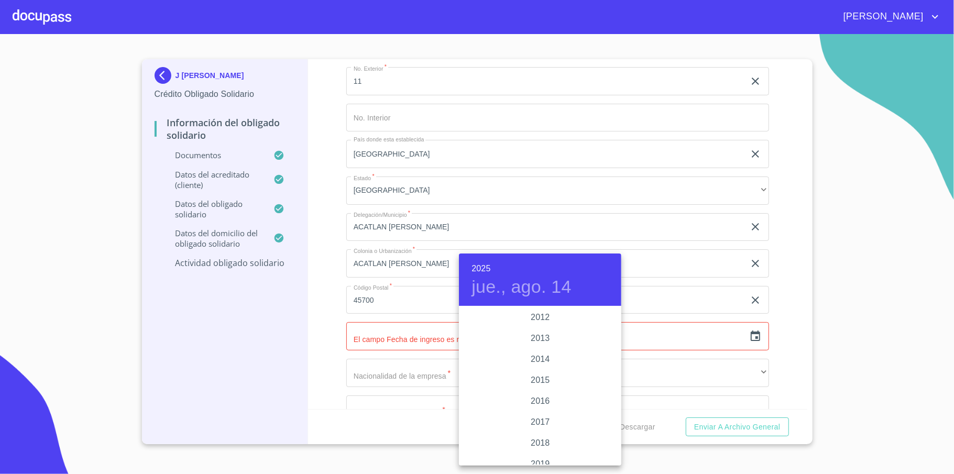
scroll to position [1822, 0]
click at [535, 442] on div "2018" at bounding box center [540, 443] width 162 height 21
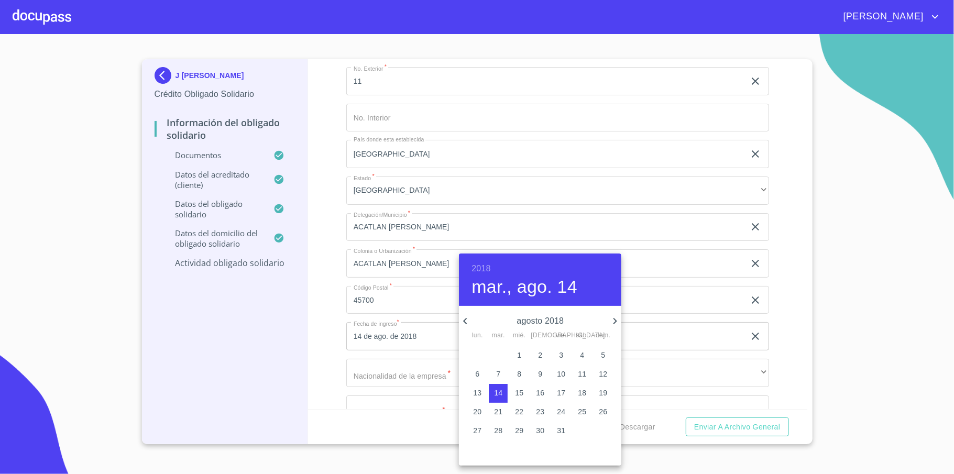
click at [612, 326] on icon "button" at bounding box center [614, 321] width 13 height 13
click at [560, 373] on p "12" at bounding box center [561, 374] width 8 height 10
type input "12 de oct. de 2018"
click at [784, 321] on div at bounding box center [477, 237] width 954 height 474
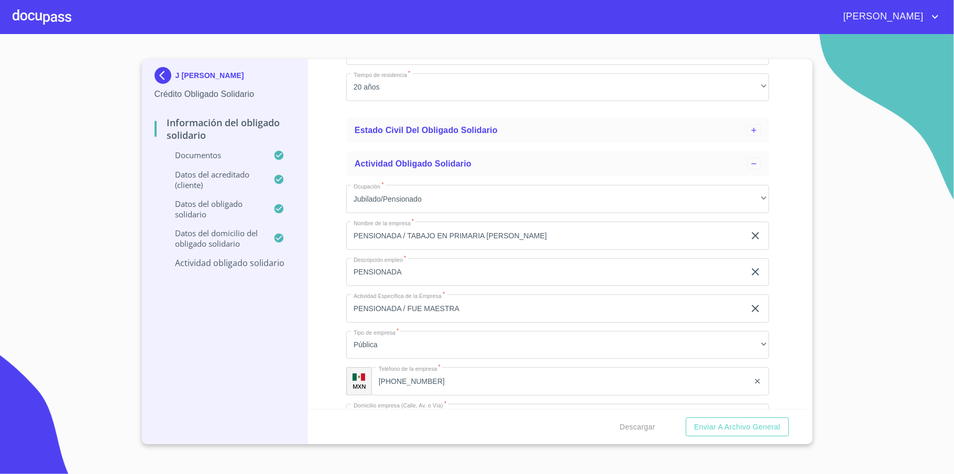
scroll to position [1156, 0]
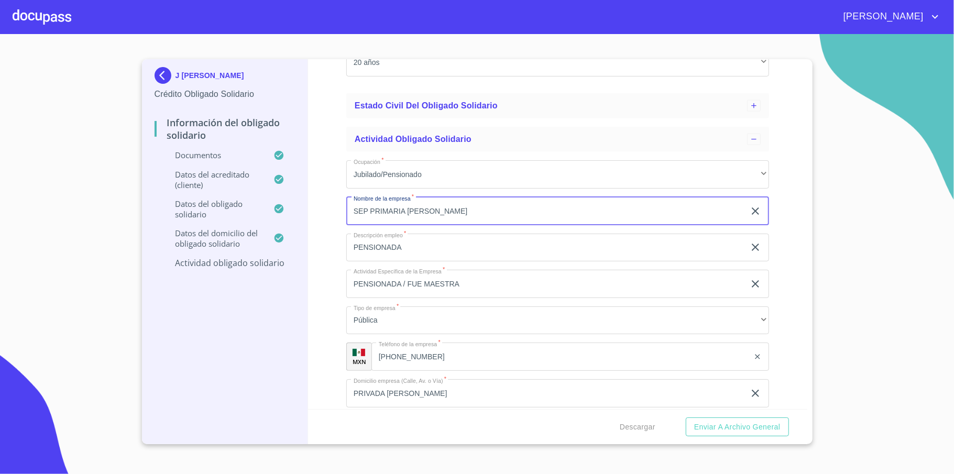
type input "SEP PRIMARIA [PERSON_NAME]"
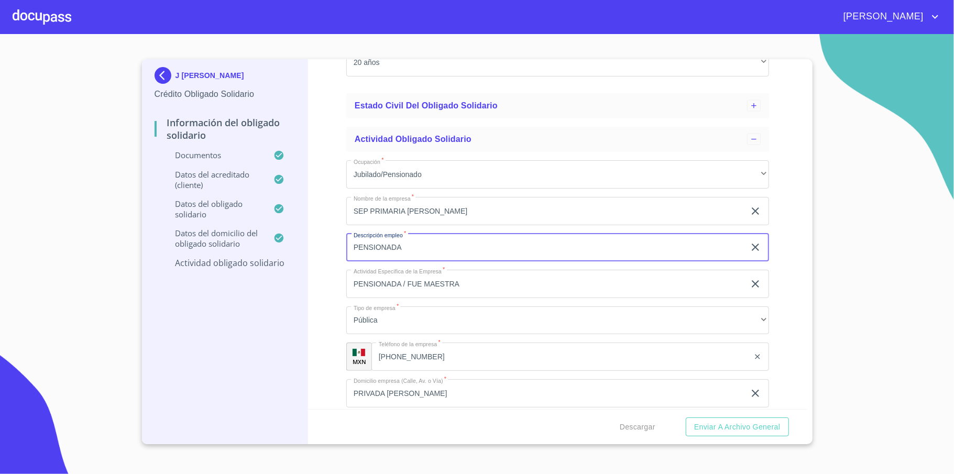
click at [401, 252] on input "PENSIONADA" at bounding box center [545, 248] width 398 height 28
type input "A"
type input "MAESTRA DE PRIMARIA"
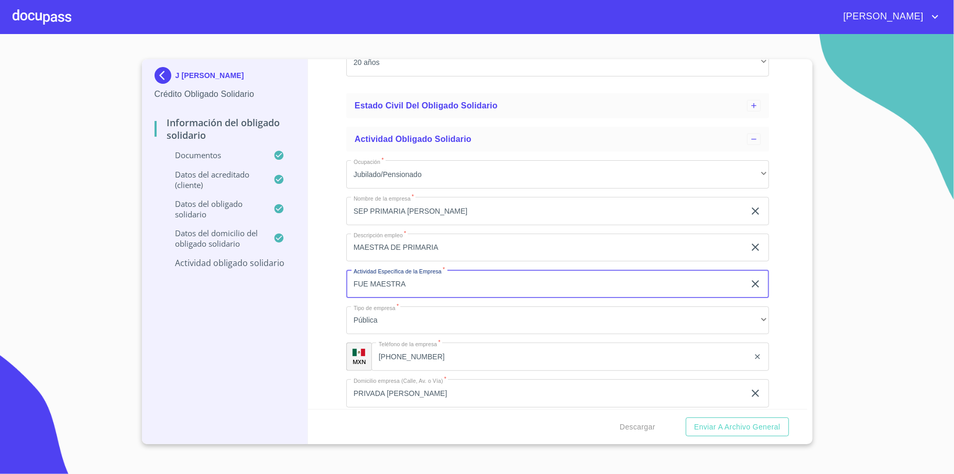
type input "FUE MAESTRA"
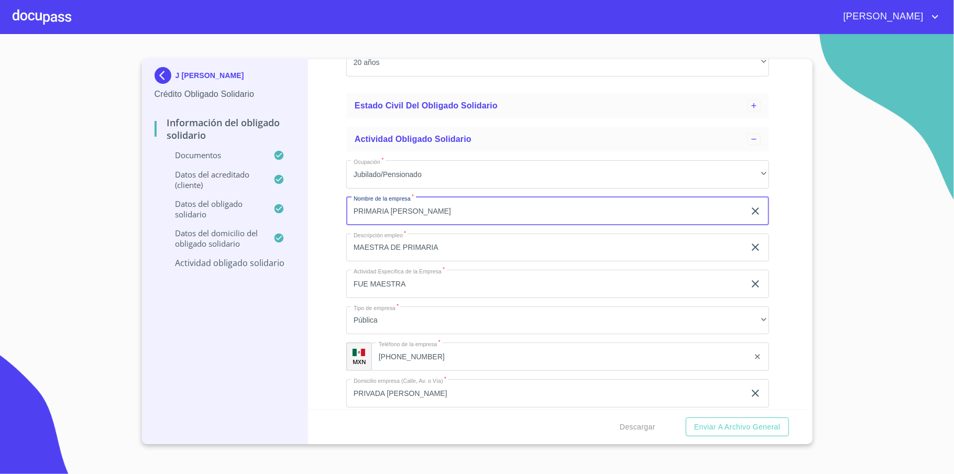
type input "PRIMARIA [PERSON_NAME]"
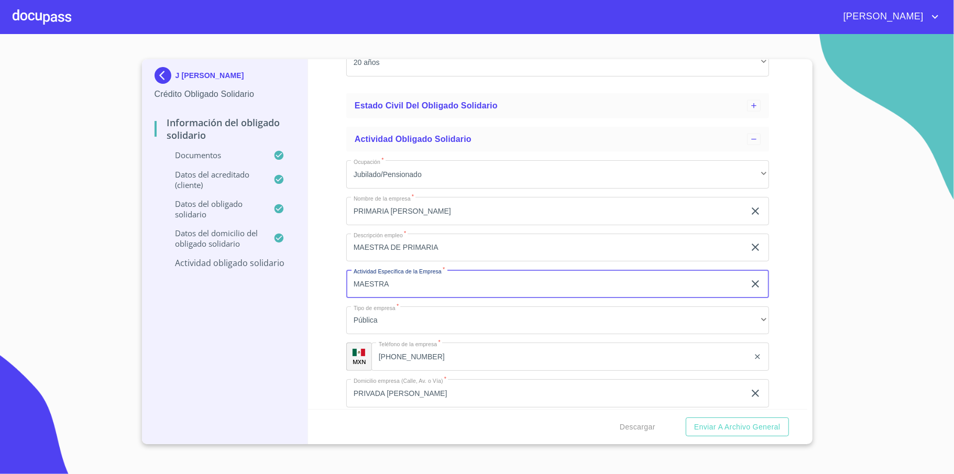
click at [422, 287] on input "MAESTRA" at bounding box center [545, 284] width 398 height 28
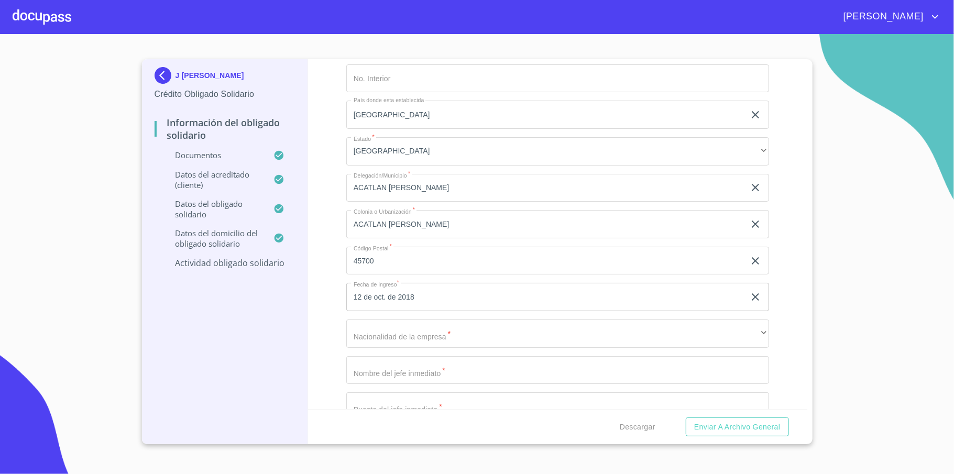
scroll to position [1575, 0]
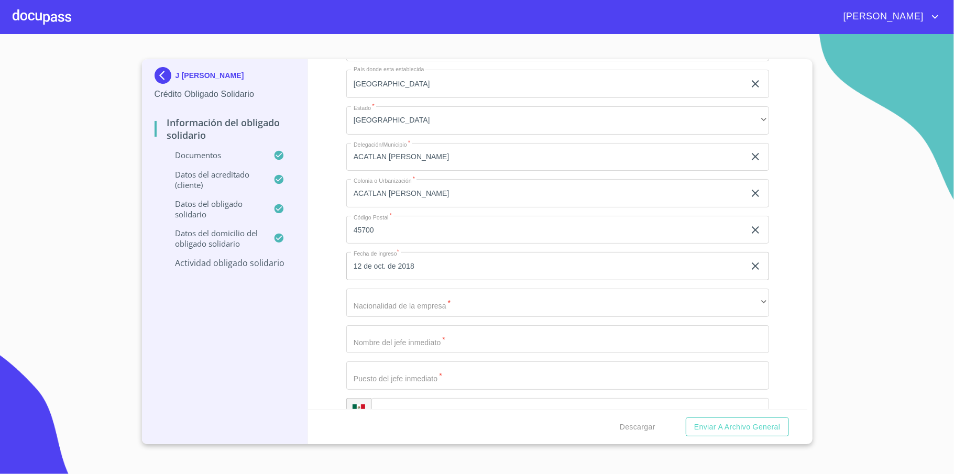
type input "MAESTRA DE ESPAÑOL"
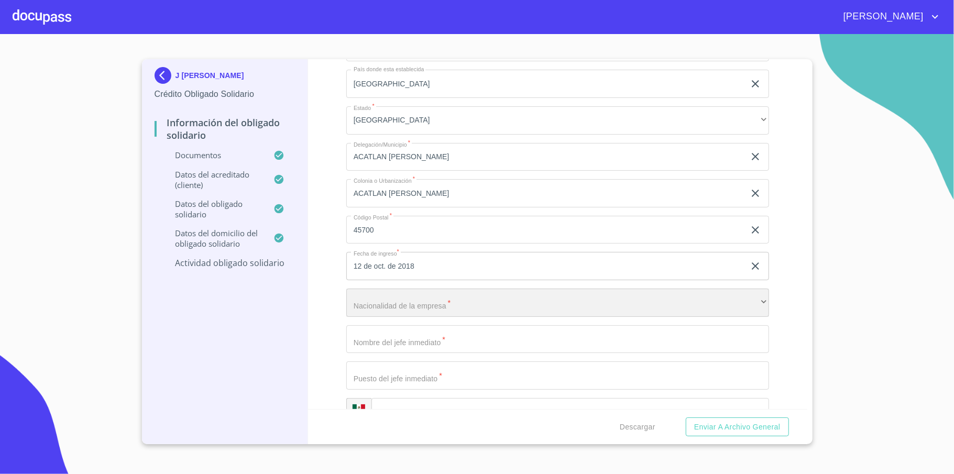
click at [451, 306] on div "​" at bounding box center [557, 303] width 423 height 28
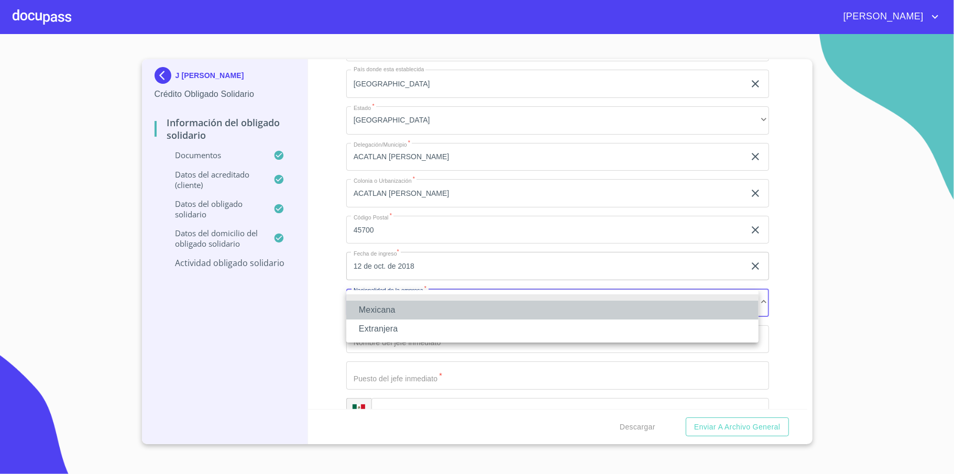
click at [404, 315] on li "Mexicana" at bounding box center [552, 310] width 412 height 19
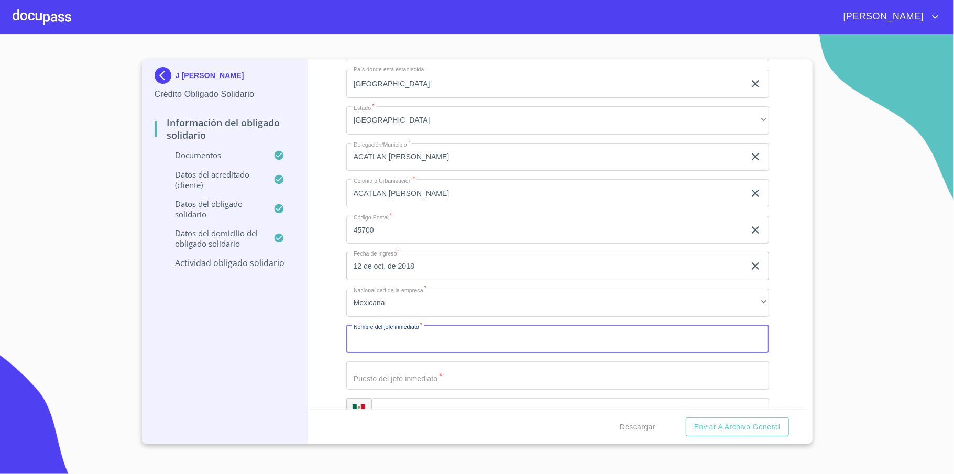
click at [418, 339] on input "Apellido Paterno   *" at bounding box center [557, 339] width 423 height 28
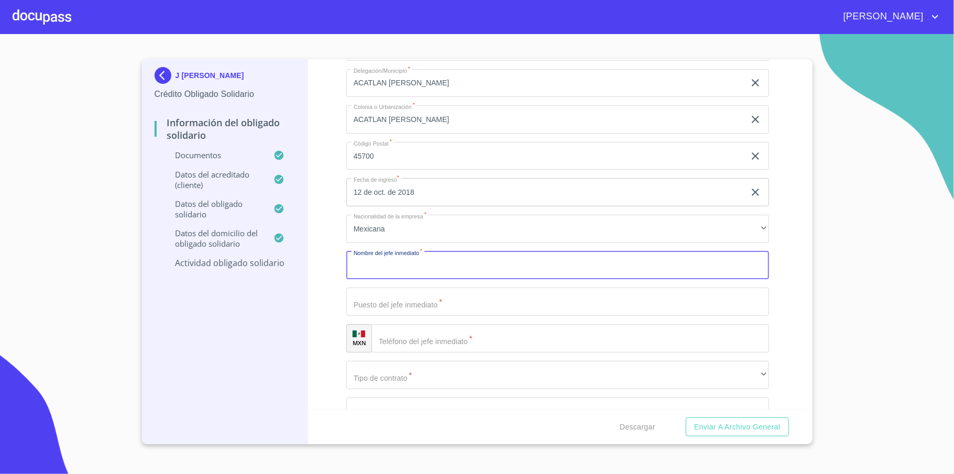
scroll to position [1714, 0]
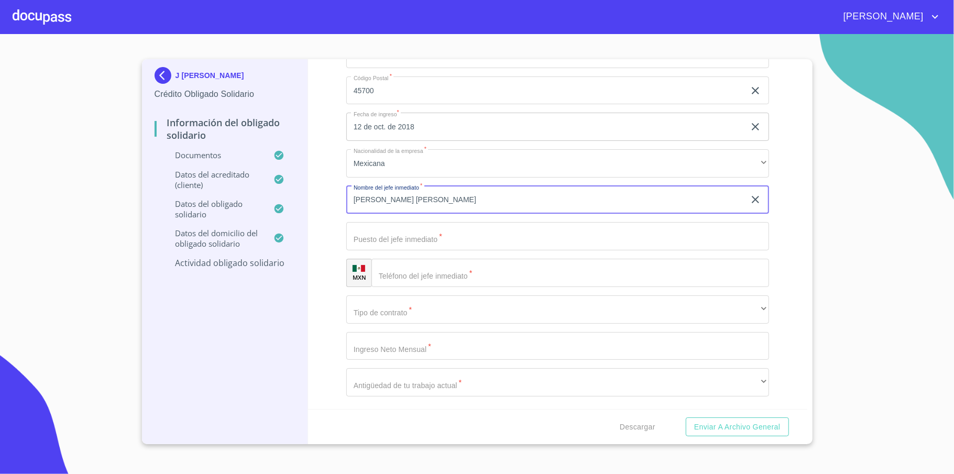
type input "[PERSON_NAME] [PERSON_NAME]"
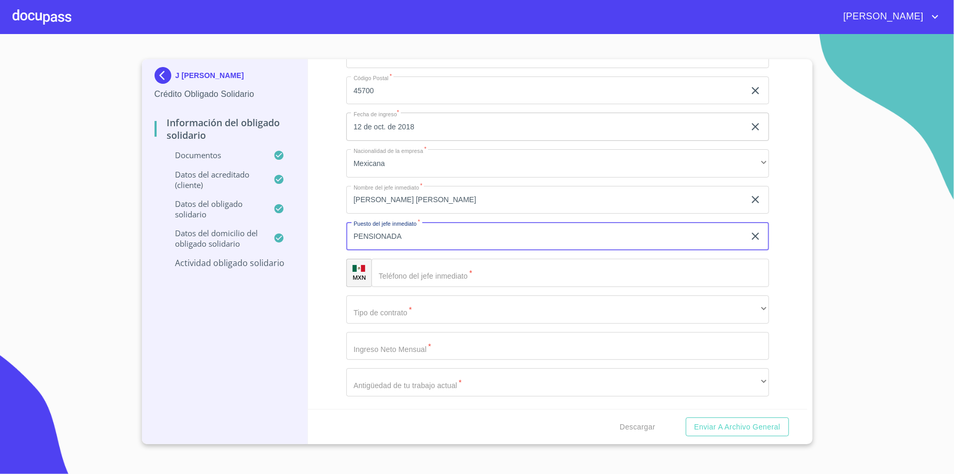
type input "PENSIONADA"
click at [434, 269] on input "Apellido Paterno   *" at bounding box center [569, 273] width 397 height 28
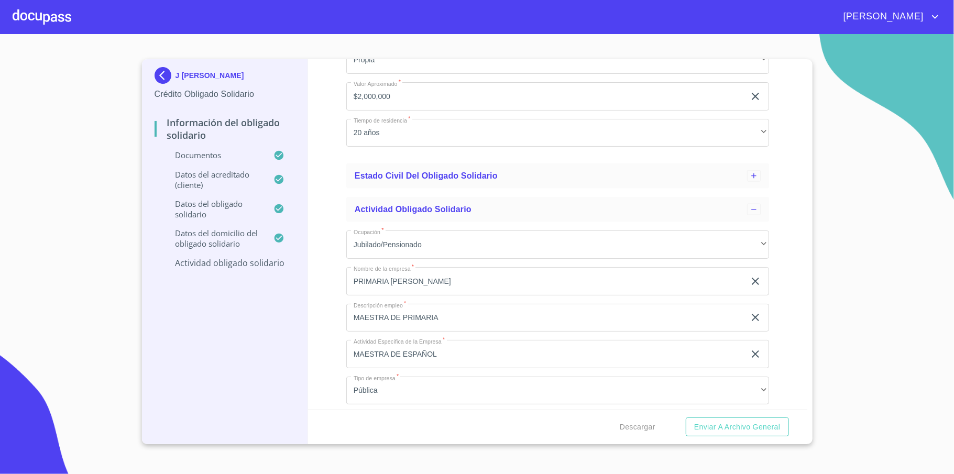
scroll to position [1295, 0]
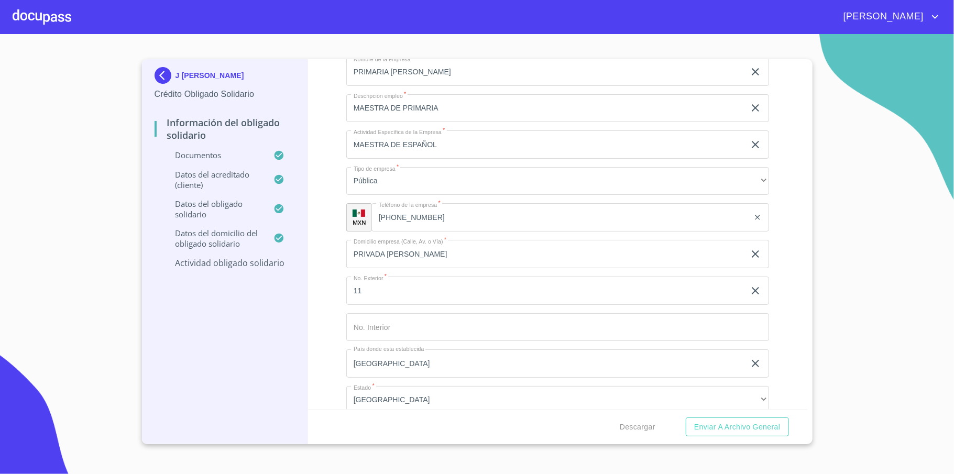
click at [397, 218] on input "[PHONE_NUMBER]" at bounding box center [560, 217] width 378 height 28
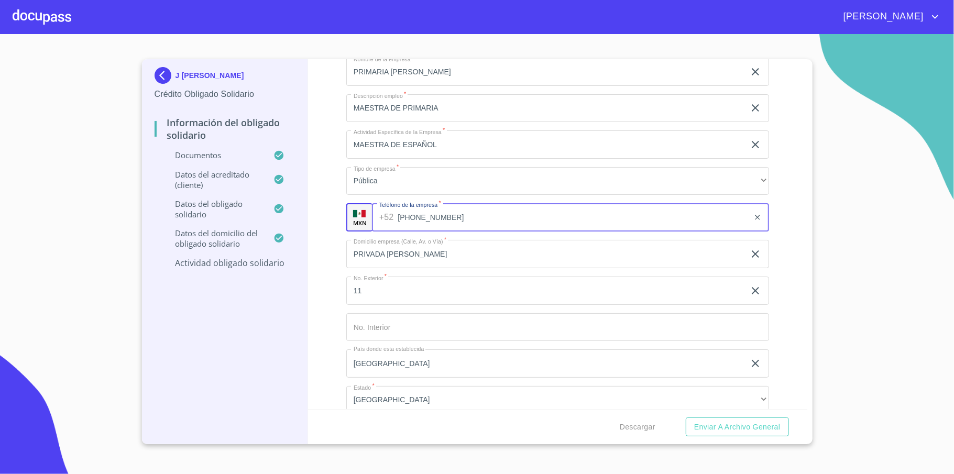
click at [397, 218] on input "[PHONE_NUMBER]" at bounding box center [572, 217] width 351 height 28
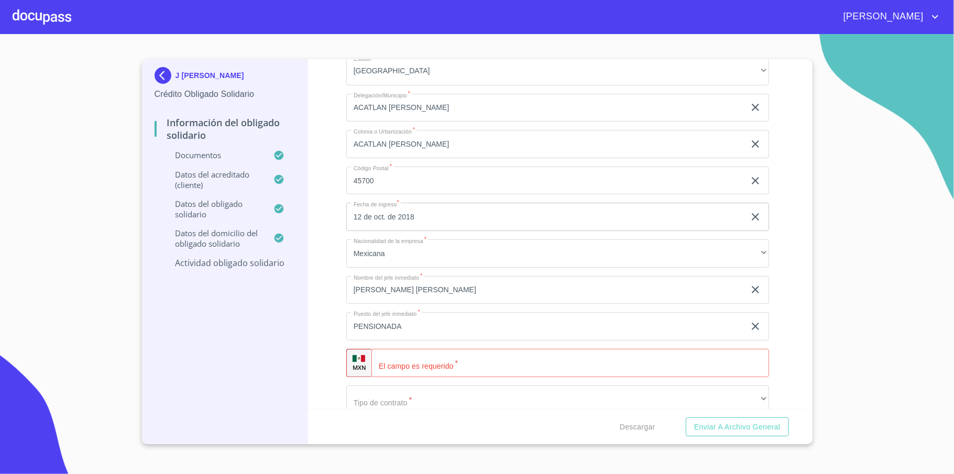
scroll to position [1714, 0]
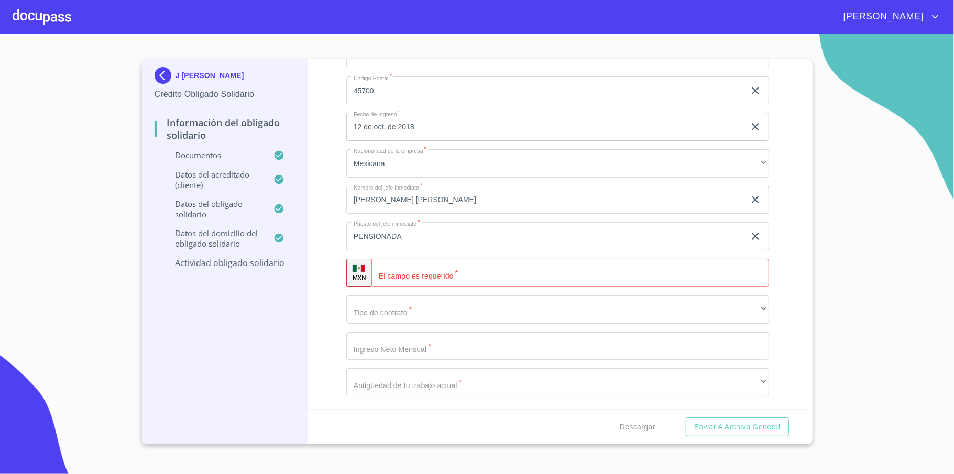
click at [411, 281] on input "Apellido Paterno   *" at bounding box center [569, 273] width 397 height 28
paste input "[PHONE_NUMBER]"
type input "[PHONE_NUMBER]"
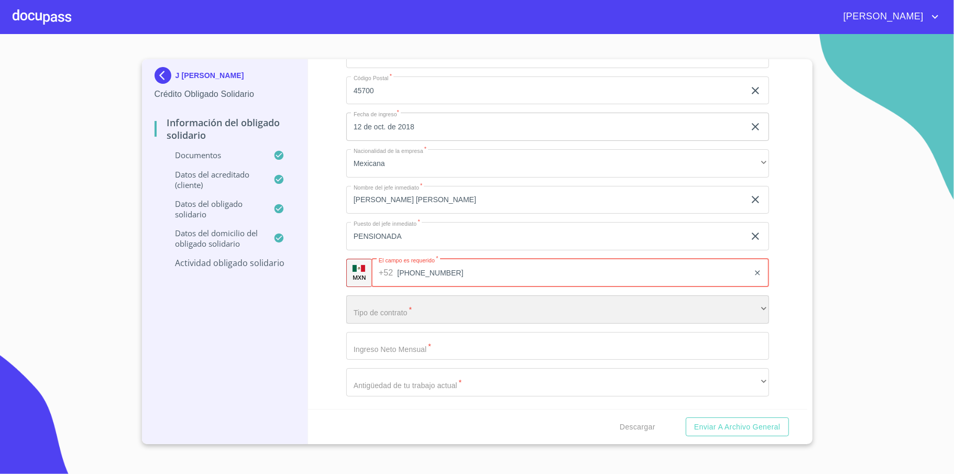
click at [414, 311] on div "​" at bounding box center [557, 309] width 423 height 28
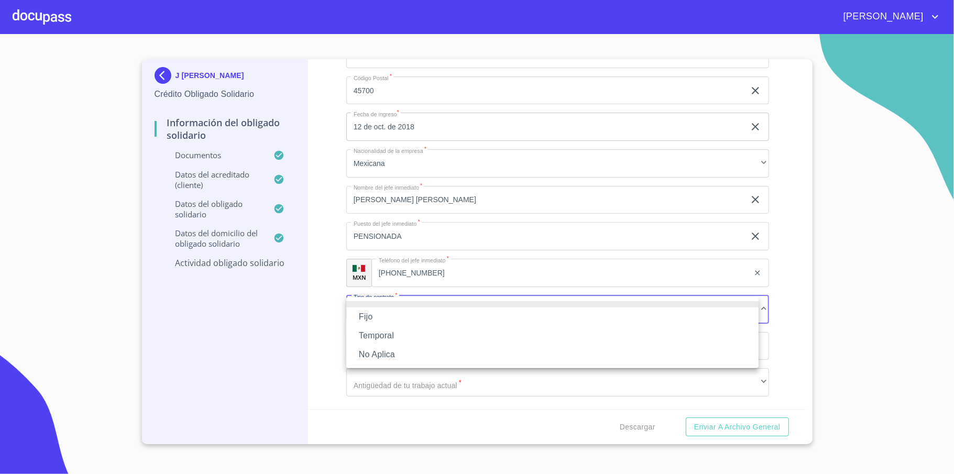
click at [381, 318] on li "Fijo" at bounding box center [552, 316] width 412 height 19
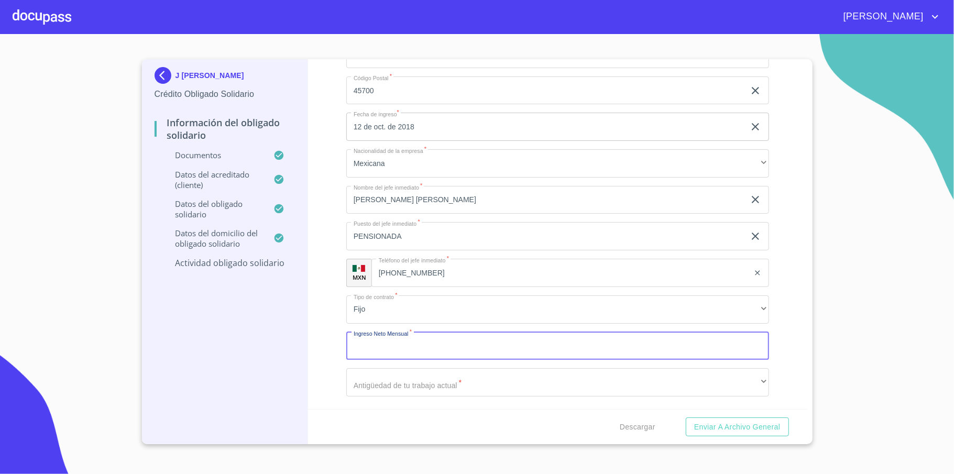
click at [466, 344] on input "Apellido Paterno   *" at bounding box center [557, 346] width 423 height 28
type input "2"
type input "20000"
click at [314, 306] on div "Información del Obligado Solidario Documentos Datos del acreditado (cliente) Da…" at bounding box center [557, 234] width 499 height 350
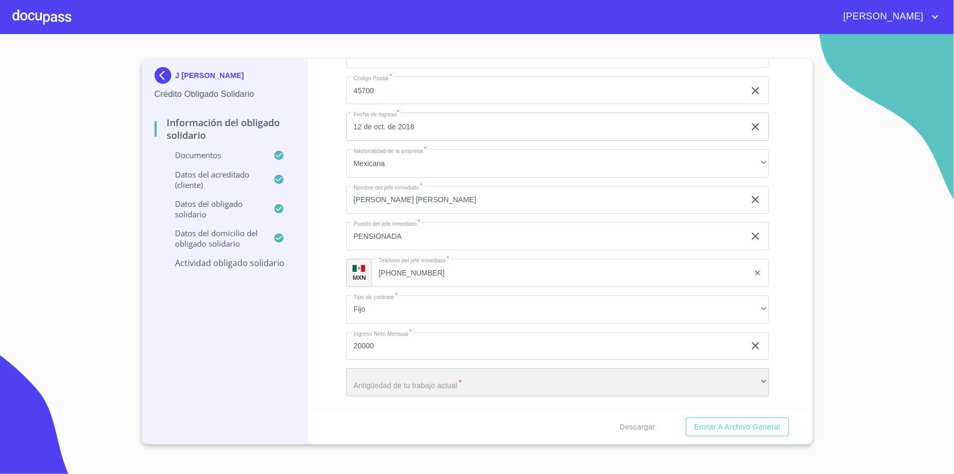
click at [384, 376] on div "​" at bounding box center [557, 382] width 423 height 28
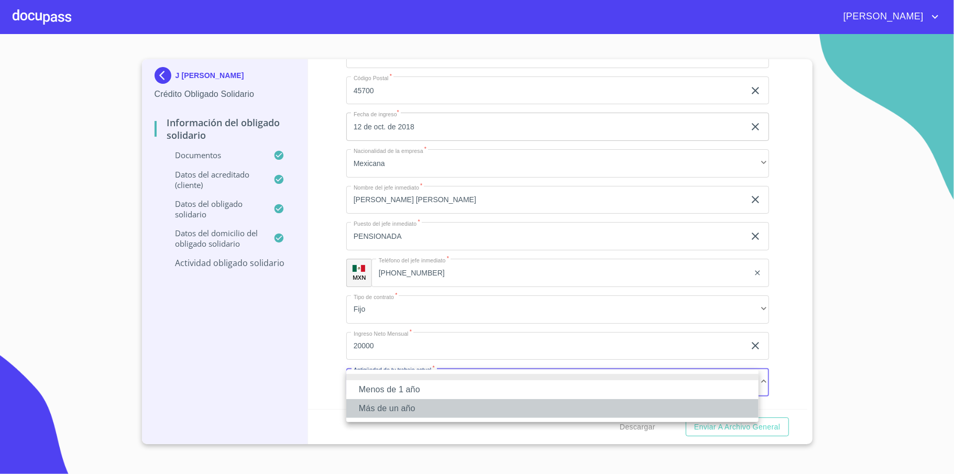
click at [405, 404] on li "Más de un año" at bounding box center [552, 408] width 412 height 19
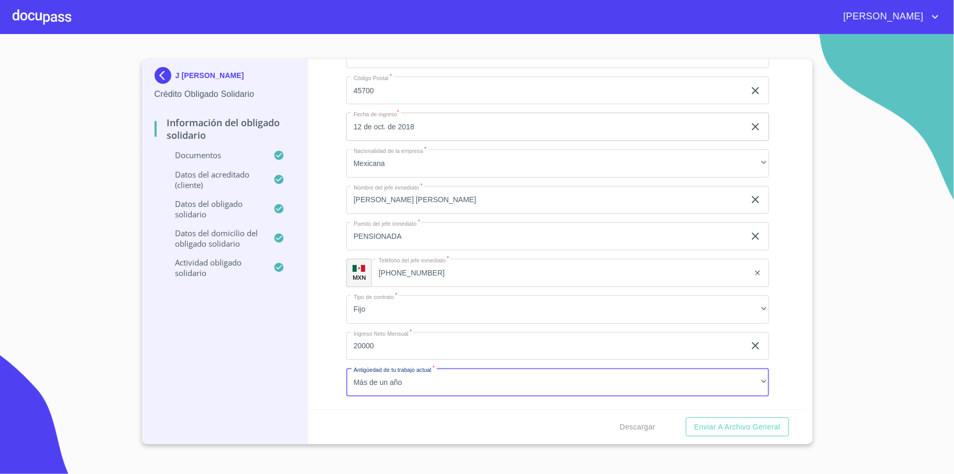
click at [338, 339] on div "Información del Obligado Solidario Documentos Datos del acreditado (cliente) Da…" at bounding box center [557, 234] width 499 height 350
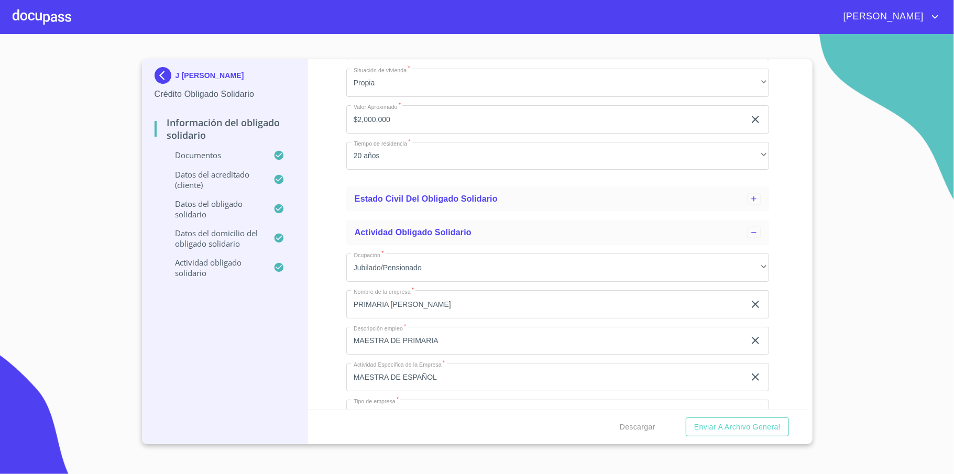
scroll to position [1086, 0]
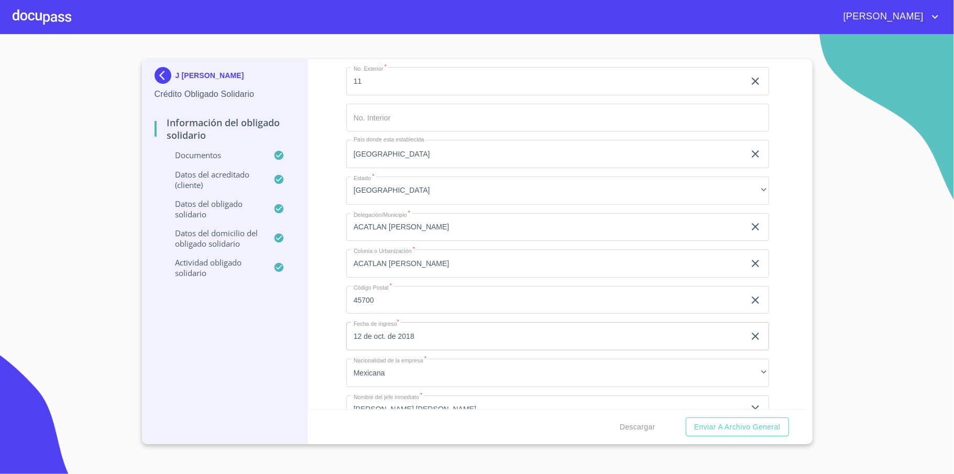
scroll to position [1714, 0]
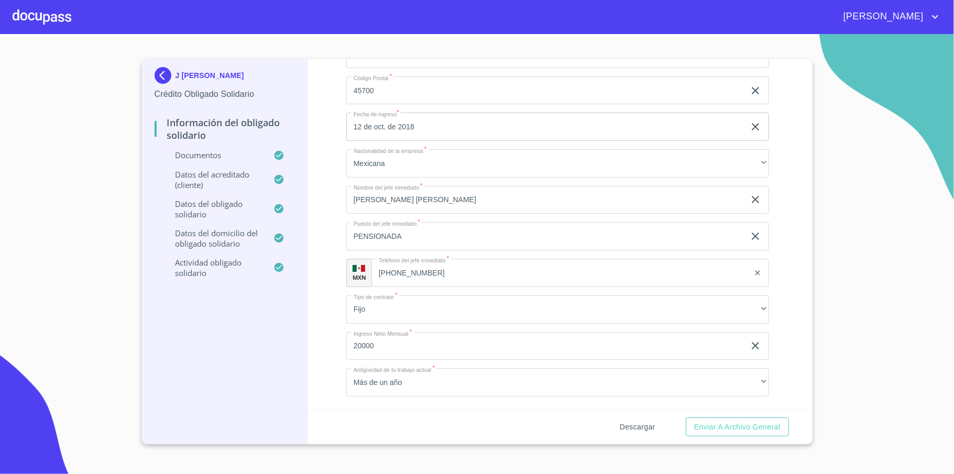
type input "PRIMARIA [PERSON_NAME] / PENSIONADA ISSSTE"
click at [631, 428] on span "Descargar" at bounding box center [637, 426] width 36 height 13
click at [740, 422] on span "Enviar a Archivo General" at bounding box center [737, 426] width 86 height 13
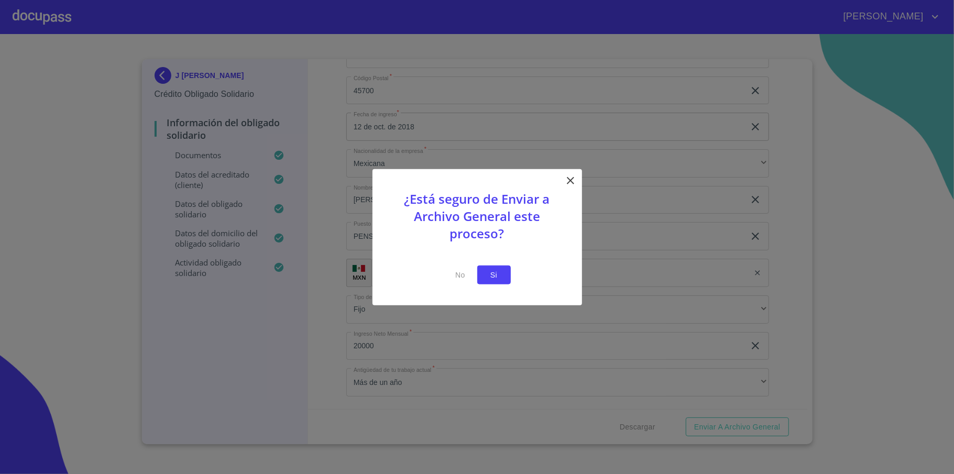
click at [492, 273] on span "Si" at bounding box center [493, 274] width 17 height 13
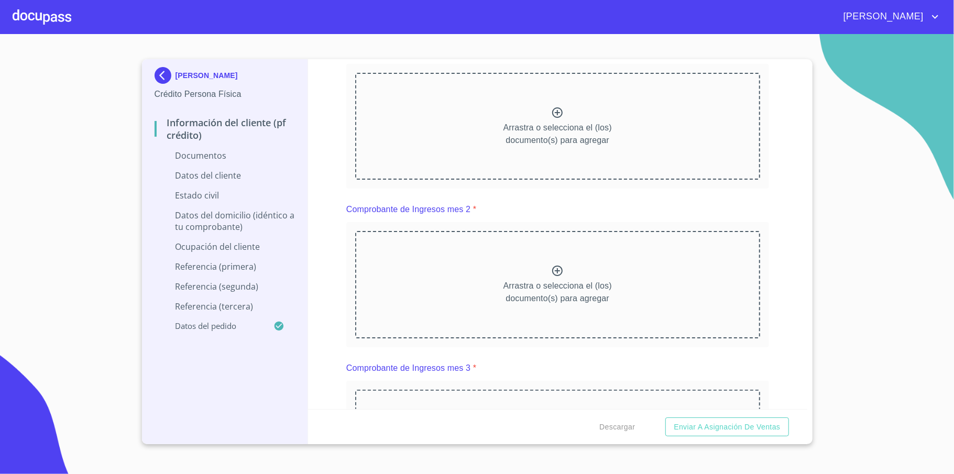
scroll to position [768, 0]
